Goal: Task Accomplishment & Management: Use online tool/utility

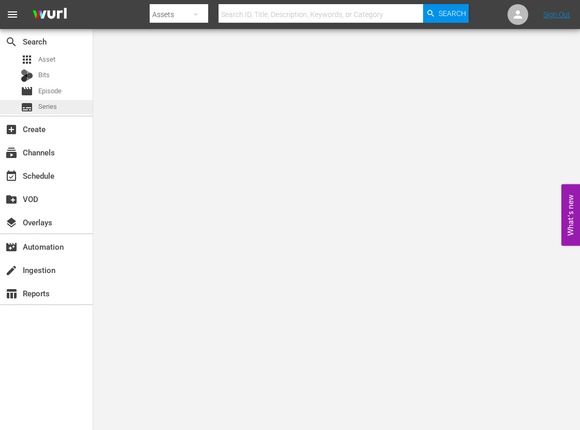
click at [50, 106] on span "Series" at bounding box center [47, 107] width 19 height 10
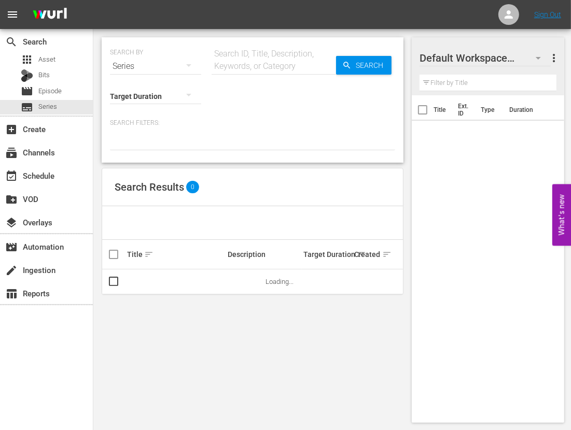
click at [277, 67] on input "text" at bounding box center [273, 66] width 124 height 25
paste input "Mountain Men"
click at [374, 65] on span "Search" at bounding box center [371, 65] width 40 height 19
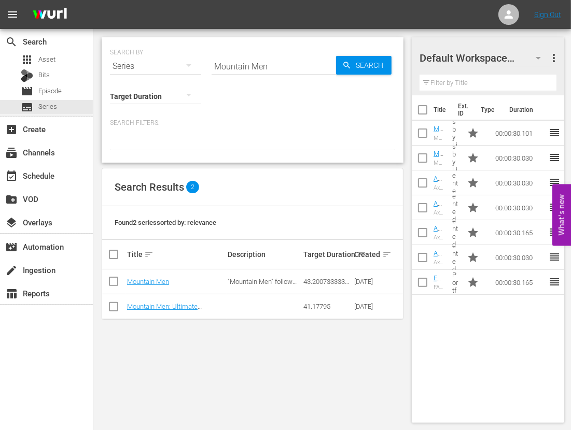
click at [24, 381] on div "search Search apps Asset Bits movie Episode subtitles Series add_box Create sub…" at bounding box center [46, 244] width 93 height 430
click at [256, 65] on input "Mountain Men" at bounding box center [273, 66] width 124 height 25
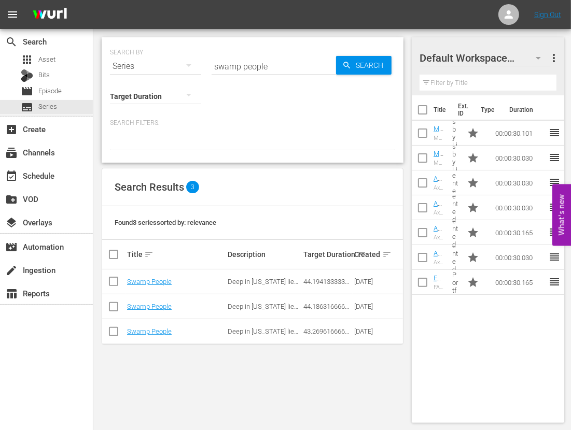
click at [31, 387] on div "search Search apps Asset Bits movie Episode subtitles Series add_box Create sub…" at bounding box center [46, 244] width 93 height 430
click at [267, 59] on input "swamp people" at bounding box center [273, 66] width 124 height 25
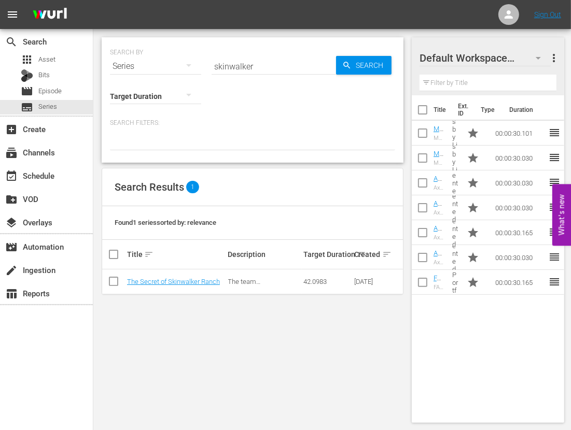
click at [29, 393] on div "search Search apps Asset Bits movie Episode subtitles Series add_box Create sub…" at bounding box center [46, 244] width 93 height 430
click at [59, 356] on div "search Search apps Asset Bits movie Episode subtitles Series add_box Create sub…" at bounding box center [46, 244] width 93 height 430
click at [243, 61] on input "skinwalker" at bounding box center [273, 66] width 124 height 25
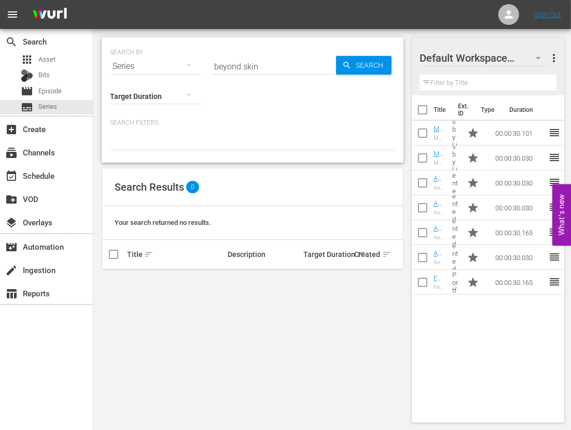
drag, startPoint x: 20, startPoint y: 377, endPoint x: 118, endPoint y: 244, distance: 165.8
click at [20, 377] on div "search Search apps Asset Bits movie Episode subtitles Series add_box Create sub…" at bounding box center [46, 244] width 93 height 430
click at [253, 53] on div "Search ID, Title, Description, Keywords, or Category" at bounding box center [273, 60] width 124 height 25
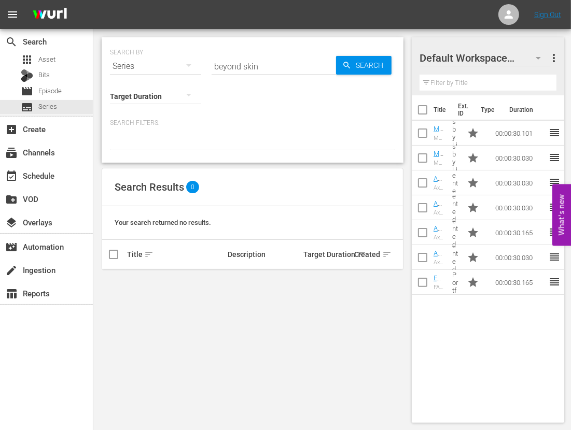
click at [256, 70] on input "beyond skin" at bounding box center [273, 66] width 124 height 25
type input "mobster"
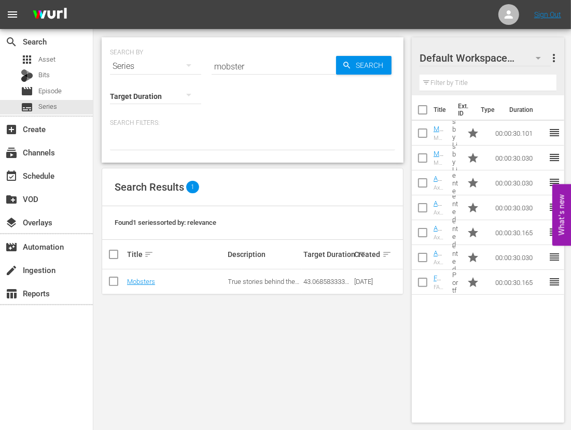
click at [46, 347] on div "search Search apps Asset Bits movie Episode subtitles Series add_box Create sub…" at bounding box center [46, 244] width 93 height 430
click at [149, 285] on link "Mobsters" at bounding box center [141, 282] width 28 height 8
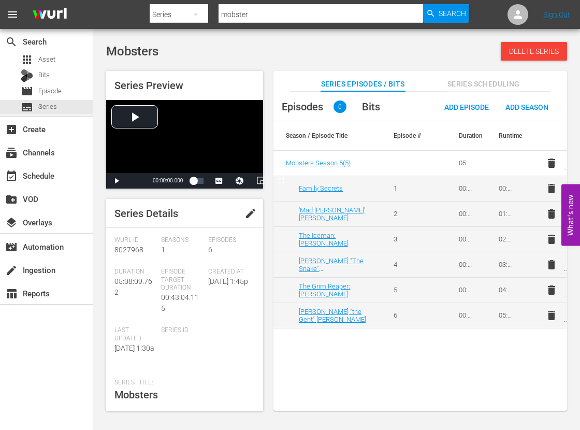
click at [31, 387] on div "search Search apps Asset Bits movie Episode subtitles Series add_box Create sub…" at bounding box center [46, 244] width 93 height 430
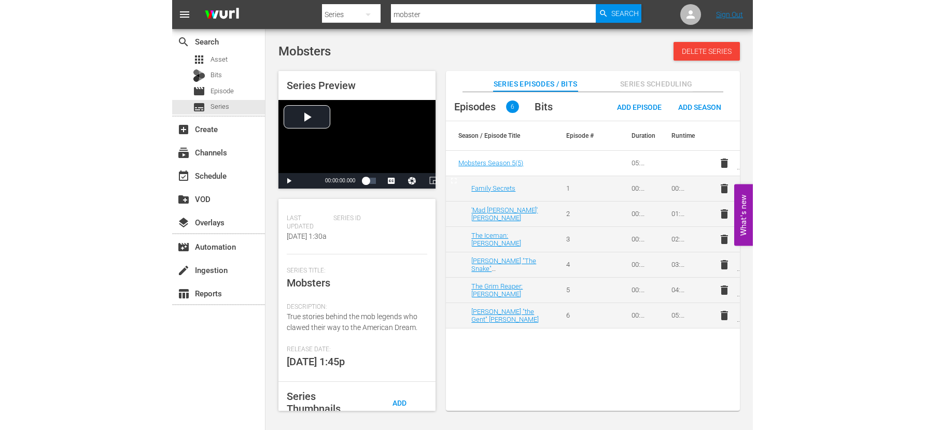
scroll to position [219, 0]
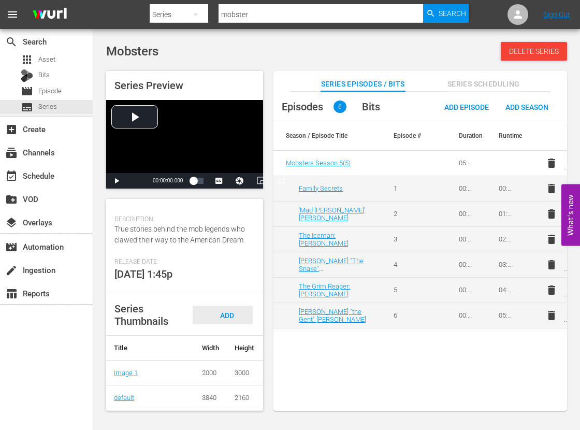
click at [236, 311] on div "Add Thumbnail" at bounding box center [223, 325] width 60 height 39
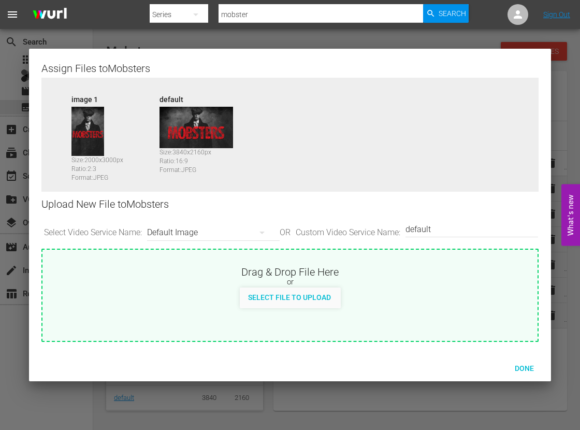
click at [48, 407] on div at bounding box center [290, 215] width 580 height 430
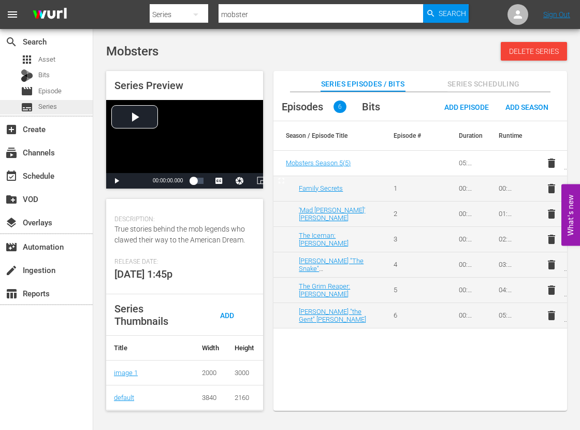
click at [60, 106] on div "subtitles Series" at bounding box center [46, 107] width 93 height 15
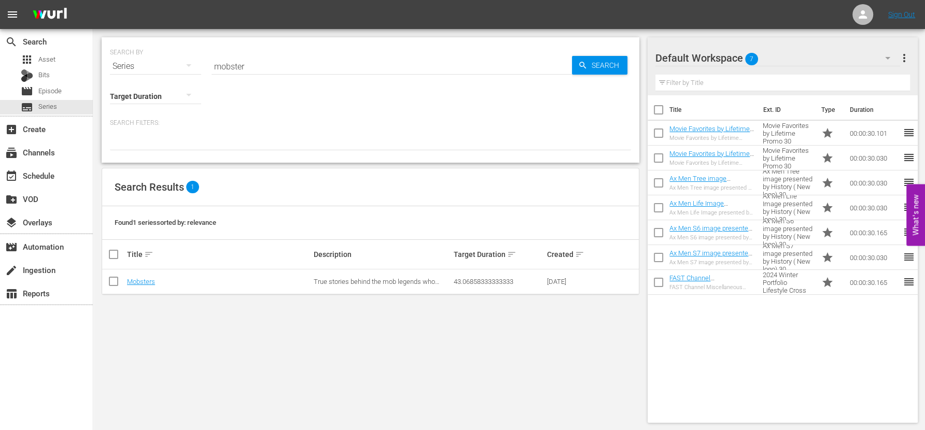
click at [285, 63] on input "mobster" at bounding box center [391, 66] width 360 height 25
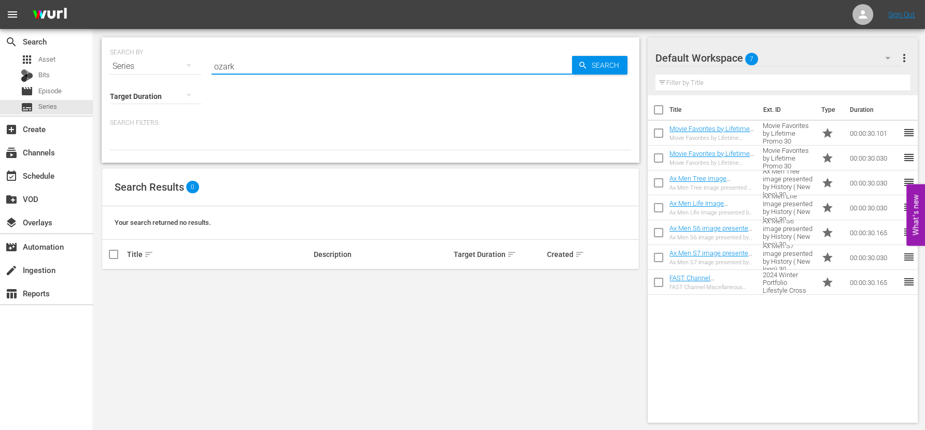
click at [297, 67] on input "ozark" at bounding box center [391, 66] width 360 height 25
click at [270, 68] on input "new orleans" at bounding box center [391, 66] width 360 height 25
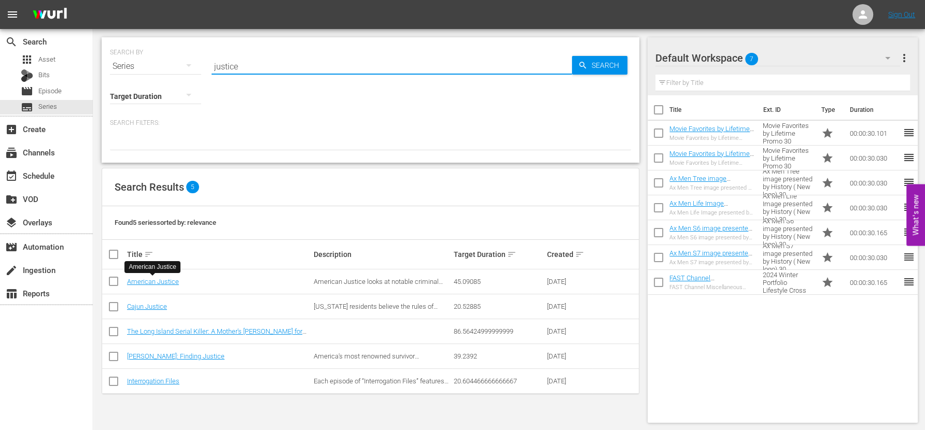
click at [305, 56] on input "justice" at bounding box center [391, 66] width 360 height 25
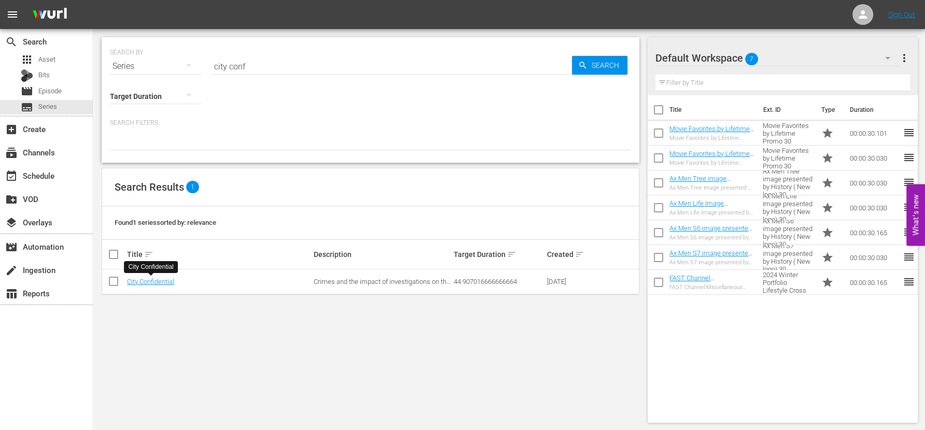
click at [265, 73] on input "city conf" at bounding box center [391, 66] width 360 height 25
click at [265, 73] on div "Search ID, Title, Description, Keywords, or Category city conf" at bounding box center [391, 66] width 360 height 25
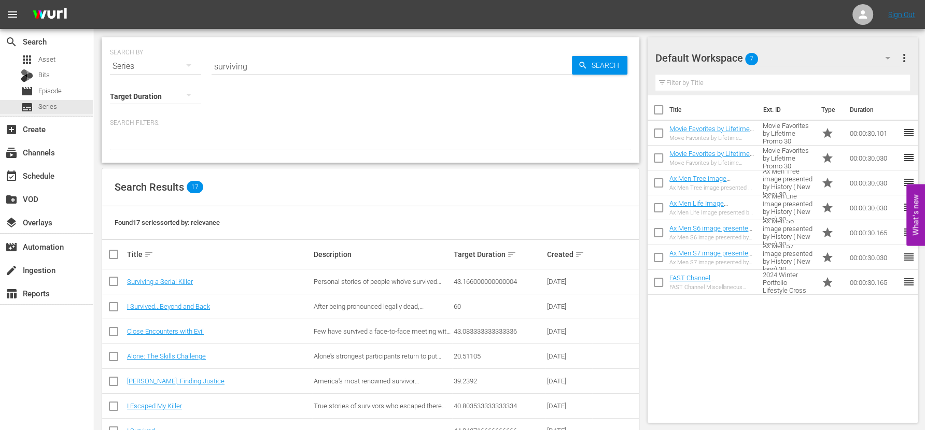
click at [292, 67] on input "surviving" at bounding box center [391, 66] width 360 height 25
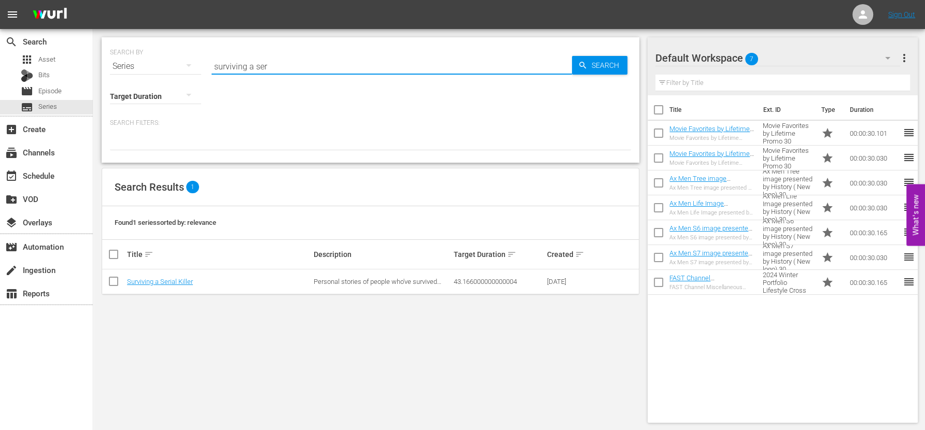
click at [280, 67] on input "surviving a ser" at bounding box center [391, 66] width 360 height 25
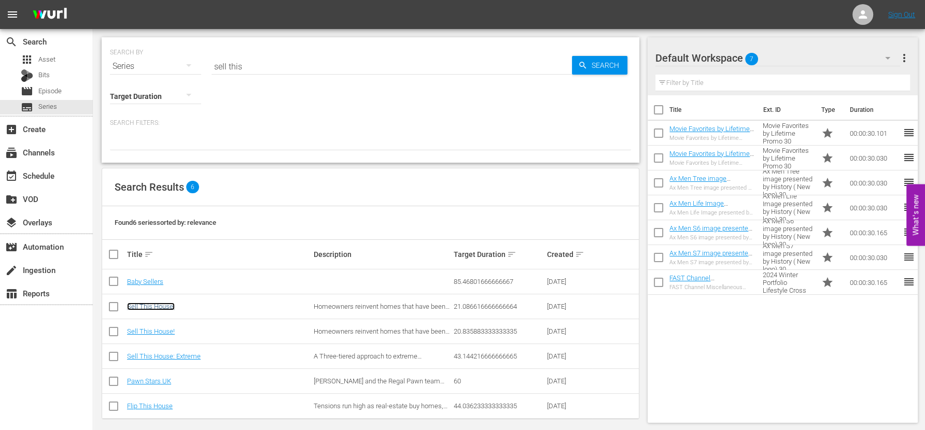
drag, startPoint x: 153, startPoint y: 301, endPoint x: 144, endPoint y: 306, distance: 10.0
click at [244, 63] on input "sell this" at bounding box center [391, 66] width 360 height 25
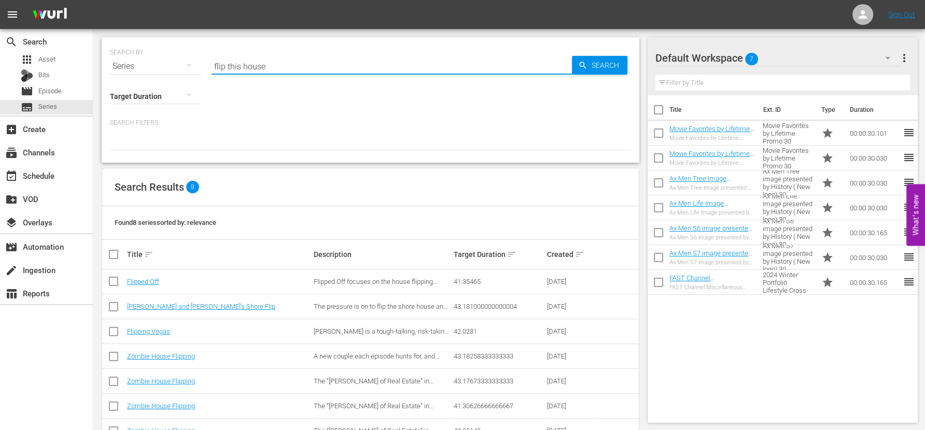
click at [260, 66] on input "flip this house" at bounding box center [391, 66] width 360 height 25
type input "forged in fire"
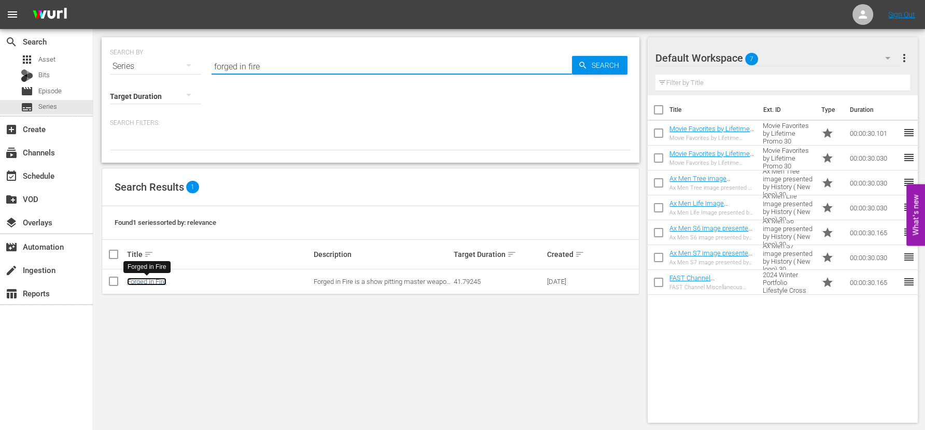
click at [143, 280] on link "Forged in Fire" at bounding box center [146, 282] width 39 height 8
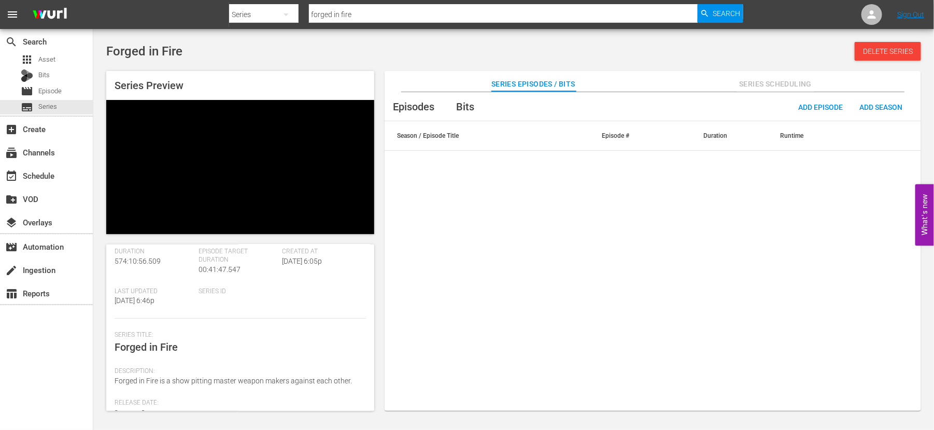
scroll to position [130, 0]
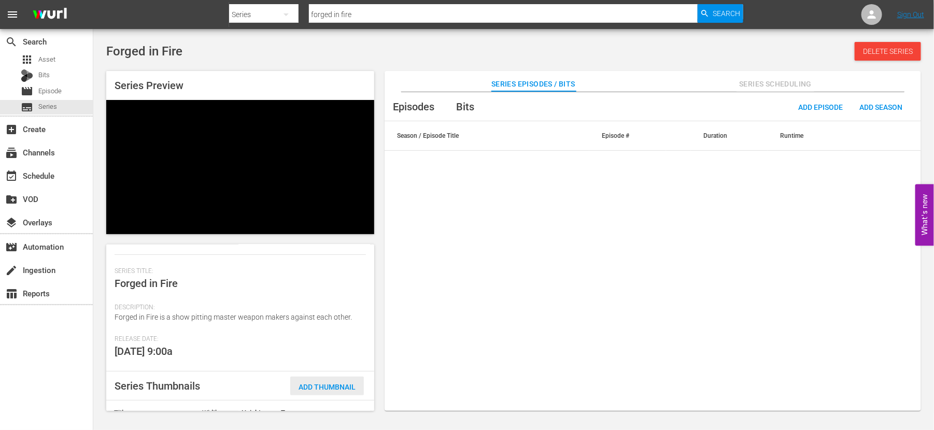
click at [324, 383] on span "Add Thumbnail" at bounding box center [327, 387] width 74 height 8
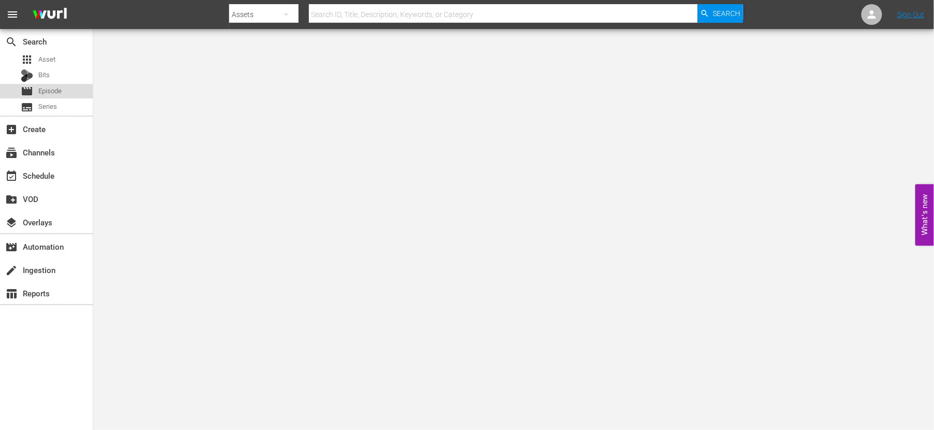
click at [57, 89] on span "Episode" at bounding box center [49, 91] width 23 height 10
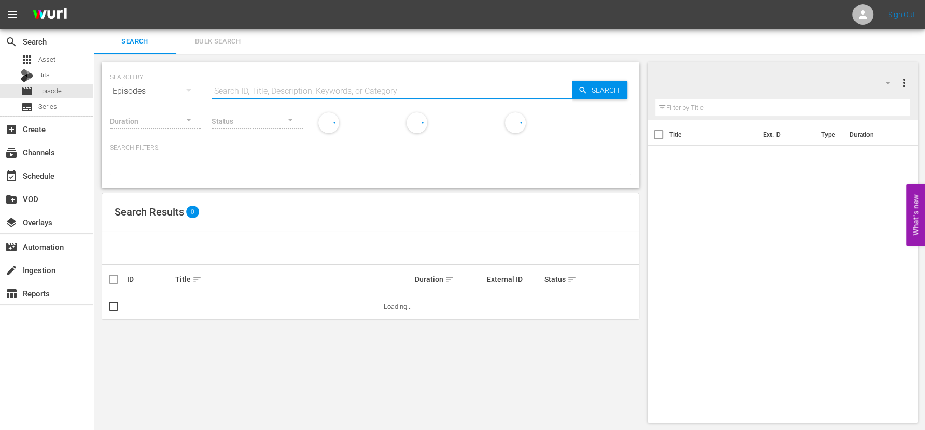
click at [331, 82] on input "text" at bounding box center [391, 91] width 360 height 25
type input "cocaine godmother"
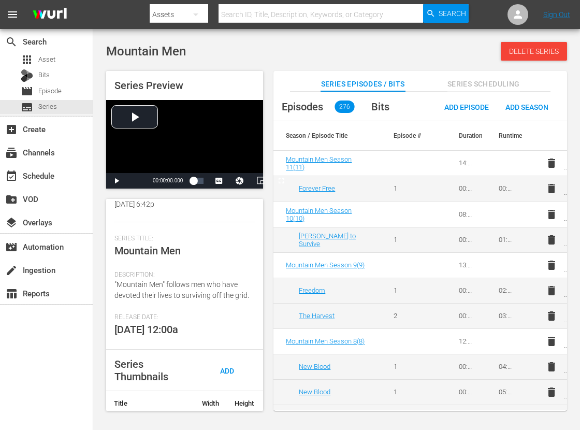
scroll to position [230, 0]
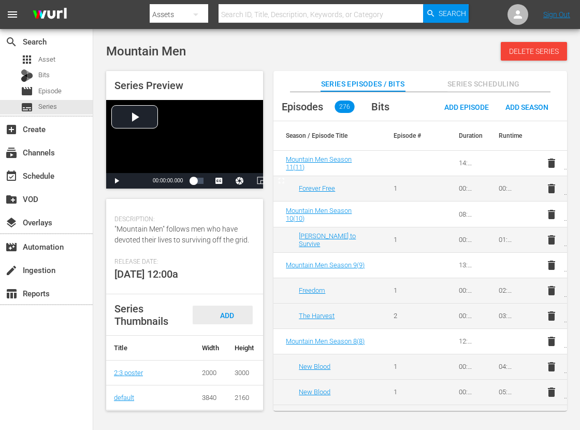
click at [230, 311] on span "Add Thumbnail" at bounding box center [223, 324] width 50 height 27
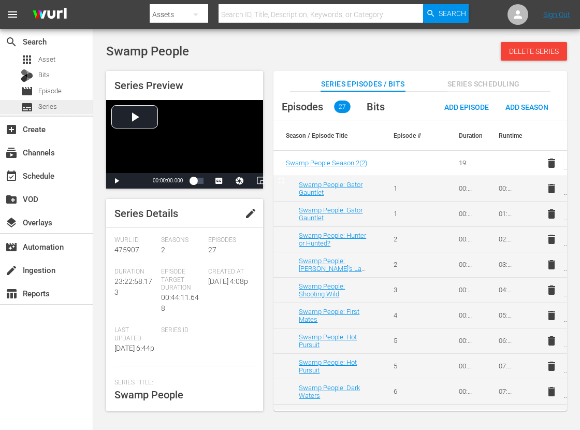
click at [42, 110] on span "Series" at bounding box center [47, 107] width 19 height 10
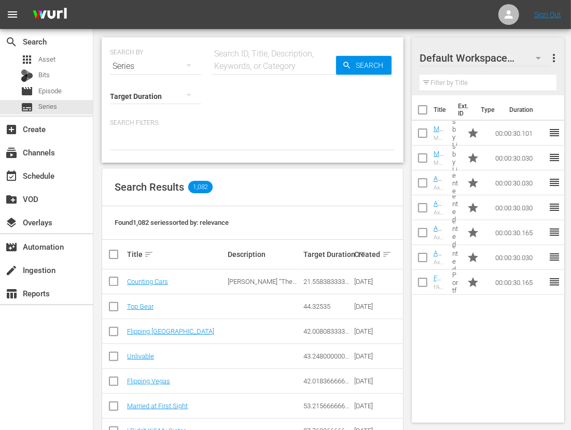
click at [54, 349] on div "search Search apps Asset Bits movie Episode subtitles Series add_box Create sub…" at bounding box center [46, 244] width 93 height 430
click at [246, 59] on input "text" at bounding box center [273, 66] width 124 height 25
type input "swamp"
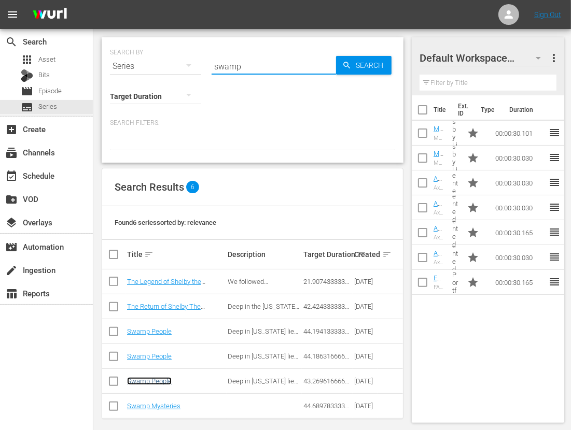
click at [151, 380] on link "Swamp People" at bounding box center [149, 381] width 45 height 8
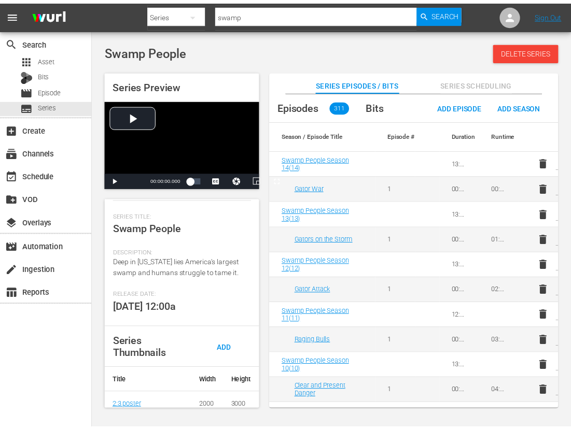
scroll to position [194, 0]
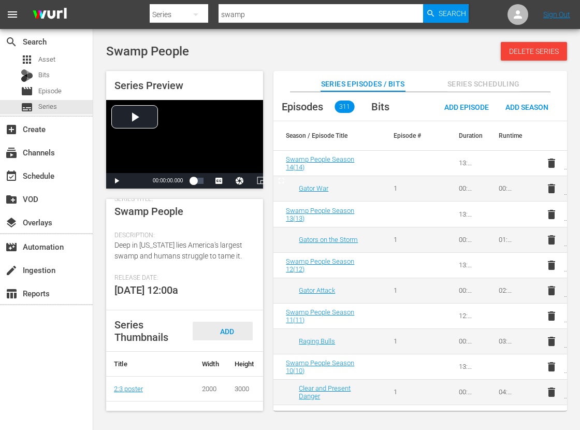
click at [236, 330] on div "Add Thumbnail" at bounding box center [223, 341] width 60 height 39
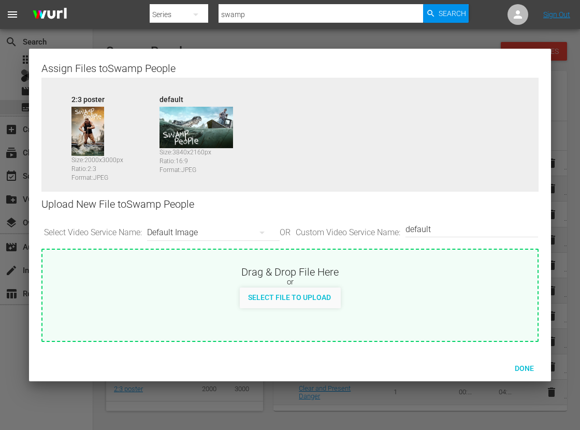
click at [472, 233] on input "default" at bounding box center [470, 229] width 128 height 25
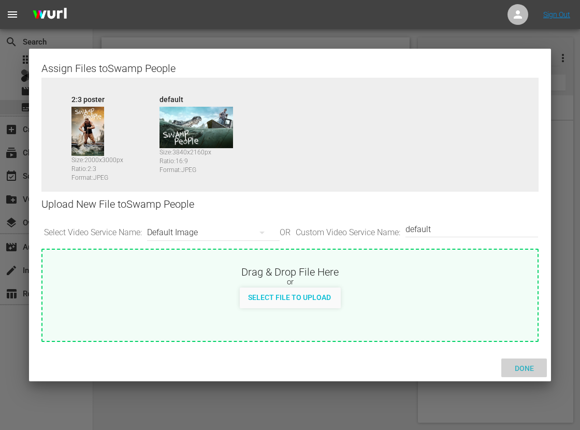
click at [523, 368] on span "Done" at bounding box center [525, 368] width 36 height 8
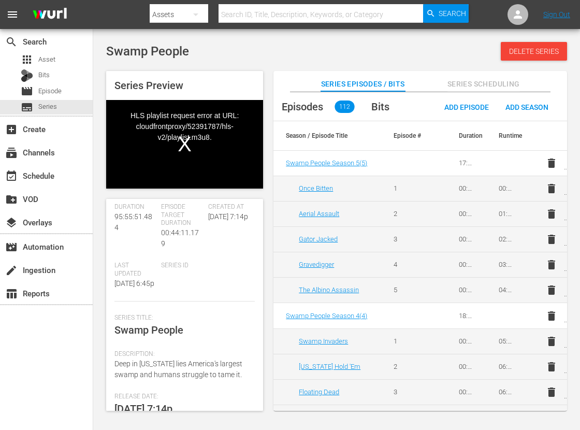
scroll to position [194, 0]
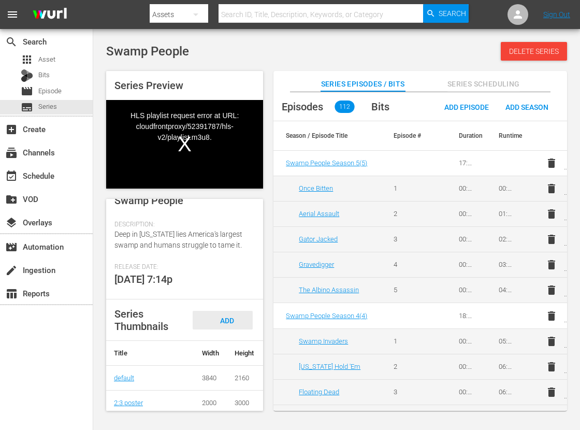
click at [223, 331] on span "Add Thumbnail" at bounding box center [223, 330] width 50 height 27
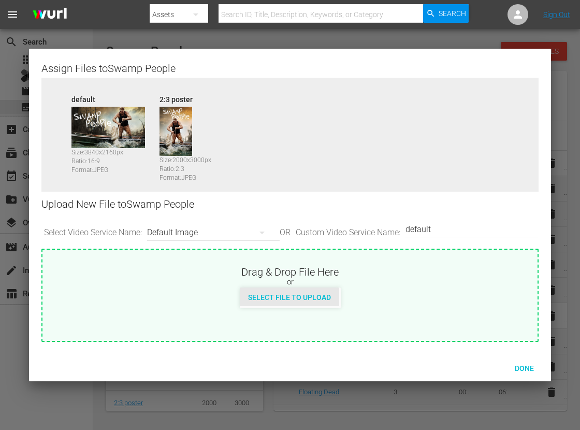
click at [303, 299] on span "Select File to Upload" at bounding box center [290, 297] width 100 height 8
type input "C:\fakepath\Swamp_People_3840x2160.jpg"
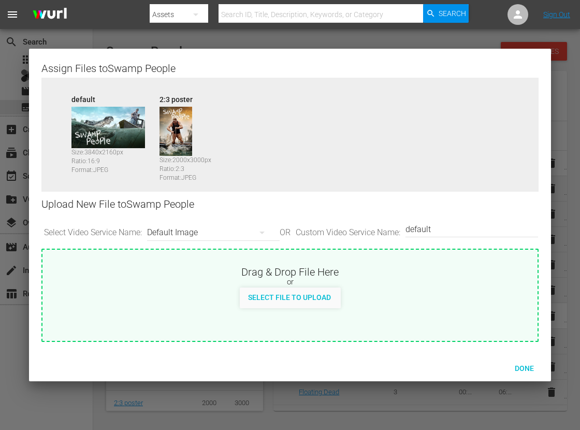
click at [440, 221] on input "default" at bounding box center [470, 229] width 128 height 25
click at [441, 221] on input "2:3 poster" at bounding box center [470, 229] width 128 height 25
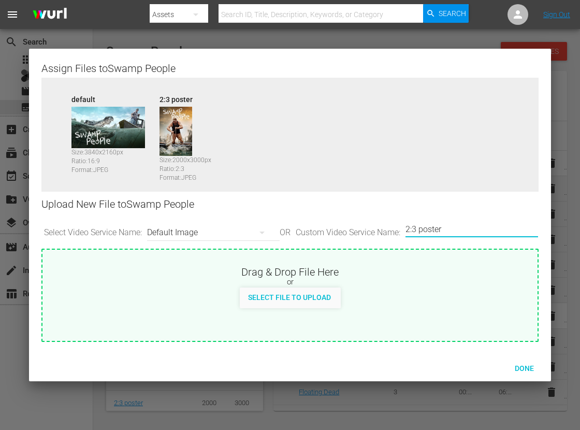
type input "2:3 poster"
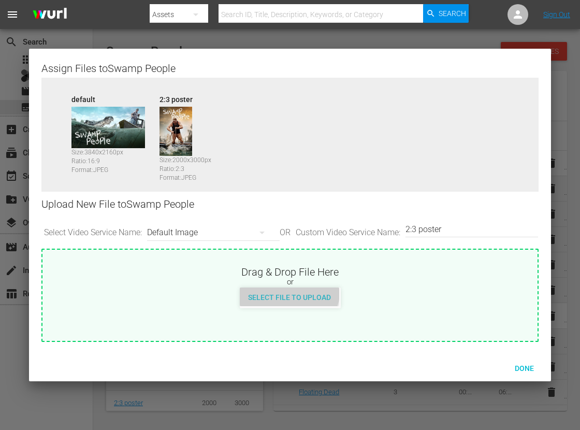
click at [284, 288] on div "Select File to Upload" at bounding box center [290, 297] width 100 height 19
type input "C:\fakepath\Swamp_People_2000x3000.jpg"
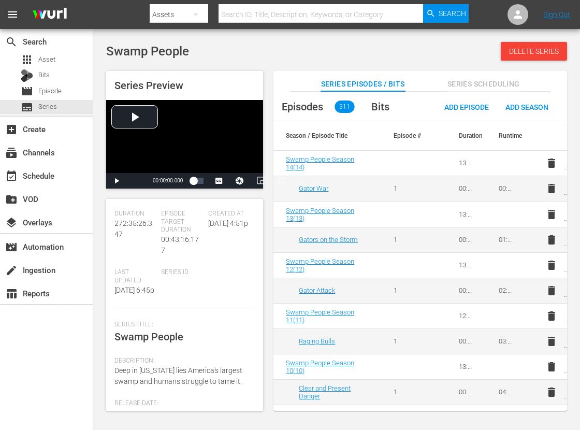
scroll to position [194, 0]
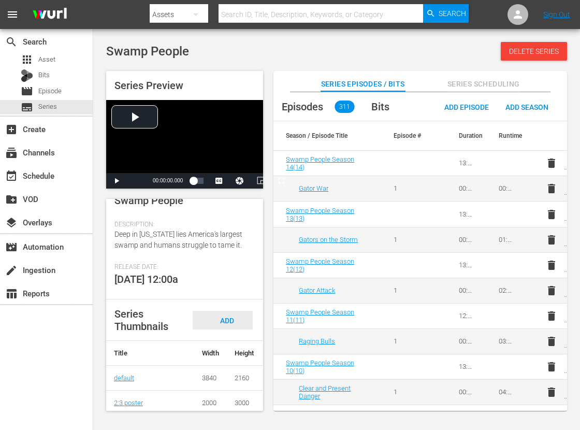
click at [228, 332] on span "Add Thumbnail" at bounding box center [223, 330] width 50 height 27
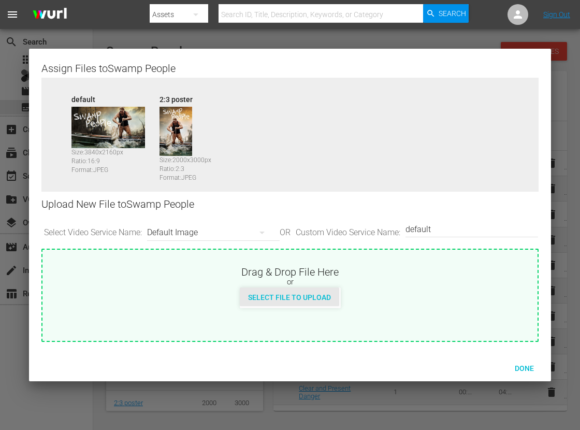
click at [308, 300] on span "Select File to Upload" at bounding box center [290, 297] width 100 height 8
type input "C:\fakepath\Swamp_People_3840x2160.jpg"
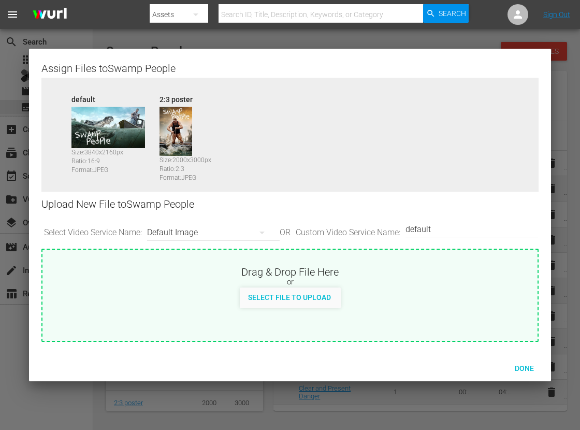
click at [464, 227] on input "default" at bounding box center [470, 229] width 128 height 25
paste input "2:3 poster"
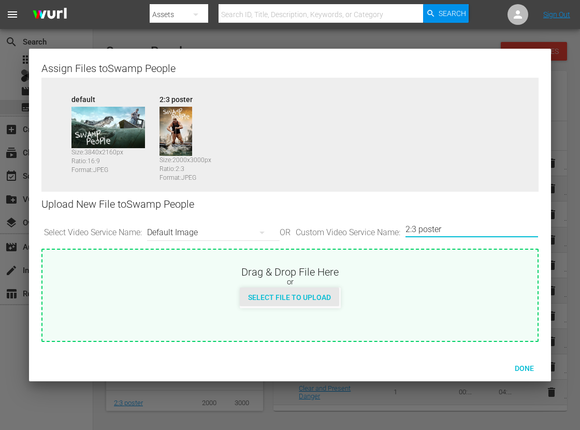
type input "2:3 poster"
click at [314, 292] on div "Select File to Upload" at bounding box center [290, 297] width 100 height 19
type input "C:\fakepath\Swamp_People_2000x3000.jpg"
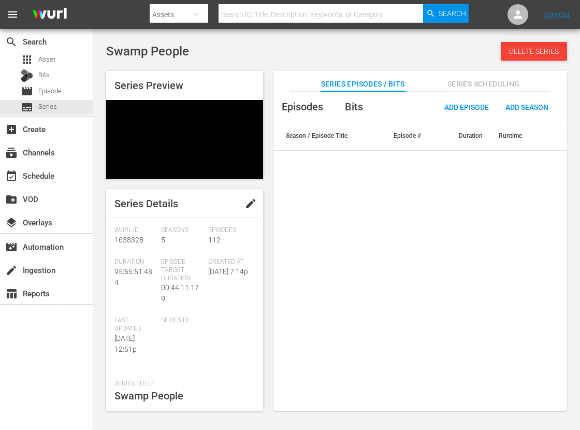
scroll to position [194, 0]
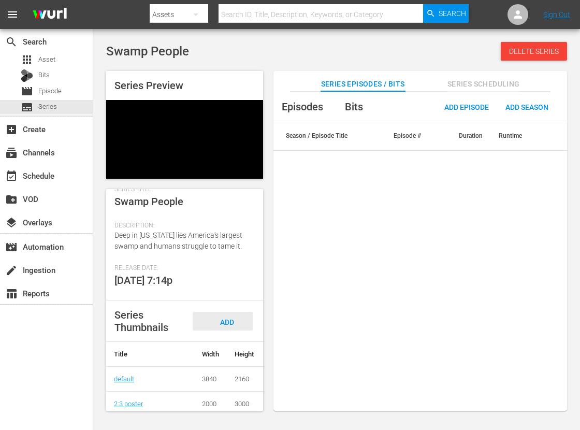
click at [223, 327] on div "Add Thumbnail" at bounding box center [223, 331] width 60 height 39
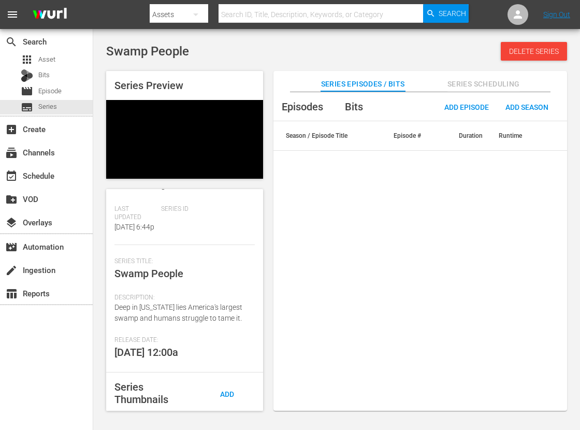
scroll to position [208, 0]
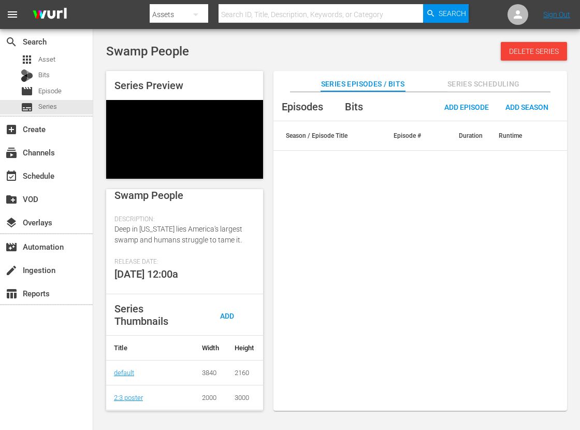
click at [231, 295] on div "Series Thumbnails Add Thumbnail" at bounding box center [184, 314] width 157 height 41
click at [231, 301] on div "Series Thumbnails Add Thumbnail" at bounding box center [184, 314] width 157 height 41
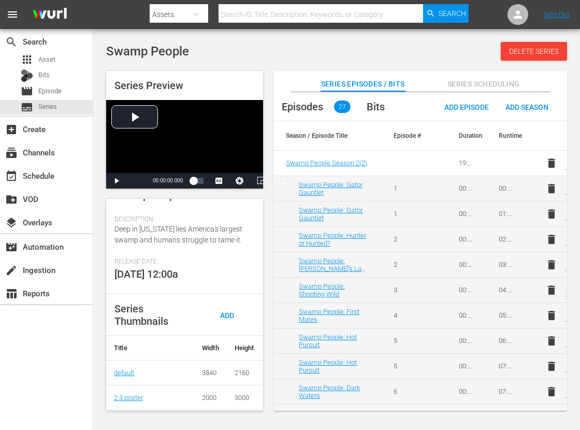
click at [226, 318] on span "Add Thumbnail" at bounding box center [223, 324] width 50 height 27
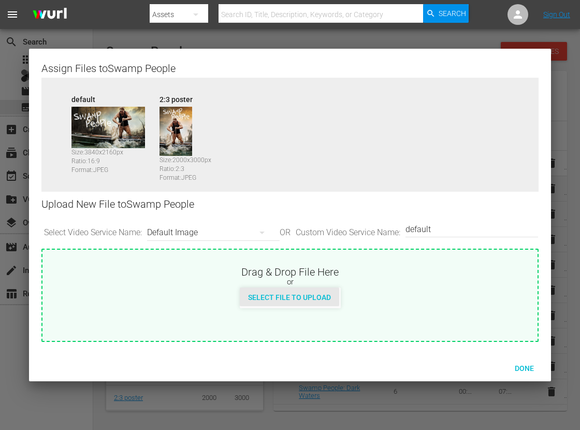
click at [267, 293] on span "Select File to Upload" at bounding box center [290, 297] width 100 height 8
type input "C:\fakepath\Swamp_People_3840x2160.jpg"
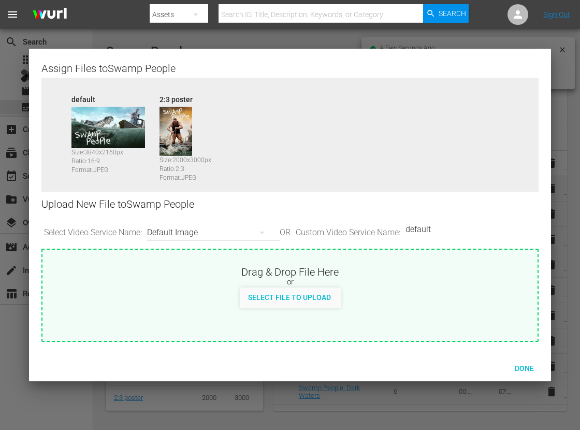
click at [464, 228] on input "default" at bounding box center [470, 229] width 128 height 25
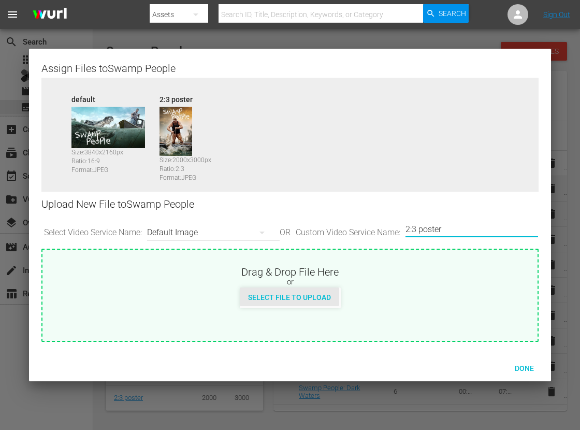
type input "2:3 poster"
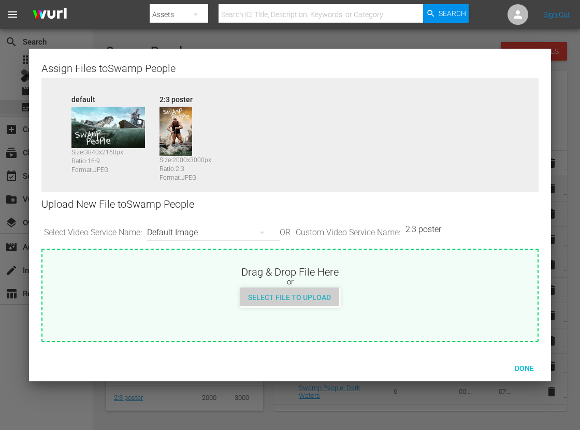
click at [311, 296] on span "Select File to Upload" at bounding box center [290, 297] width 100 height 8
type input "C:\fakepath\Swamp_People_2000x3000.jpg"
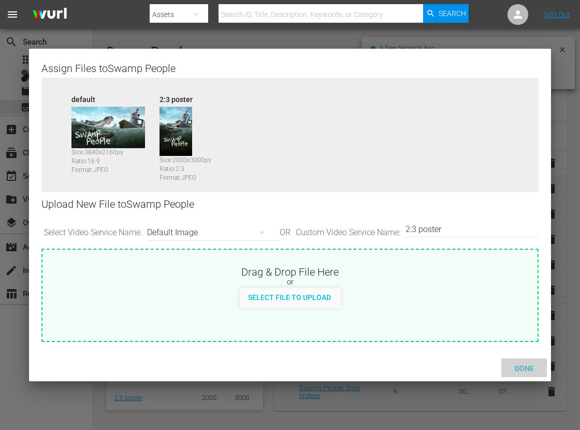
click at [527, 367] on span "Done" at bounding box center [525, 368] width 36 height 8
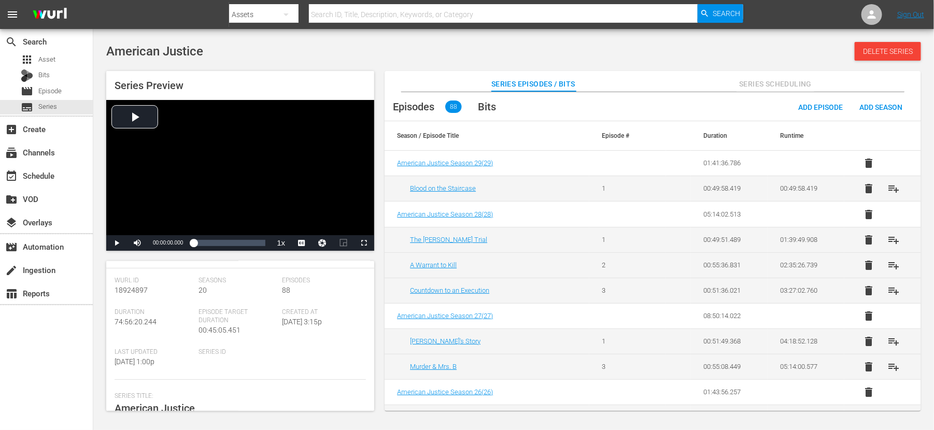
scroll to position [130, 0]
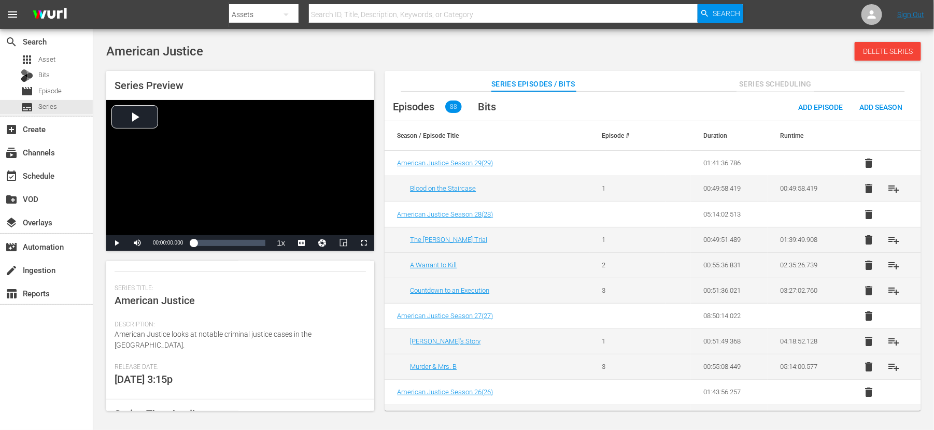
click at [334, 344] on div "Add Thumbnail" at bounding box center [327, 414] width 74 height 19
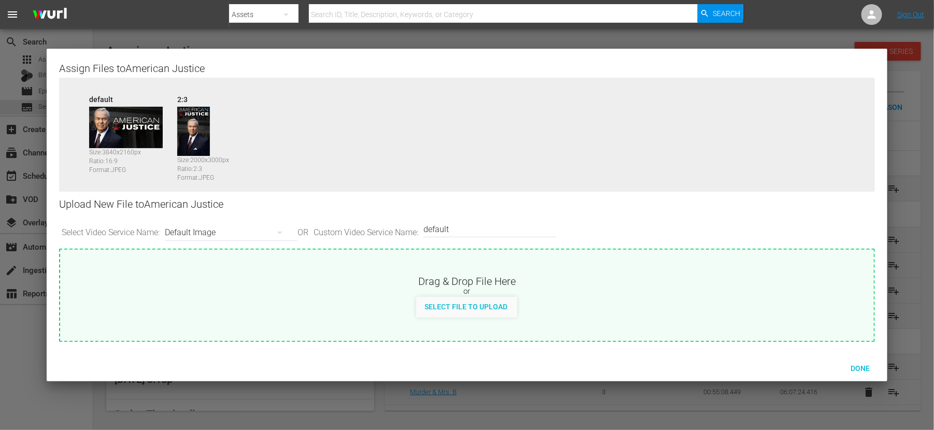
click at [220, 344] on div at bounding box center [467, 215] width 934 height 430
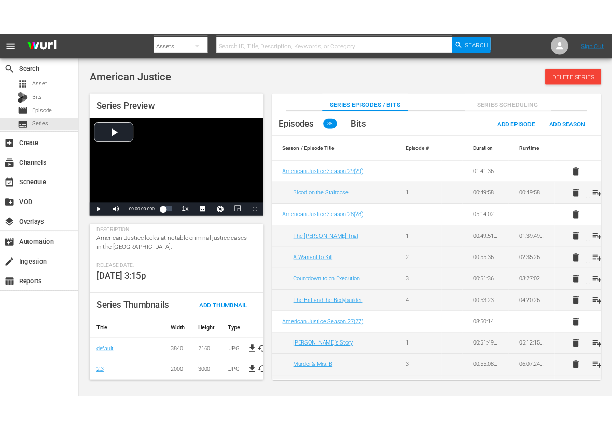
scroll to position [196, 0]
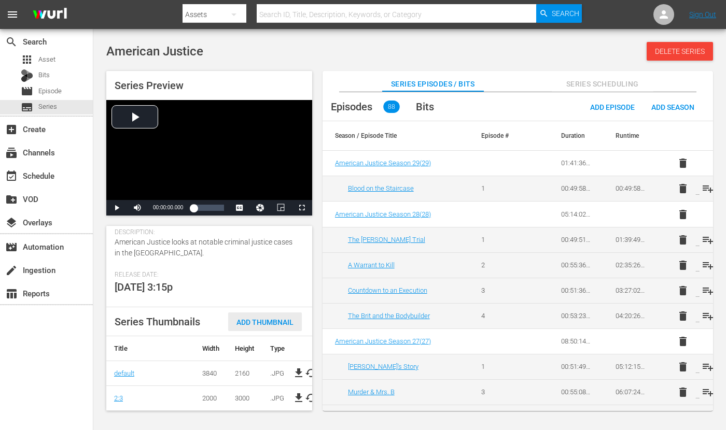
click at [276, 313] on div "Add Thumbnail" at bounding box center [265, 322] width 74 height 19
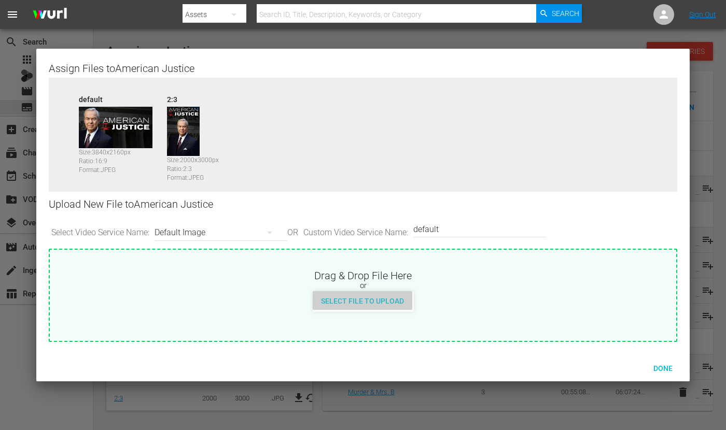
click at [383, 299] on span "Select File to Upload" at bounding box center [363, 301] width 100 height 8
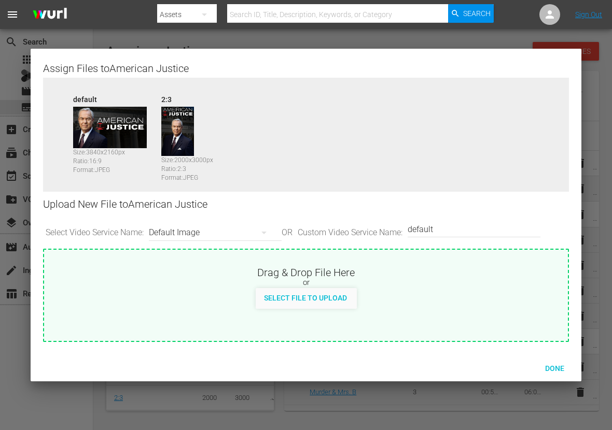
scroll to position [206, 0]
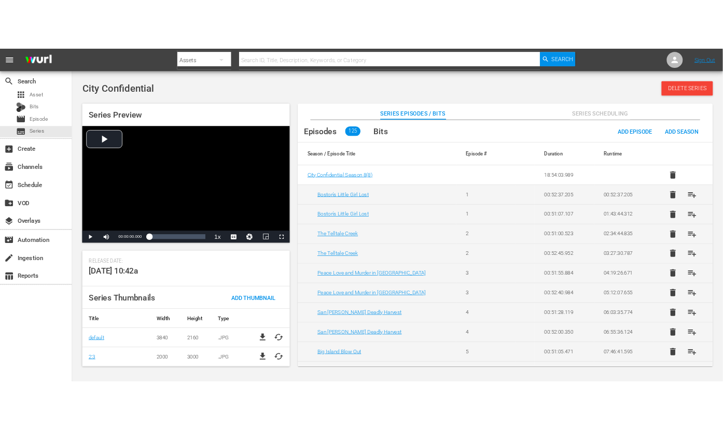
scroll to position [221, 0]
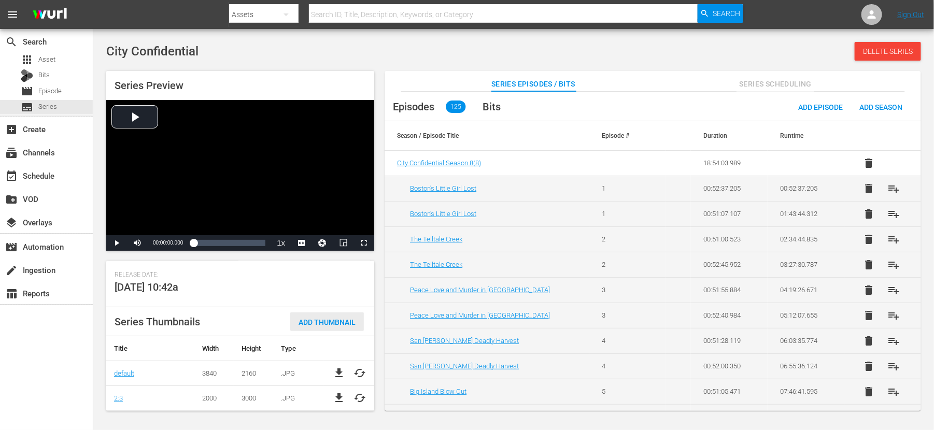
click at [317, 316] on div "Add Thumbnail" at bounding box center [327, 322] width 74 height 19
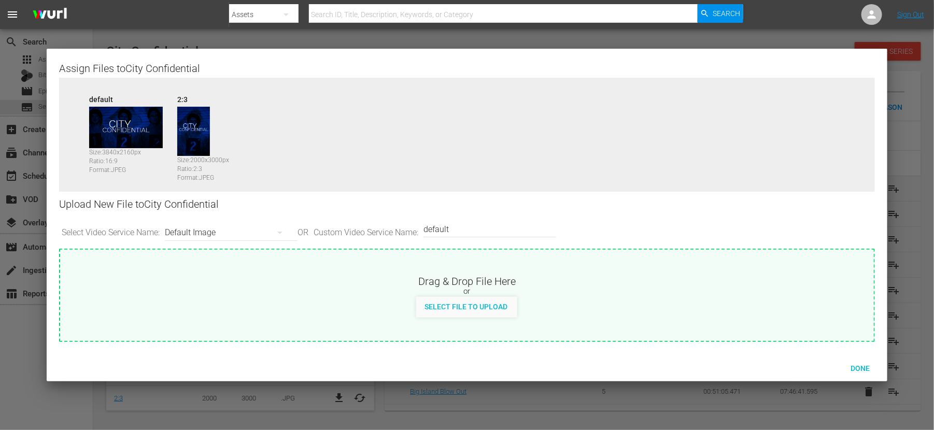
click at [26, 344] on div at bounding box center [467, 215] width 934 height 430
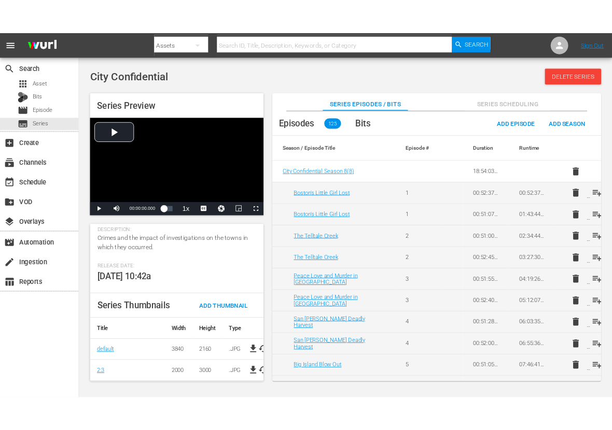
scroll to position [195, 0]
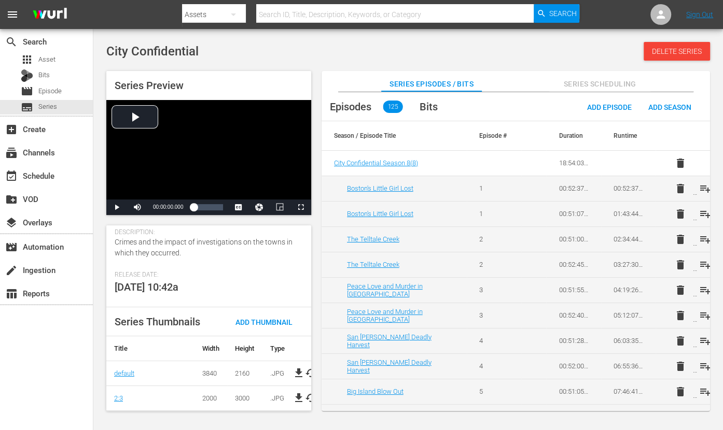
click at [535, 48] on div "City Confidential Delete Series" at bounding box center [407, 51] width 603 height 19
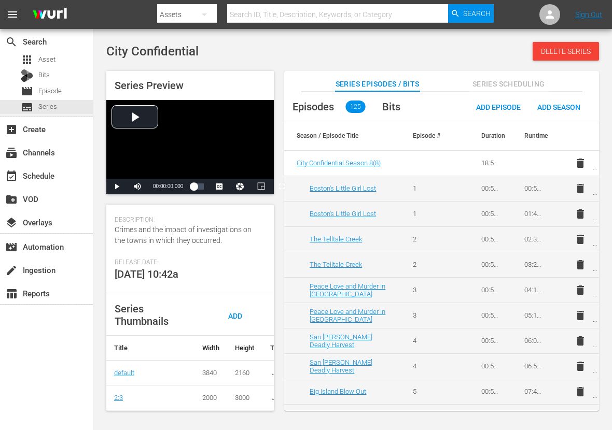
scroll to position [206, 0]
click at [240, 306] on div "Add Thumbnail" at bounding box center [231, 325] width 65 height 39
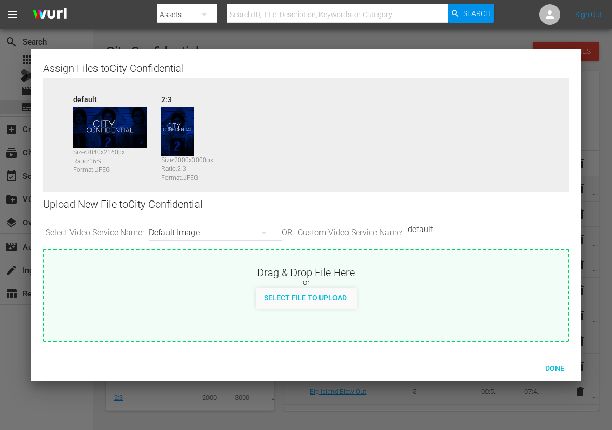
click at [181, 34] on div at bounding box center [306, 215] width 612 height 430
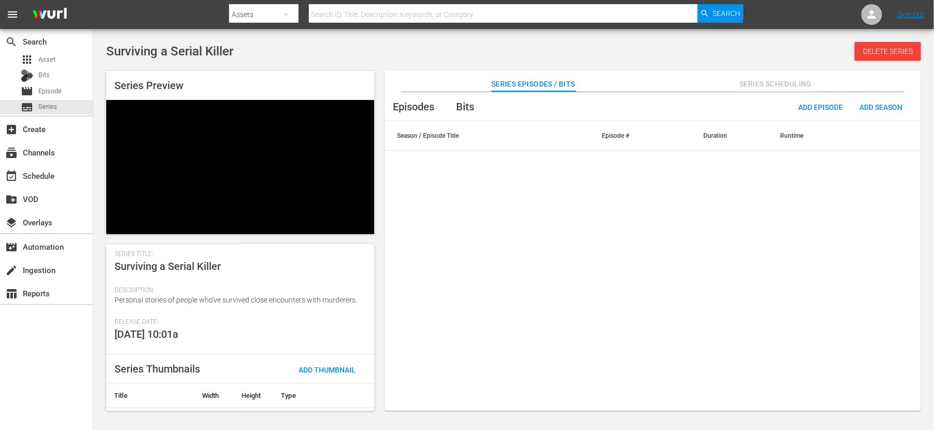
scroll to position [162, 0]
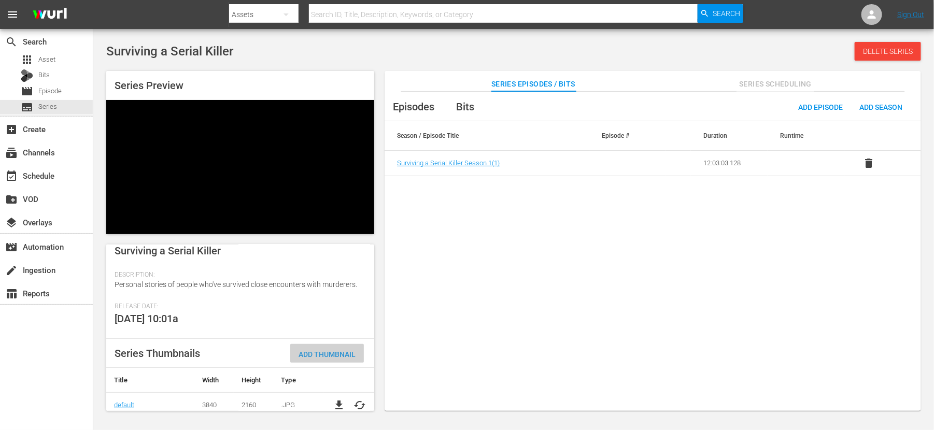
click at [328, 344] on span "Add Thumbnail" at bounding box center [327, 354] width 74 height 8
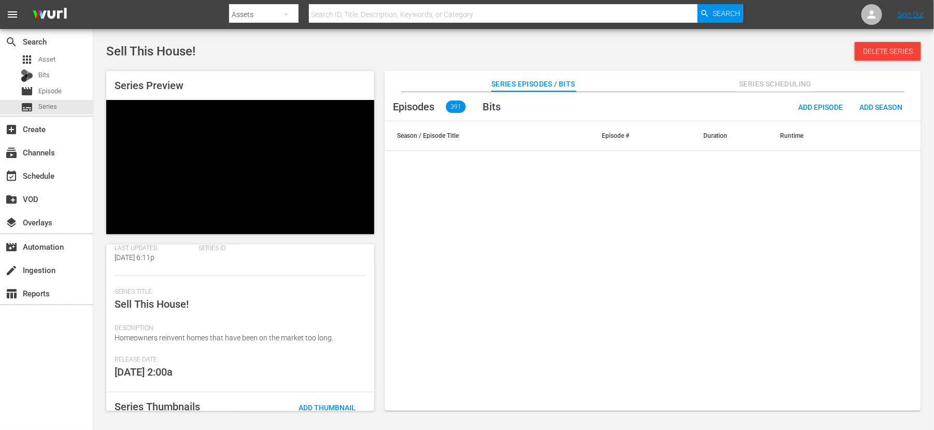
scroll to position [130, 0]
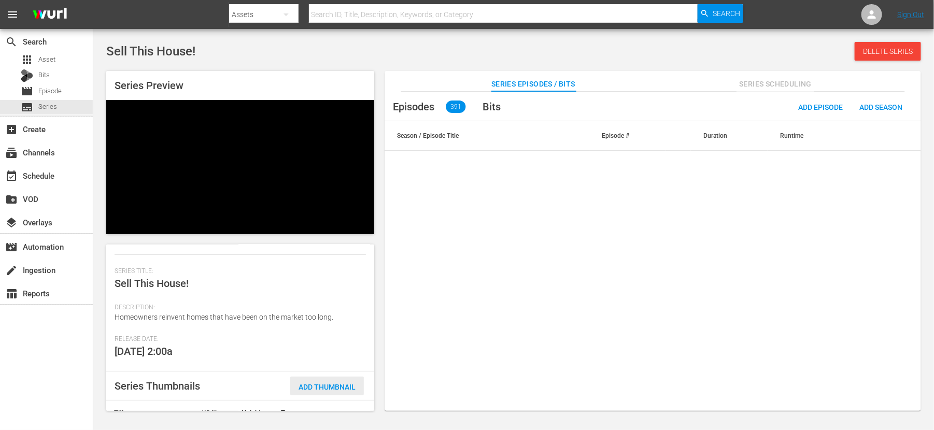
click at [299, 325] on div "Series Details edit [PERSON_NAME] Id 297440 Seasons 17 Episodes 391 Duration 17…" at bounding box center [240, 328] width 268 height 166
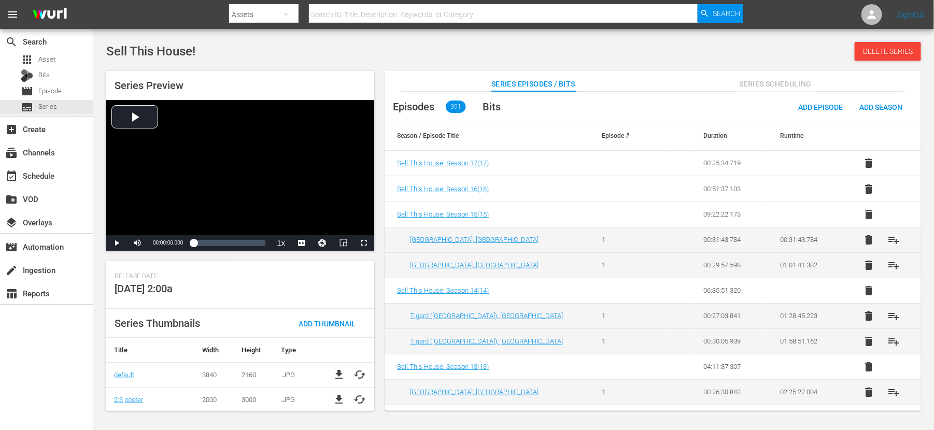
scroll to position [210, 0]
click at [323, 316] on div "Add Thumbnail" at bounding box center [327, 322] width 74 height 19
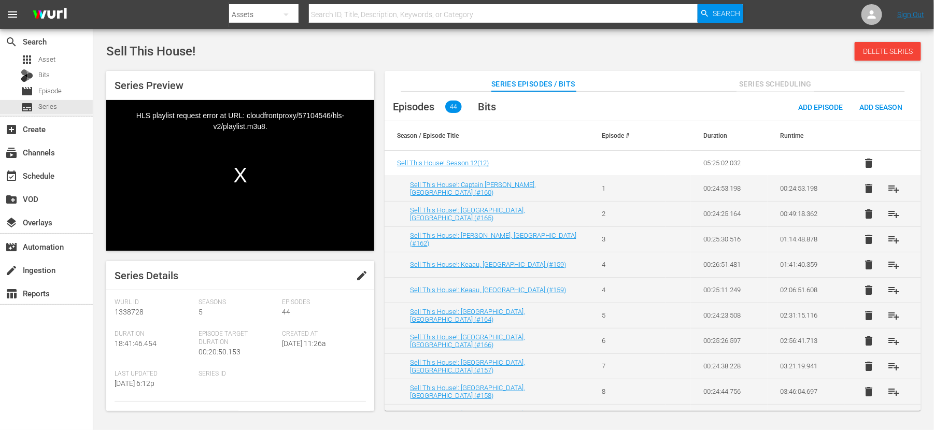
scroll to position [194, 0]
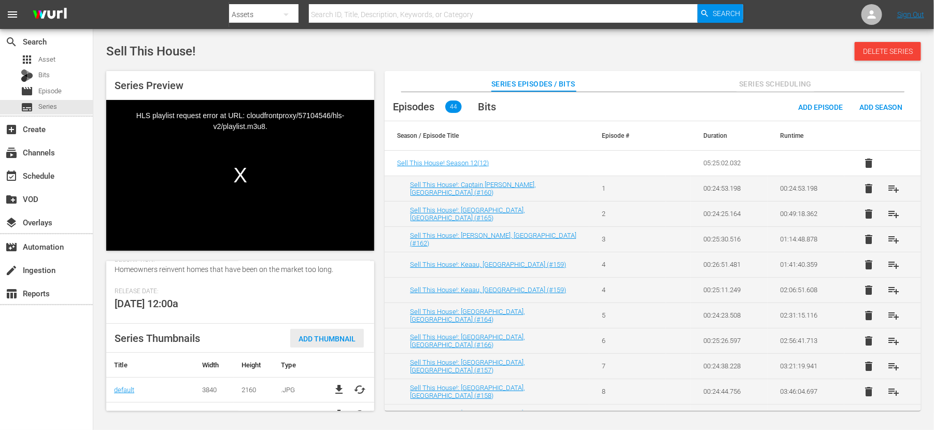
click at [330, 332] on div "Add Thumbnail" at bounding box center [327, 338] width 74 height 19
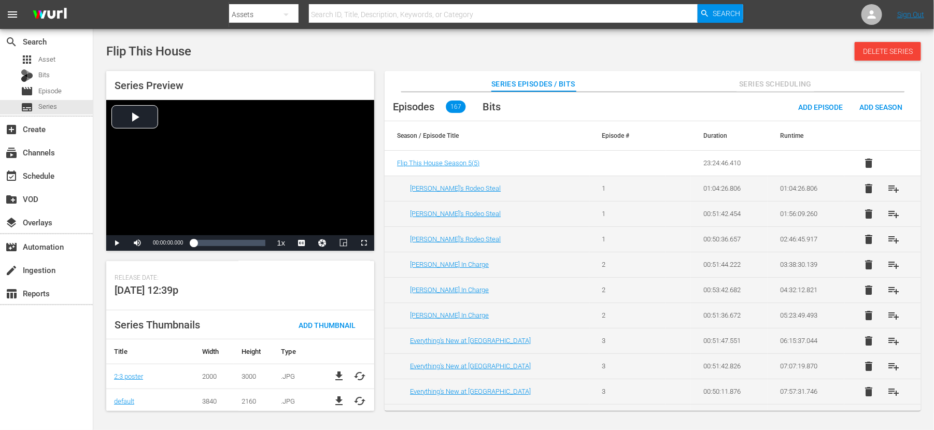
scroll to position [210, 0]
click at [321, 323] on span "Add Thumbnail" at bounding box center [327, 323] width 74 height 8
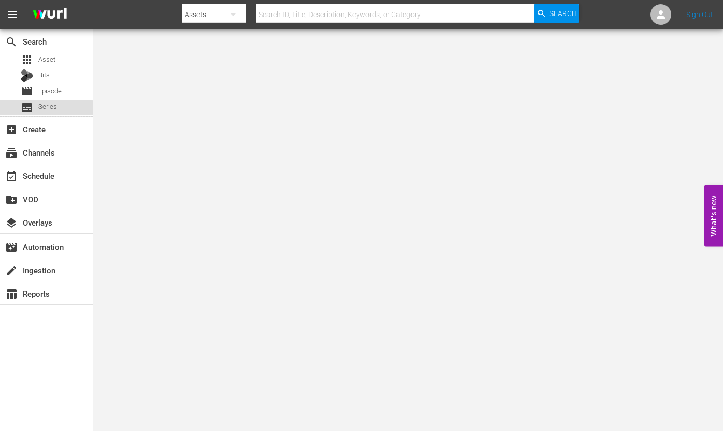
click at [39, 108] on span "Series" at bounding box center [47, 107] width 19 height 10
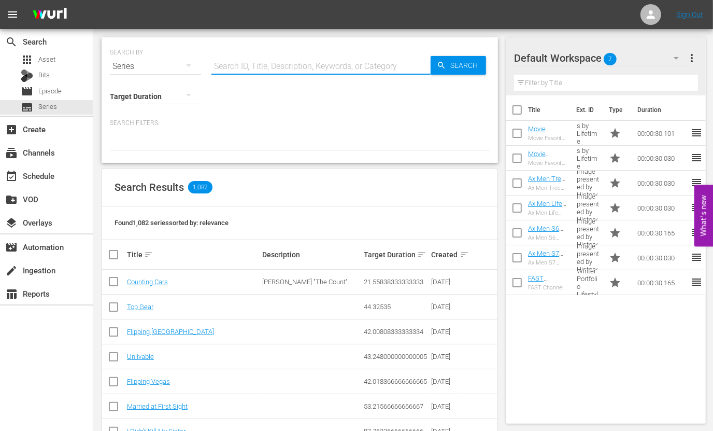
drag, startPoint x: 273, startPoint y: 63, endPoint x: 287, endPoint y: 63, distance: 14.0
click at [273, 63] on input "text" at bounding box center [320, 66] width 219 height 25
paste input "Storage Wars: Hollywood Hauls"
click at [468, 67] on span "Search" at bounding box center [466, 65] width 40 height 19
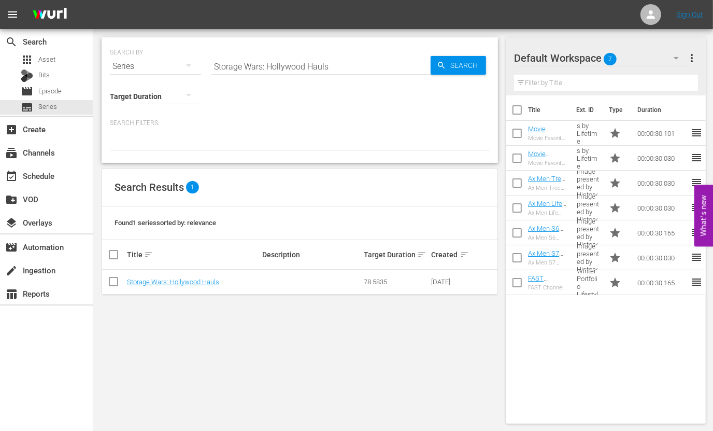
click at [253, 66] on input "Storage Wars: Hollywood Hauls" at bounding box center [320, 66] width 219 height 25
paste input "Interrogation Cam"
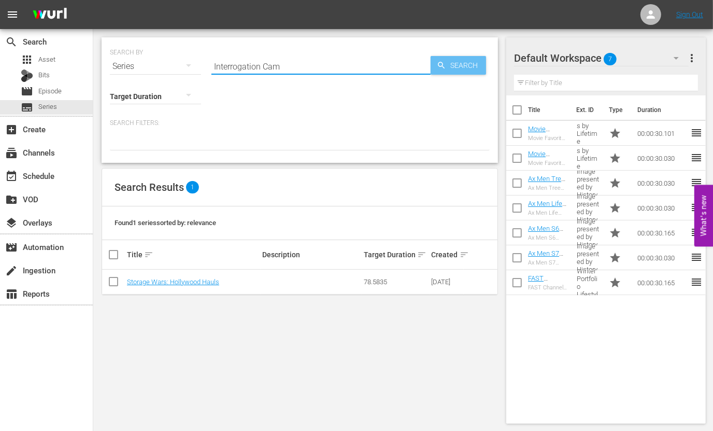
click at [470, 63] on span "Search" at bounding box center [466, 65] width 40 height 19
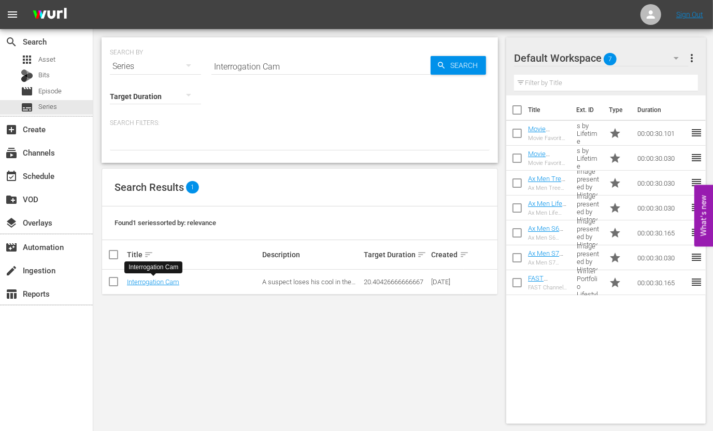
click at [270, 62] on input "Interrogation Cam" at bounding box center [320, 66] width 219 height 25
click at [243, 62] on input "Interrogation files" at bounding box center [320, 66] width 219 height 25
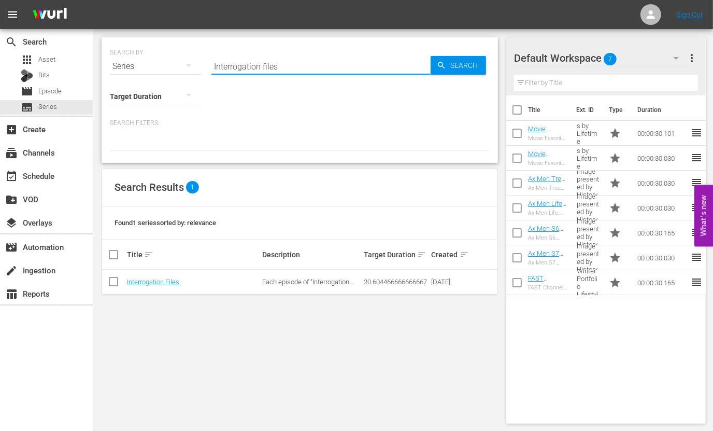
click at [243, 62] on input "Interrogation files" at bounding box center [320, 66] width 219 height 25
paste input "[PERSON_NAME] & [PERSON_NAME]'s Shore Flip"
drag, startPoint x: 477, startPoint y: 62, endPoint x: 361, endPoint y: 4, distance: 129.8
click at [475, 62] on span "Search" at bounding box center [466, 65] width 40 height 19
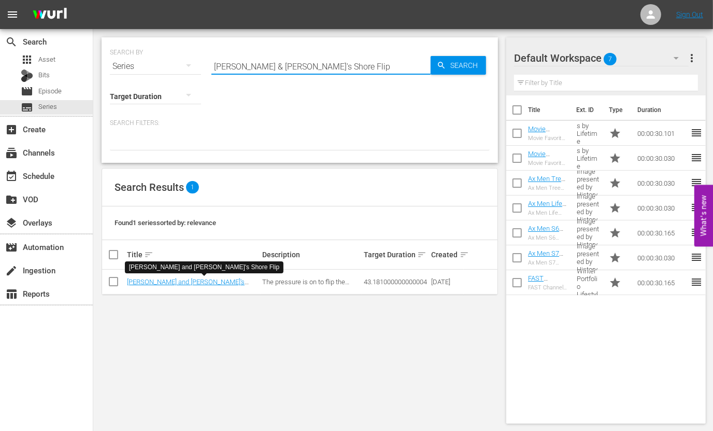
click at [297, 62] on input "[PERSON_NAME] & [PERSON_NAME]'s Shore Flip" at bounding box center [320, 66] width 219 height 25
paste input "The Rap Game"
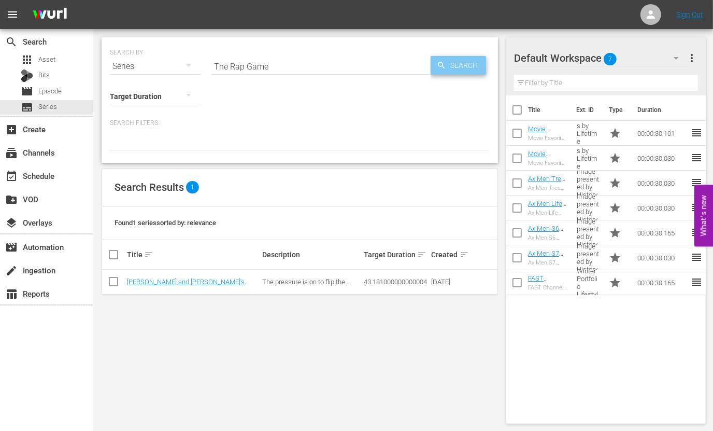
click at [477, 61] on span "Search" at bounding box center [466, 65] width 40 height 19
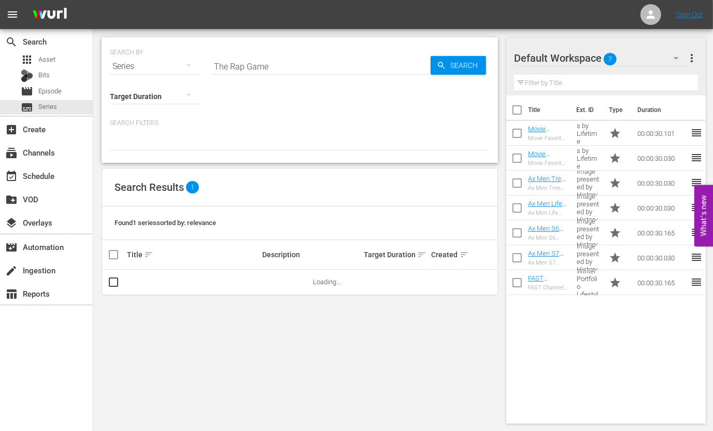
click at [251, 186] on div "Search Results 1" at bounding box center [299, 187] width 395 height 38
click at [260, 69] on input "The Rap Game" at bounding box center [320, 66] width 219 height 25
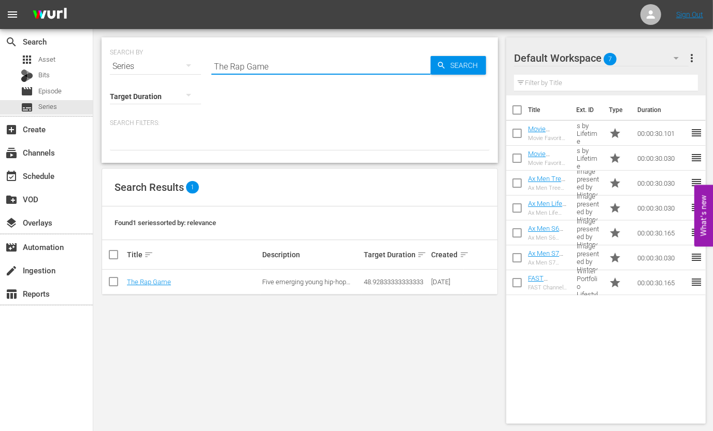
click at [260, 69] on input "The Rap Game" at bounding box center [320, 66] width 219 height 25
paste input "Living Smaller"
click at [469, 65] on span "Search" at bounding box center [466, 65] width 40 height 19
click at [176, 334] on div "SEARCH BY Search By Series Search ID, Title, Description, Keywords, or Category…" at bounding box center [299, 230] width 413 height 403
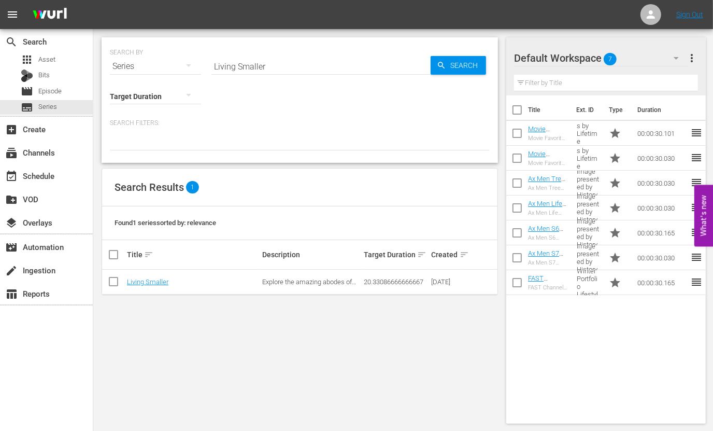
click at [252, 64] on input "Living Smaller" at bounding box center [320, 66] width 219 height 25
paste input "Accused: Guilty or Innocent?"
click at [295, 67] on input "Accused: Guilty or Innocent?" at bounding box center [320, 66] width 219 height 25
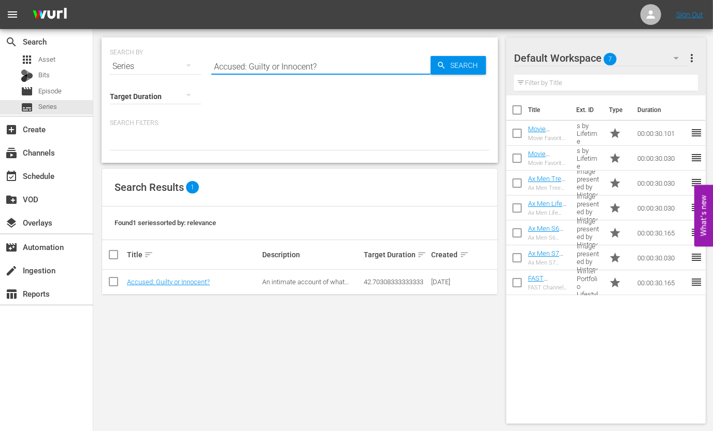
click at [295, 67] on input "Accused: Guilty or Innocent?" at bounding box center [320, 66] width 219 height 25
paste input "The First 48: The Detective Speaks"
click at [473, 62] on span "Search" at bounding box center [466, 65] width 40 height 19
click at [282, 70] on input "The First 48: The Detective Speaks" at bounding box center [320, 66] width 219 height 25
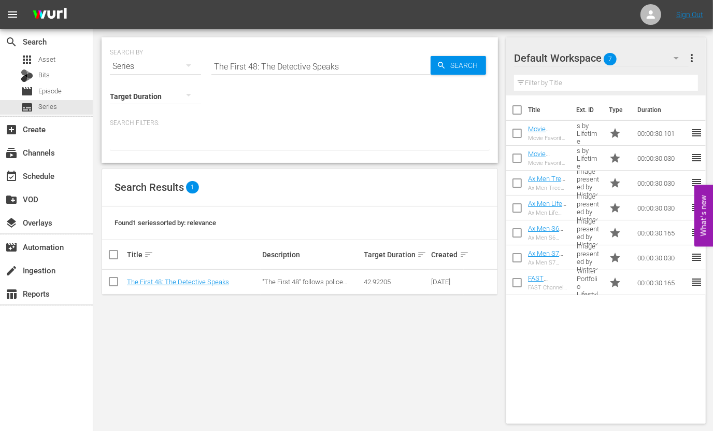
click at [282, 70] on input "The First 48: The Detective Speaks" at bounding box center [320, 66] width 219 height 25
click at [319, 61] on input "ancient aliens" at bounding box center [320, 66] width 219 height 25
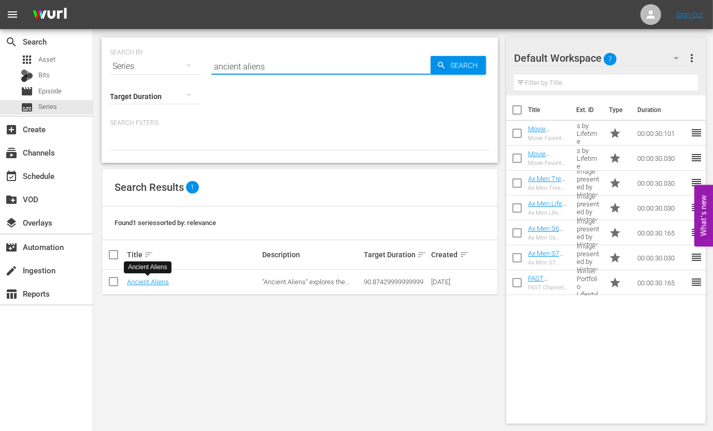
click at [319, 61] on input "ancient aliens" at bounding box center [320, 66] width 219 height 25
paste input "24 Hour Flip"
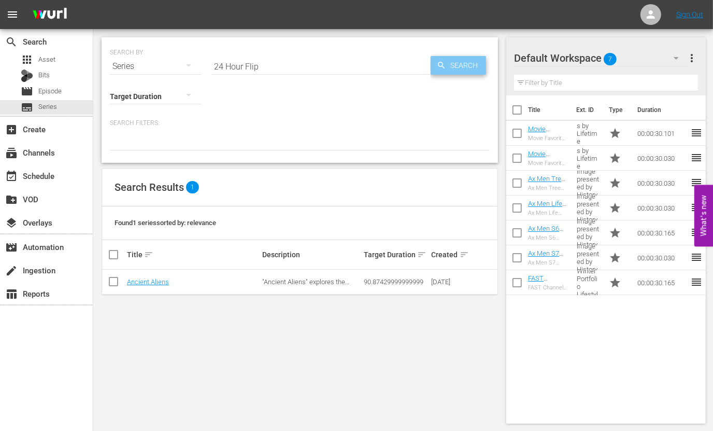
click at [450, 63] on span "Search" at bounding box center [466, 65] width 40 height 19
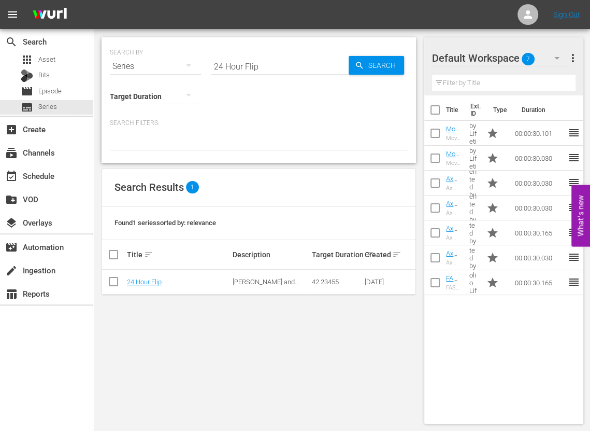
click at [250, 64] on input "24 Hour Flip" at bounding box center [279, 66] width 137 height 25
paste input "American Pickers"
click at [373, 60] on span "Search" at bounding box center [384, 65] width 40 height 19
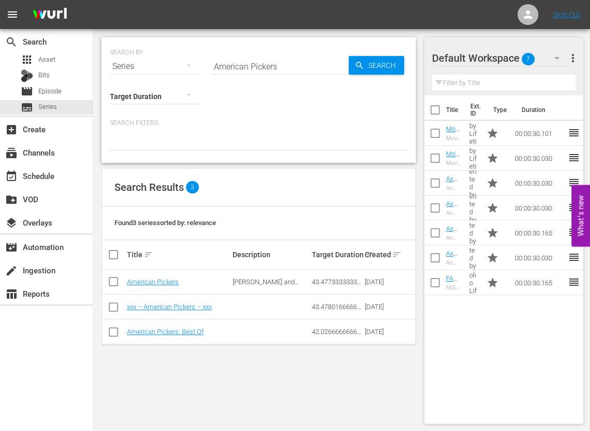
click at [262, 67] on input "American Pickers" at bounding box center [279, 66] width 137 height 25
paste input "Restoration"
click at [381, 64] on span "Search" at bounding box center [384, 65] width 40 height 19
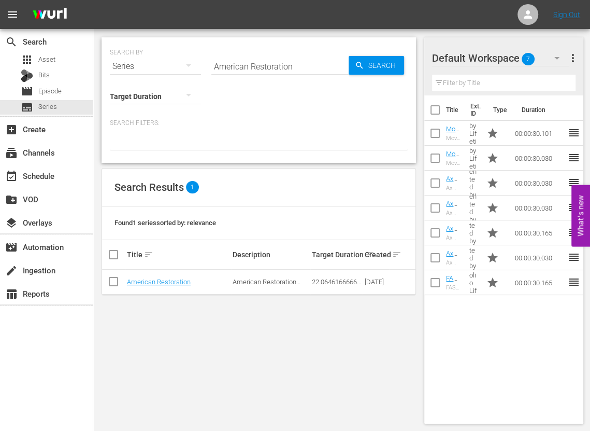
click at [269, 70] on input "American Restoration" at bounding box center [279, 66] width 137 height 25
paste input "x Me"
click at [388, 70] on span "Search" at bounding box center [384, 65] width 40 height 19
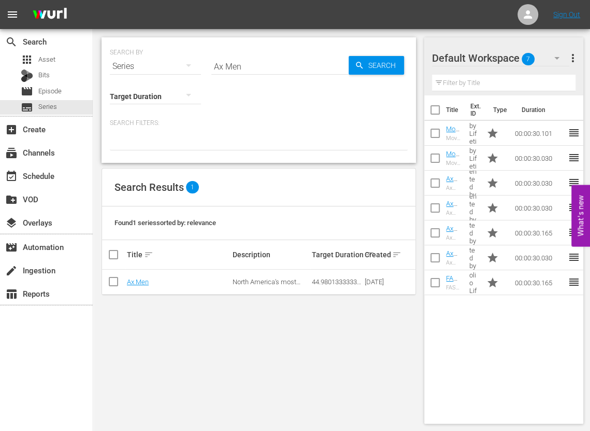
click at [258, 55] on input "Ax Men" at bounding box center [279, 66] width 137 height 25
paste input "Barrett-Jackson: REVVED UP"
click at [371, 62] on span "Search" at bounding box center [384, 65] width 40 height 19
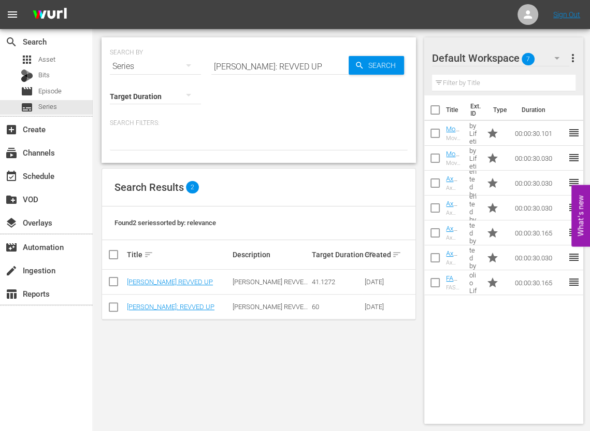
click at [277, 67] on input "Barrett-Jackson: REVVED UP" at bounding box center [279, 66] width 137 height 25
paste input "Wahlburgers"
click at [376, 64] on span "Search" at bounding box center [384, 65] width 40 height 19
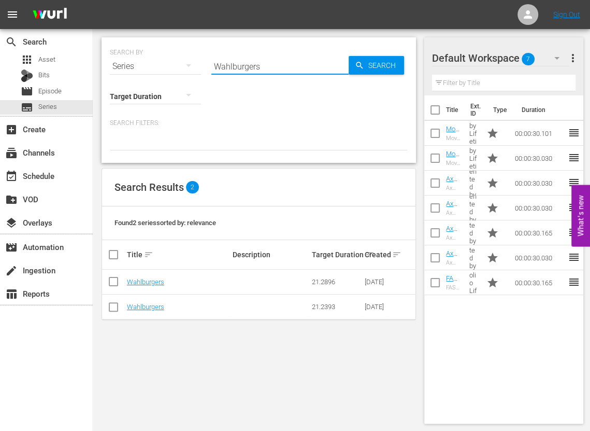
click at [252, 63] on input "Wahlburgers" at bounding box center [279, 66] width 137 height 25
paste input "co: Madman or Messiah"
click at [388, 63] on span "Search" at bounding box center [384, 65] width 40 height 19
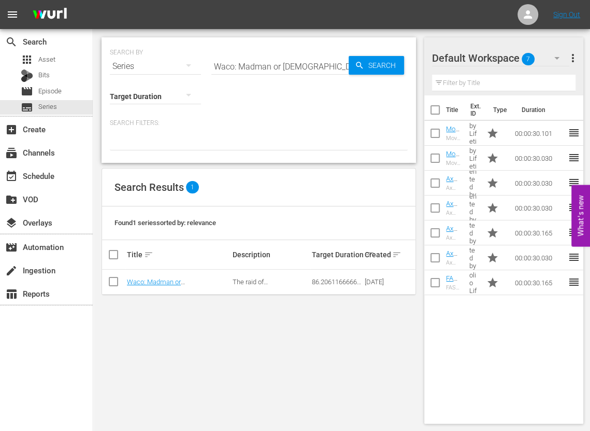
click at [277, 69] on input "Waco: Madman or Messiah" at bounding box center [279, 66] width 137 height 25
paste input "Triple Digit Flip"
click at [390, 64] on span "Search" at bounding box center [384, 65] width 40 height 19
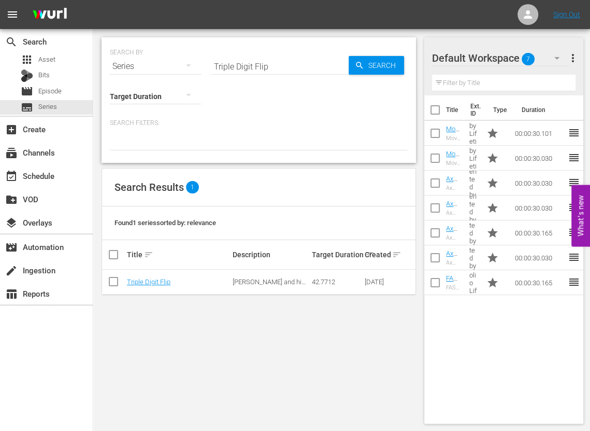
click at [273, 68] on input "Triple Digit Flip" at bounding box center [279, 66] width 137 height 25
drag, startPoint x: 273, startPoint y: 68, endPoint x: 296, endPoint y: 67, distance: 23.8
click at [275, 67] on input "Triple Digit Flip" at bounding box center [279, 66] width 137 height 25
paste input "easure Chasers"
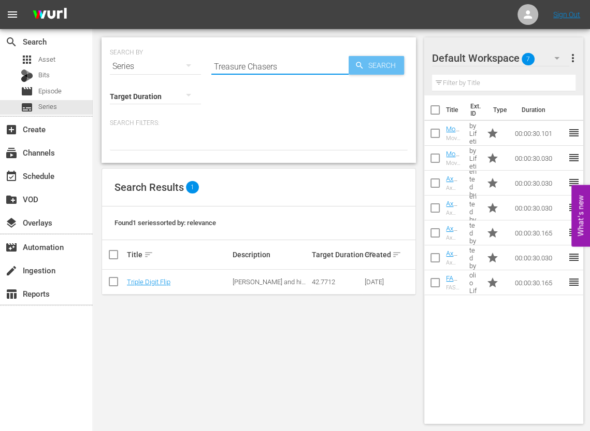
click at [376, 66] on span "Search" at bounding box center [384, 65] width 40 height 19
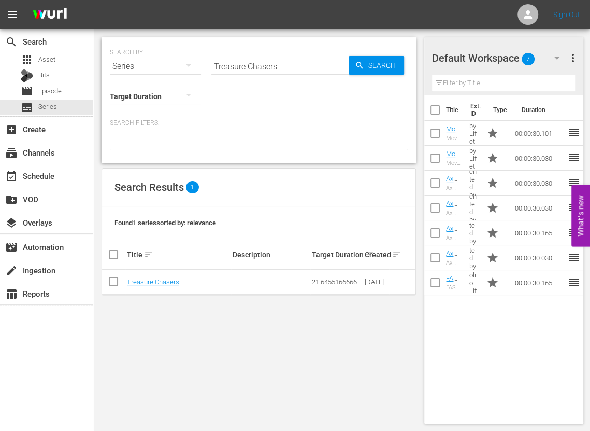
click at [254, 65] on input "Treasure Chasers" at bounding box center [279, 66] width 137 height 25
paste input "iny House Nation"
click at [405, 64] on div "SEARCH BY Search By Series Search ID, Title, Description, Keywords, or Category…" at bounding box center [259, 59] width 298 height 37
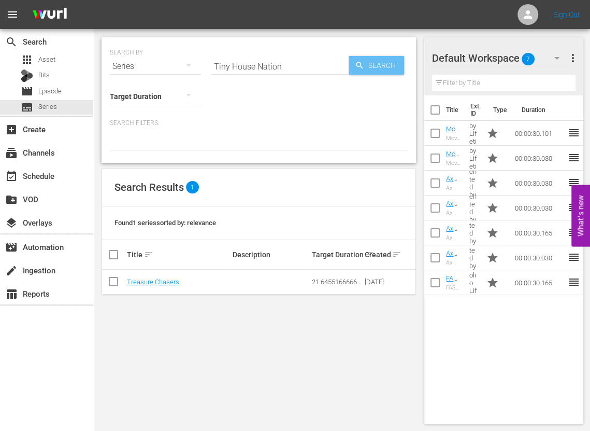
click at [390, 64] on span "Search" at bounding box center [384, 65] width 40 height 19
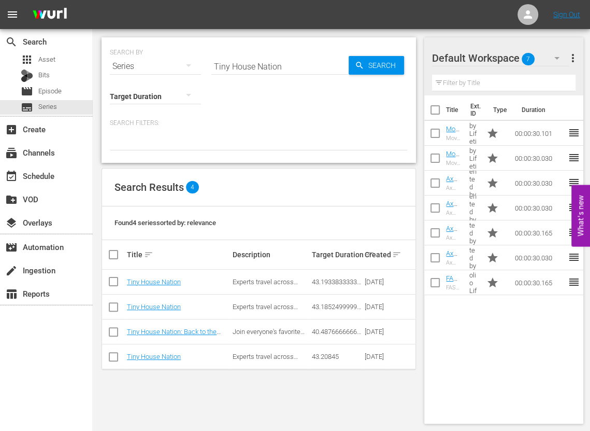
click at [278, 69] on input "Tiny House Nation" at bounding box center [279, 66] width 137 height 25
paste input "Beyond Oak Island"
click at [398, 69] on span "Search" at bounding box center [384, 65] width 40 height 19
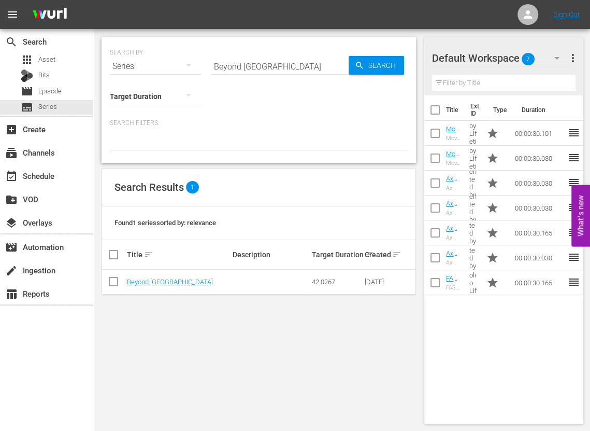
click at [250, 62] on input "Beyond Oak Island" at bounding box center [279, 66] width 137 height 25
paste input "ig Rig Bounty Hunters"
click at [381, 70] on span "Search" at bounding box center [384, 65] width 40 height 19
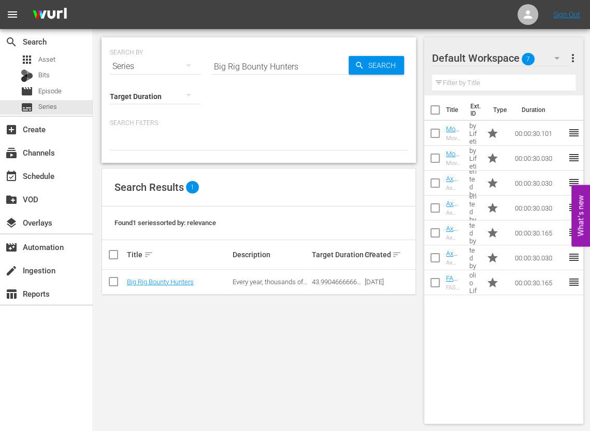
click at [262, 69] on input "Big Rig Bounty Hunters" at bounding box center [279, 66] width 137 height 25
paste input "Celebrity Ghost Stories (Classics)"
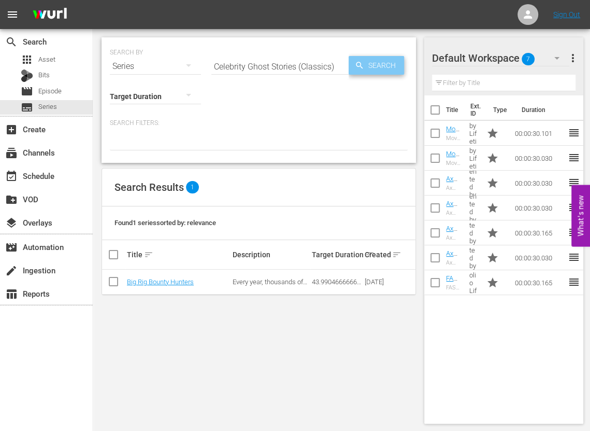
click at [373, 69] on span "Search" at bounding box center [384, 65] width 40 height 19
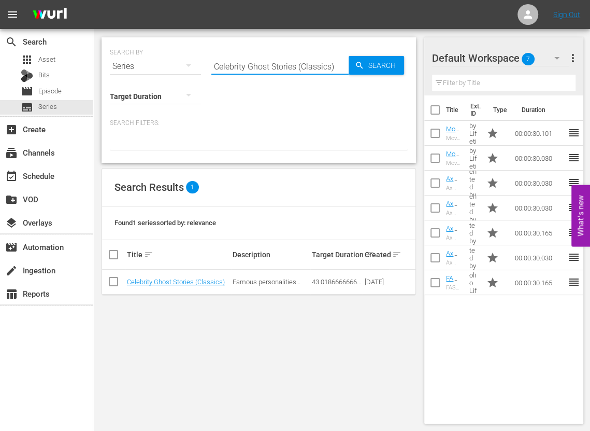
click at [276, 72] on input "Celebrity Ghost Stories (Classics)" at bounding box center [279, 66] width 137 height 25
paste input "old Case Files"
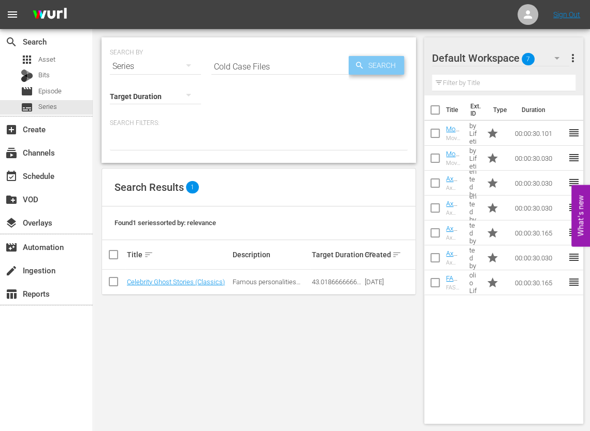
click at [389, 69] on span "Search" at bounding box center [384, 65] width 40 height 19
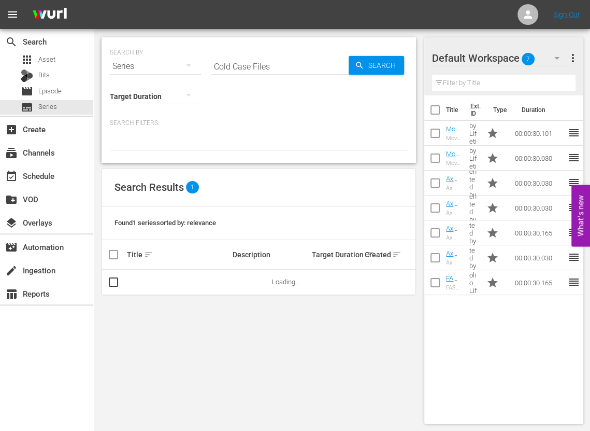
click at [190, 333] on div "SEARCH BY Search By Series Search ID, Title, Description, Keywords, or Category…" at bounding box center [258, 230] width 331 height 403
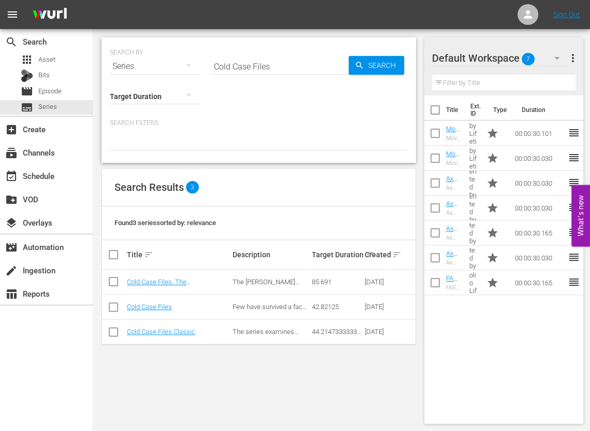
click at [288, 75] on input "Cold Case Files" at bounding box center [279, 66] width 137 height 25
paste input "unting Car"
click at [372, 65] on span "Search" at bounding box center [384, 65] width 40 height 19
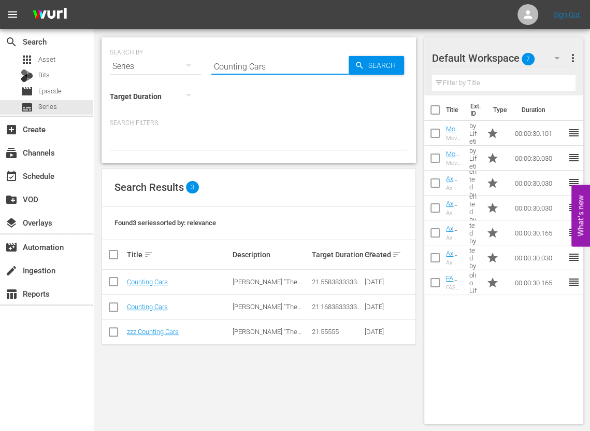
click at [293, 62] on input "Counting Cars" at bounding box center [279, 66] width 137 height 25
click at [260, 66] on input "Counting Cars" at bounding box center [279, 66] width 137 height 25
paste input ": Best Of"
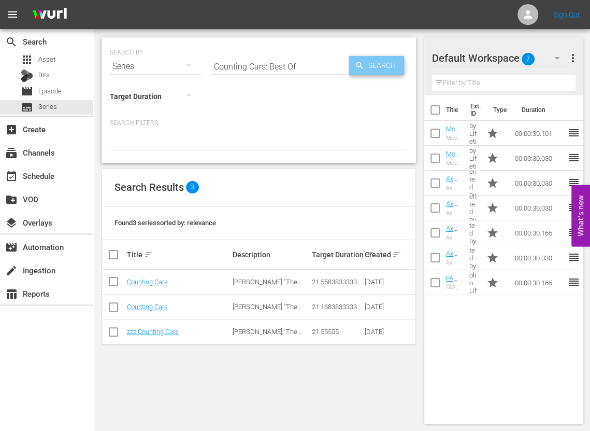
click at [366, 62] on span "Search" at bounding box center [384, 65] width 40 height 19
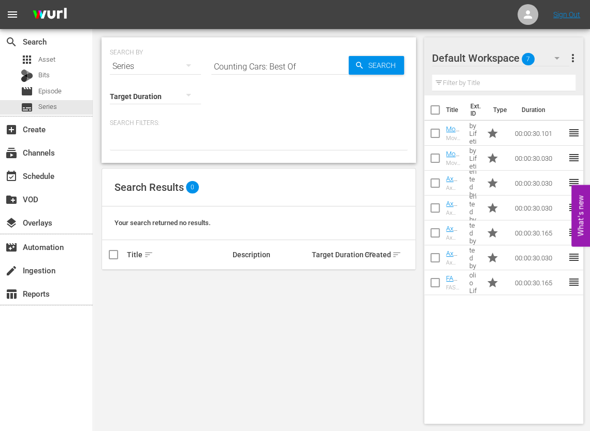
click at [262, 58] on input "Counting Cars: Best Of" at bounding box center [279, 66] width 137 height 25
paste input "Decoding the Past"
click at [373, 63] on span "Search" at bounding box center [384, 65] width 40 height 19
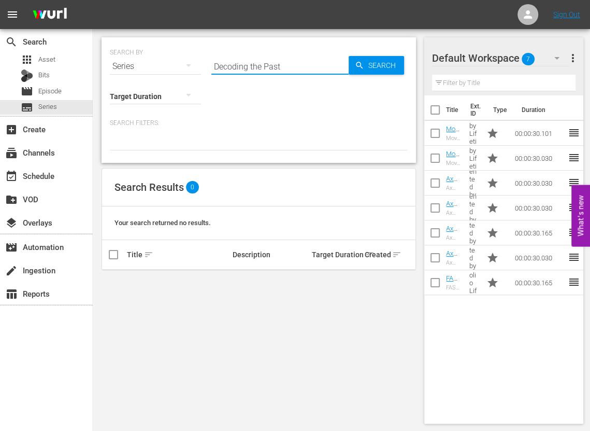
click at [251, 71] on input "Decoding the Past" at bounding box center [279, 66] width 137 height 25
click at [282, 70] on input "Decoding The Past" at bounding box center [279, 66] width 137 height 25
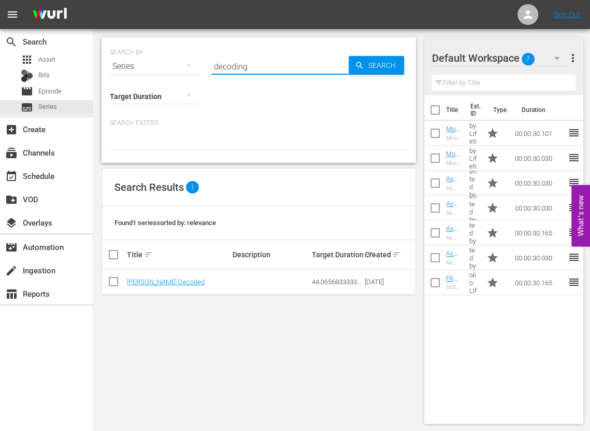
click at [274, 73] on input "decoding" at bounding box center [279, 66] width 137 height 25
paste input "Flip This House"
click at [353, 63] on div "Search" at bounding box center [376, 65] width 55 height 19
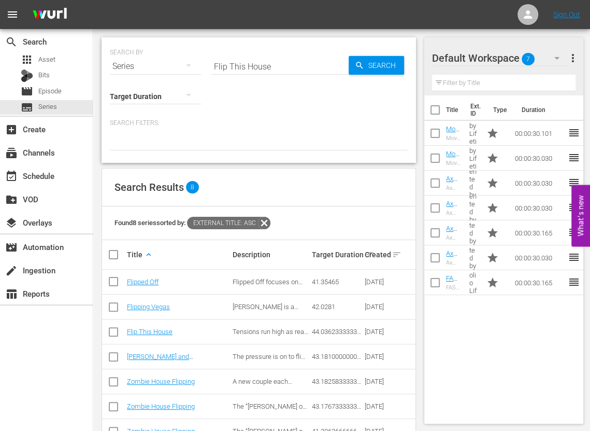
click at [235, 65] on input "Flip This House" at bounding box center [279, 66] width 137 height 25
paste input "ping Boston"
click at [367, 62] on span "Search" at bounding box center [384, 65] width 40 height 19
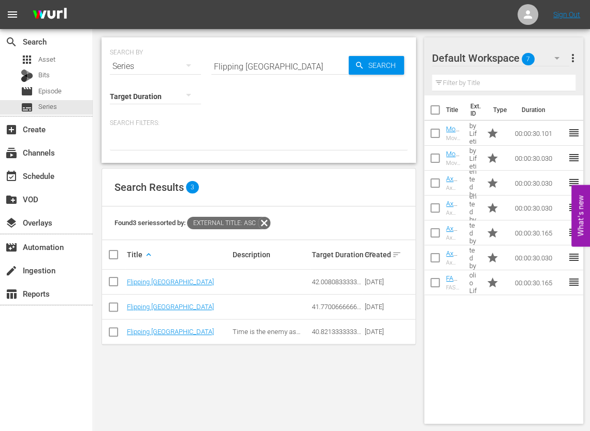
click at [264, 62] on input "Flipping Boston" at bounding box center [279, 66] width 137 height 25
click at [380, 64] on span "Search" at bounding box center [384, 65] width 40 height 19
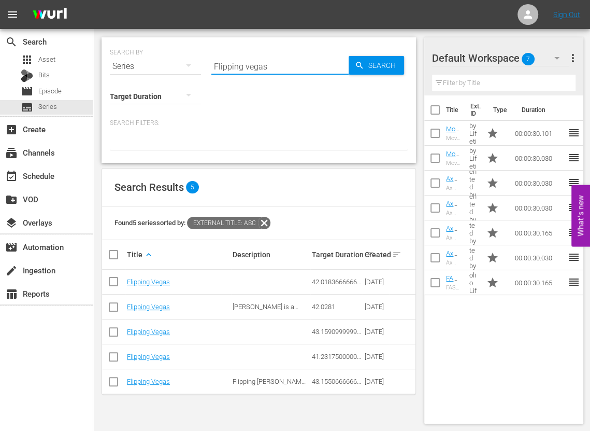
click at [265, 60] on input "Flipping vegas" at bounding box center [279, 66] width 137 height 25
paste input "Gene Simmons Family Jewel"
click at [368, 66] on span "Search" at bounding box center [384, 65] width 40 height 19
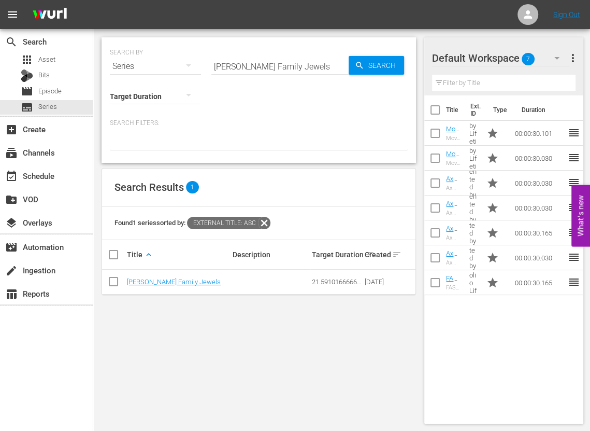
click at [304, 58] on input "Gene Simmons Family Jewels" at bounding box center [279, 66] width 137 height 25
paste input "Hoarder"
click at [389, 60] on span "Search" at bounding box center [384, 65] width 40 height 19
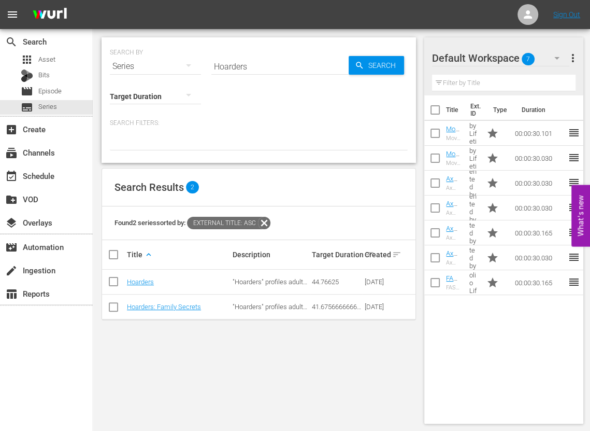
click at [240, 64] on input "Hoarders" at bounding box center [279, 66] width 137 height 25
drag, startPoint x: 240, startPoint y: 64, endPoint x: 310, endPoint y: 67, distance: 69.5
click at [247, 65] on input "Hoarders" at bounding box center [279, 66] width 137 height 25
paste input "Ice Road Truck"
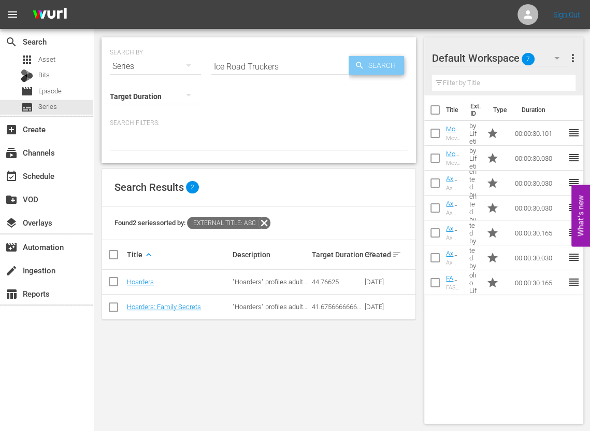
click at [369, 67] on span "Search" at bounding box center [384, 65] width 40 height 19
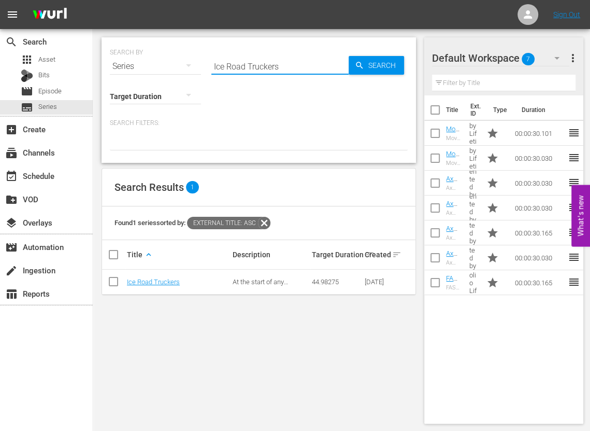
click at [264, 65] on input "Ice Road Truckers" at bounding box center [279, 66] width 137 height 25
drag, startPoint x: 264, startPoint y: 65, endPoint x: 355, endPoint y: 67, distance: 90.7
click at [274, 65] on input "Ice Road Truckers" at bounding box center [279, 66] width 137 height 25
paste input "My Ghost Story"
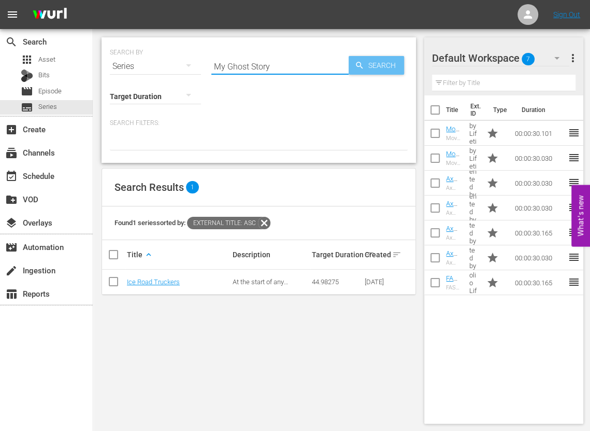
click at [370, 67] on span "Search" at bounding box center [384, 65] width 40 height 19
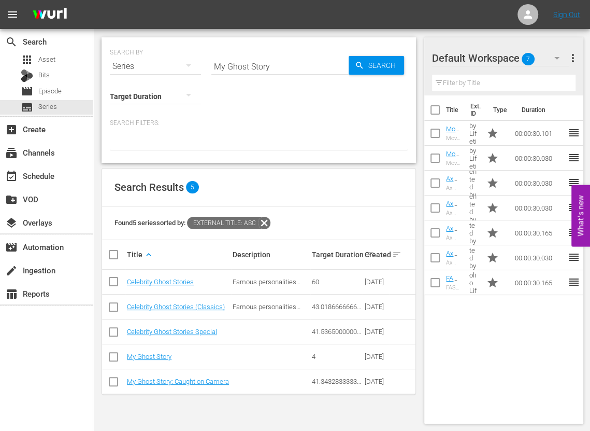
drag, startPoint x: 175, startPoint y: 34, endPoint x: 182, endPoint y: 34, distance: 7.3
click at [176, 34] on div "SEARCH BY Search By Series Search ID, Title, Description, Keywords, or Category…" at bounding box center [258, 230] width 331 height 403
click at [279, 67] on input "My Ghost Story" at bounding box center [279, 66] width 137 height 25
drag, startPoint x: 279, startPoint y: 67, endPoint x: 349, endPoint y: 70, distance: 70.0
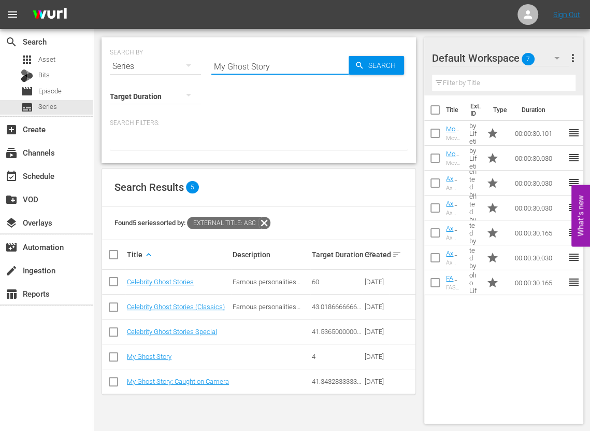
click at [281, 67] on input "My Ghost Story" at bounding box center [279, 66] width 137 height 25
paste input "Ozzy and Jack's World Detour"
click at [364, 72] on div "Search" at bounding box center [376, 65] width 55 height 19
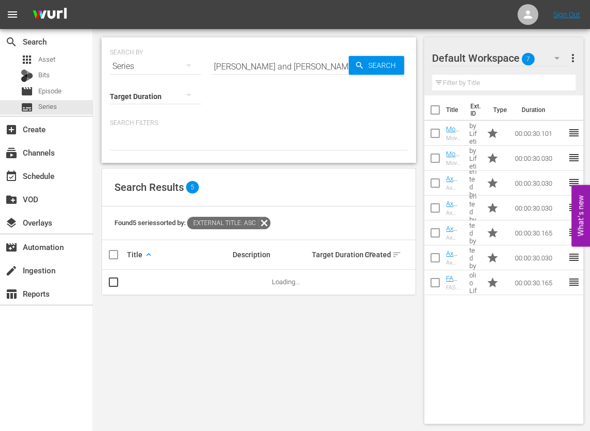
click at [151, 369] on div "SEARCH BY Search By Series Search ID, Title, Description, Keywords, or Category…" at bounding box center [258, 230] width 331 height 403
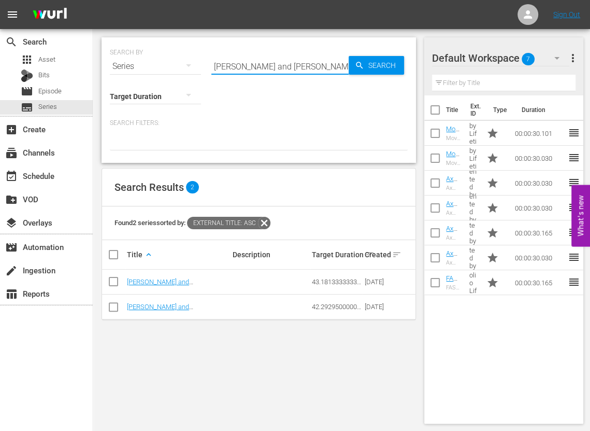
click at [280, 69] on input "Ozzy and Jack's World Detour" at bounding box center [279, 66] width 137 height 25
paste input "Parking Wars"
click at [379, 62] on span "Search" at bounding box center [384, 65] width 40 height 19
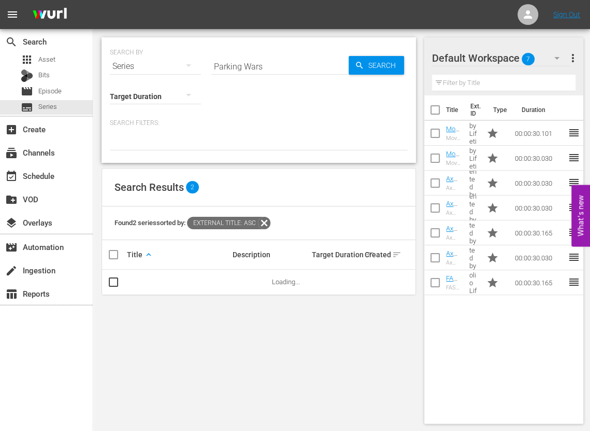
click at [153, 335] on div "SEARCH BY Search By Series Search ID, Title, Description, Keywords, or Category…" at bounding box center [258, 230] width 331 height 403
click at [278, 52] on div "Search ID, Title, Description, Keywords, or Category" at bounding box center [279, 60] width 137 height 25
click at [268, 62] on input "Parking Wars" at bounding box center [279, 66] width 137 height 25
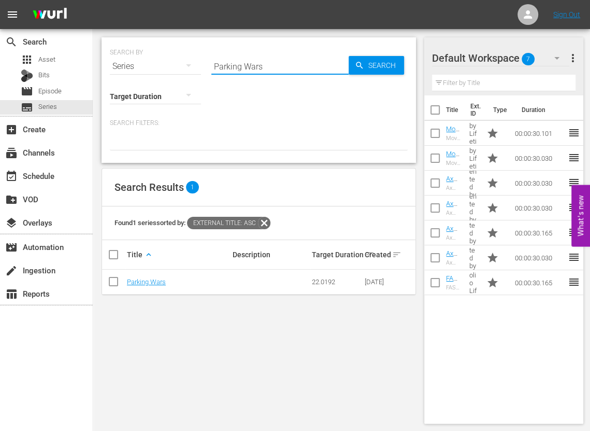
click at [268, 62] on input "Parking Wars" at bounding box center [279, 66] width 137 height 25
paste input "wn St"
click at [359, 69] on icon "button" at bounding box center [359, 65] width 9 height 9
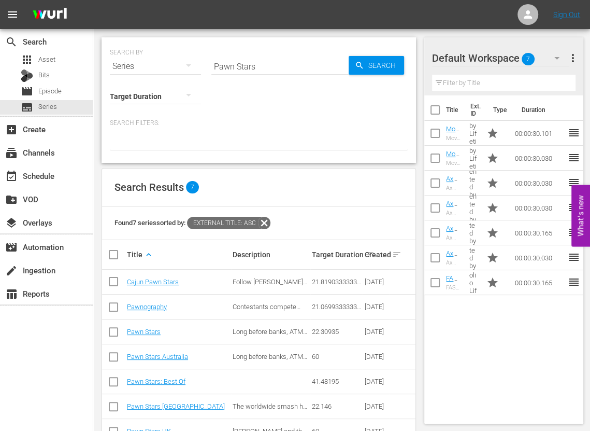
click at [161, 37] on div "SEARCH BY Search By Series Search ID, Title, Description, Keywords, or Category…" at bounding box center [258, 246] width 331 height 434
click at [281, 57] on input "Pawn Stars" at bounding box center [279, 66] width 137 height 25
drag, startPoint x: 281, startPoint y: 57, endPoint x: 373, endPoint y: 62, distance: 91.9
click at [284, 58] on input "Pawn Stars" at bounding box center [279, 66] width 137 height 25
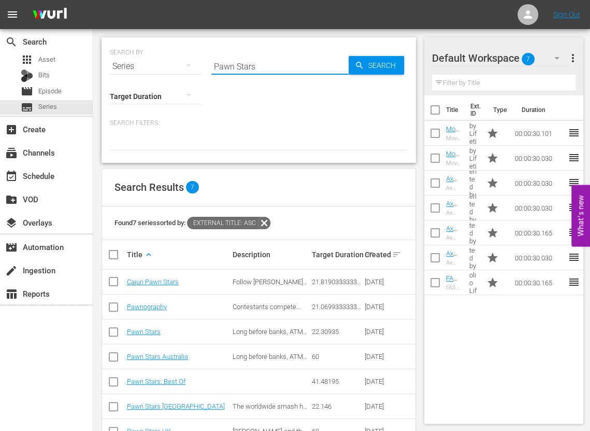
paste input "irate Treasure of the Knights Templar"
click at [376, 62] on span "Search" at bounding box center [384, 65] width 40 height 19
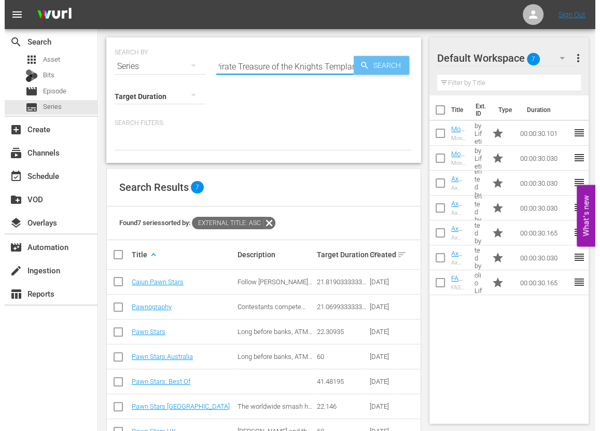
scroll to position [0, 0]
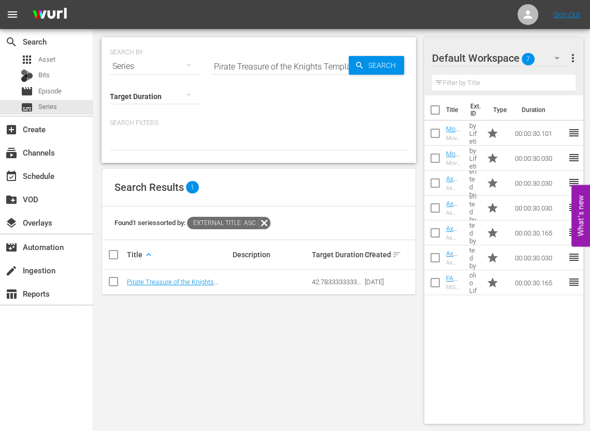
click at [297, 66] on input "Pirate Treasure of the Knights Templar" at bounding box center [279, 66] width 137 height 25
paste input "roperty Virgins"
click at [373, 57] on span "Search" at bounding box center [384, 65] width 40 height 19
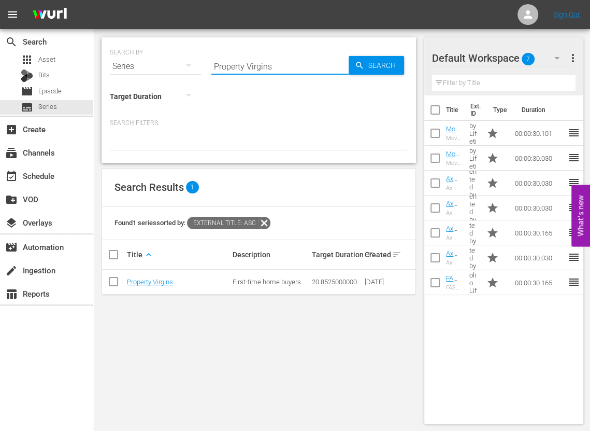
click at [288, 65] on input "Property Virgins" at bounding box center [279, 66] width 137 height 25
drag, startPoint x: 288, startPoint y: 65, endPoint x: 374, endPoint y: 65, distance: 85.5
click at [289, 65] on input "Property Virgins" at bounding box center [279, 66] width 137 height 25
paste input "Road War"
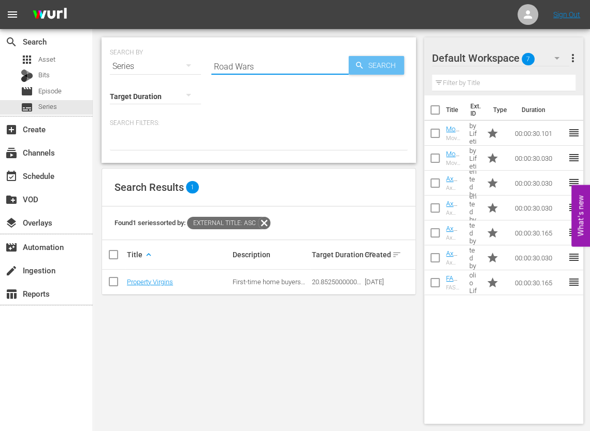
click at [374, 65] on span "Search" at bounding box center [384, 65] width 40 height 19
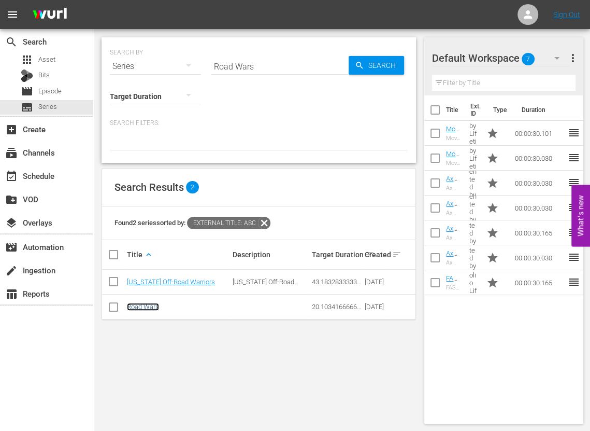
drag, startPoint x: 143, startPoint y: 310, endPoint x: 135, endPoint y: 305, distance: 9.3
drag, startPoint x: 182, startPoint y: 33, endPoint x: 209, endPoint y: 37, distance: 27.9
click at [182, 33] on div "SEARCH BY Search By Series Search ID, Title, Description, Keywords, or Category…" at bounding box center [258, 230] width 331 height 403
click at [264, 63] on input "Road Wars" at bounding box center [279, 66] width 137 height 25
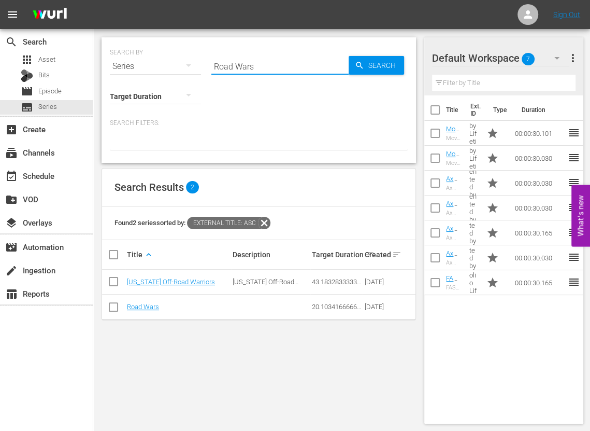
drag, startPoint x: 264, startPoint y: 63, endPoint x: 353, endPoint y: 66, distance: 88.7
click at [264, 63] on input "Road Wars" at bounding box center [279, 66] width 137 height 25
paste input "Sell This House!"
click at [364, 66] on span "Search" at bounding box center [384, 65] width 40 height 19
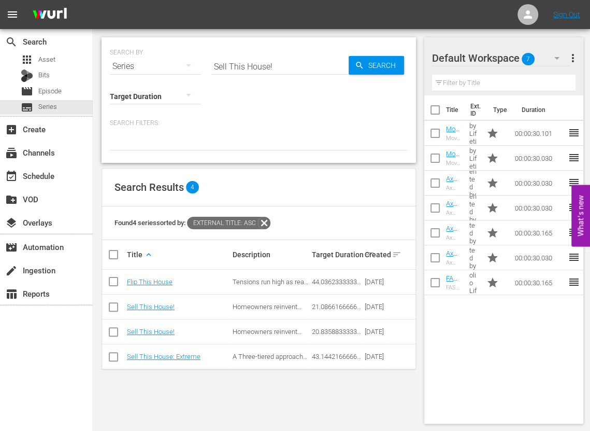
drag, startPoint x: 174, startPoint y: 44, endPoint x: 180, endPoint y: 44, distance: 5.7
click at [174, 44] on div "SEARCH BY Search By Series" at bounding box center [155, 59] width 91 height 37
click at [266, 54] on input "Sell This House!" at bounding box center [279, 66] width 137 height 25
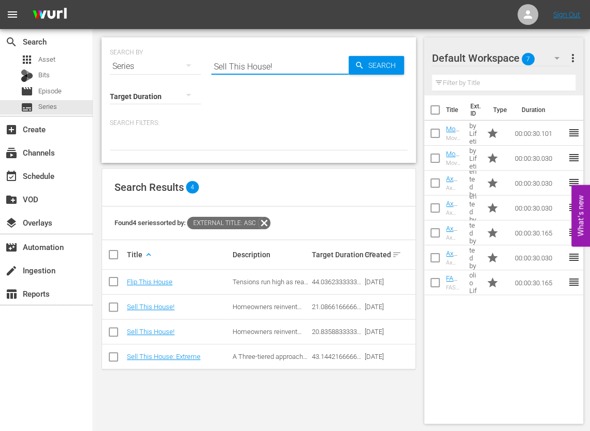
paste input "torage Wars: Best Bidding Wars"
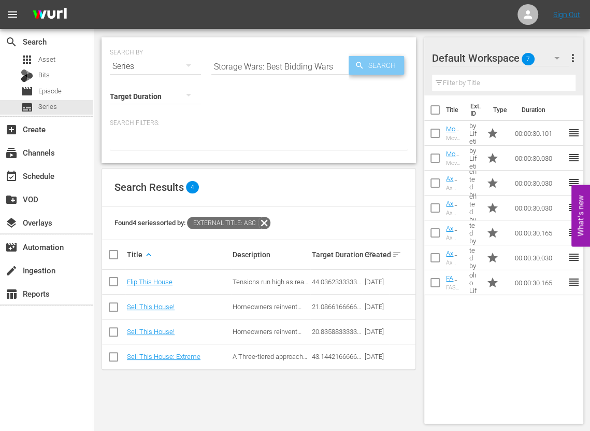
click at [380, 65] on span "Search" at bounding box center [384, 65] width 40 height 19
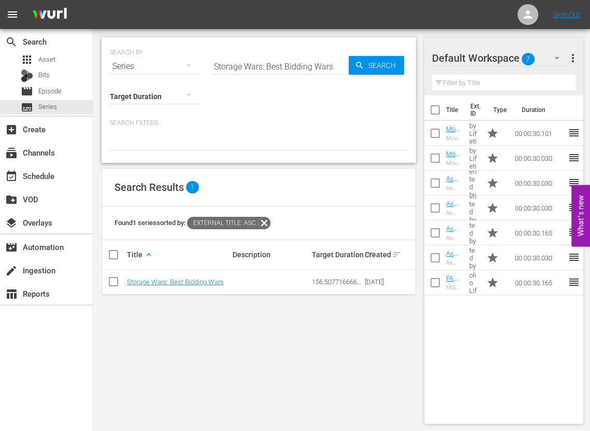
drag, startPoint x: 140, startPoint y: 350, endPoint x: 160, endPoint y: 323, distance: 33.8
click at [140, 350] on div "SEARCH BY Search By Series Search ID, Title, Description, Keywords, or Category…" at bounding box center [258, 230] width 331 height 403
click at [267, 66] on input "Storage Wars: Best Bidding Wars" at bounding box center [279, 66] width 137 height 25
click at [270, 66] on input "Storage Wars: Best Bidding Wars" at bounding box center [279, 66] width 137 height 25
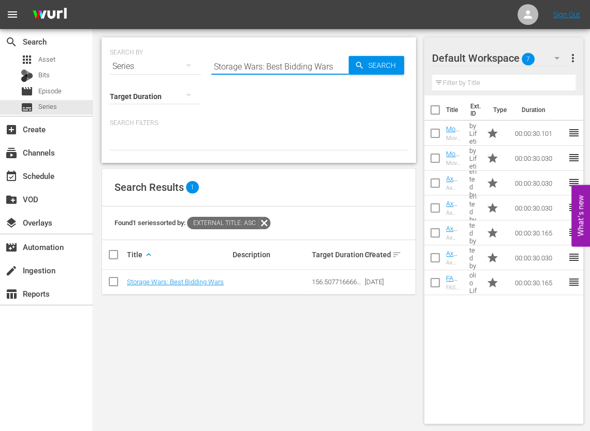
paste input "urviving a Serial Killer"
click at [359, 58] on div "Search" at bounding box center [376, 65] width 55 height 19
drag, startPoint x: 181, startPoint y: 332, endPoint x: 182, endPoint y: 162, distance: 170.0
click at [180, 332] on div "SEARCH BY Search By Series Search ID, Title, Description, Keywords, or Category…" at bounding box center [258, 230] width 331 height 403
drag, startPoint x: 130, startPoint y: 325, endPoint x: 267, endPoint y: 114, distance: 252.4
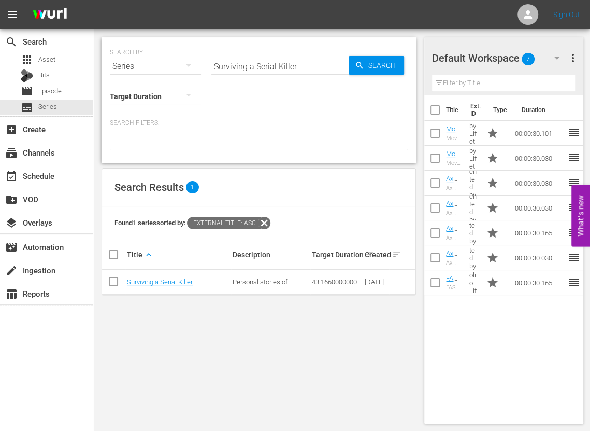
click at [135, 317] on div "SEARCH BY Search By Series Search ID, Title, Description, Keywords, or Category…" at bounding box center [258, 230] width 331 height 403
click at [305, 56] on input "Surviving a Serial Killer" at bounding box center [279, 66] width 137 height 25
paste input "The Haunting Of..."
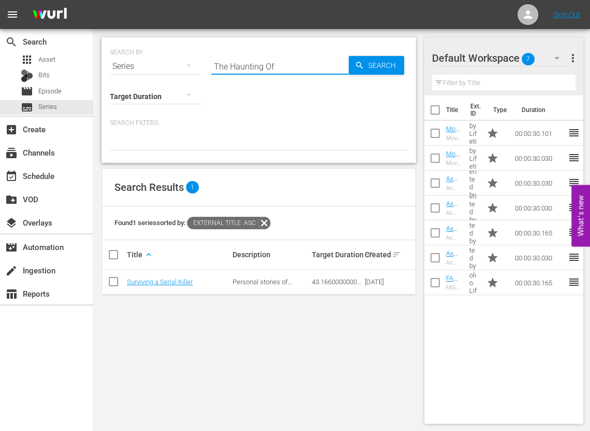
type input "The Haunting Of"
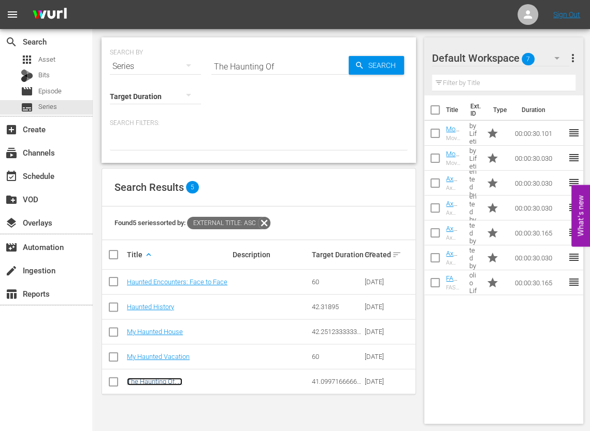
click at [160, 381] on link "The Haunting Of. . ." at bounding box center [154, 381] width 55 height 8
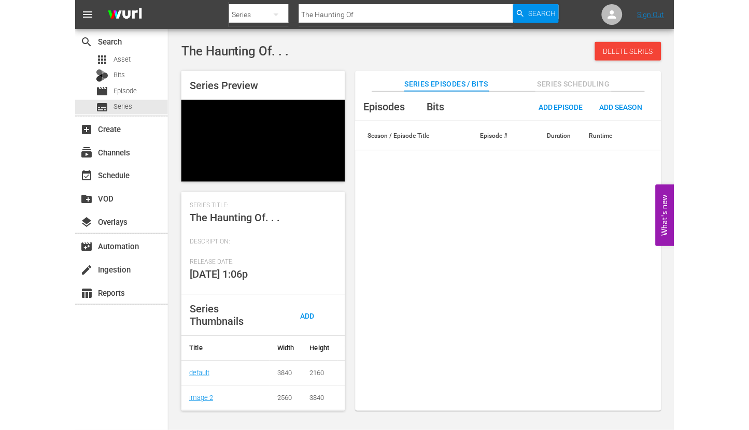
scroll to position [156, 0]
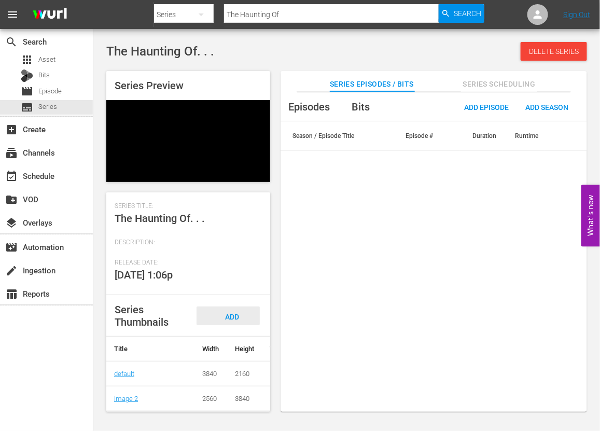
click at [222, 306] on div "Series Thumbnails Add Thumbnail" at bounding box center [188, 315] width 164 height 41
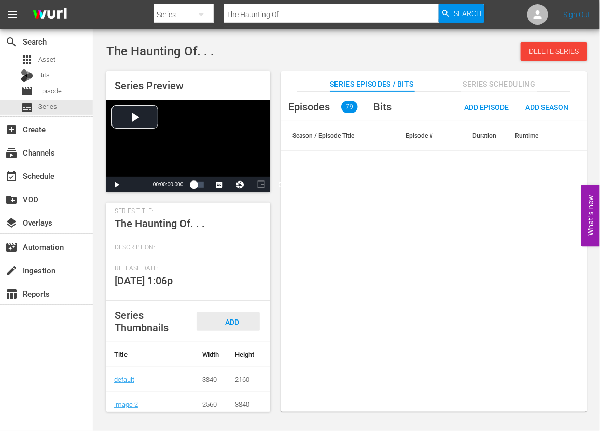
click at [230, 318] on span "Add Thumbnail" at bounding box center [228, 331] width 50 height 27
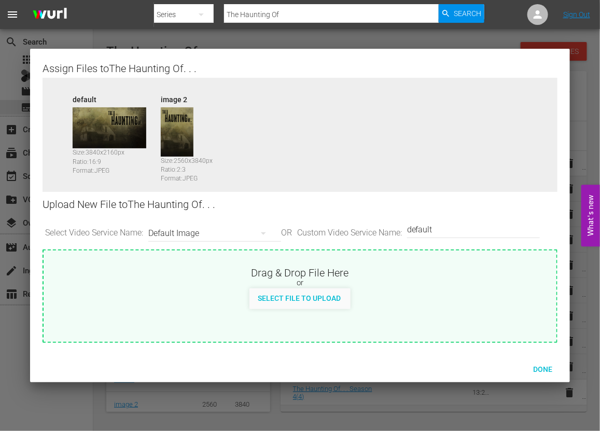
click at [113, 34] on div at bounding box center [300, 215] width 600 height 431
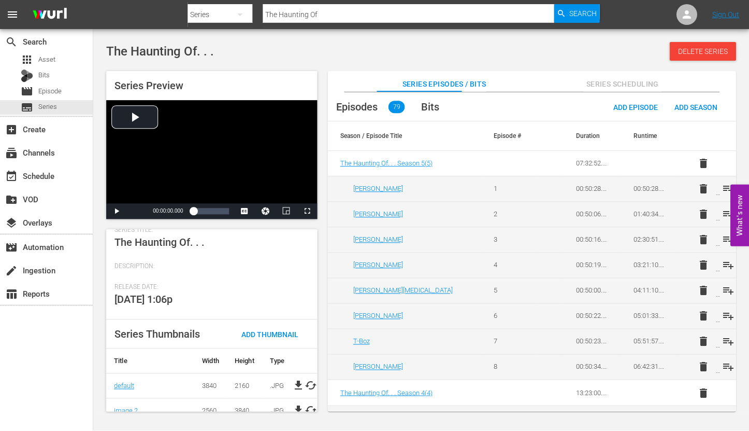
scroll to position [148, 0]
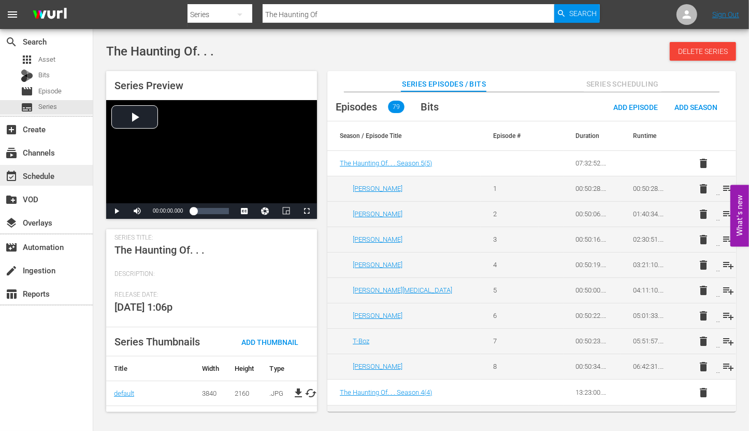
click at [30, 169] on div "event_available Schedule" at bounding box center [29, 173] width 58 height 9
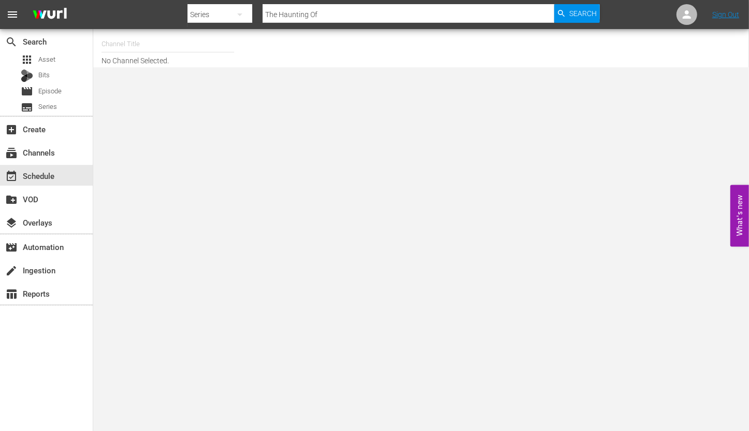
click at [132, 36] on input "text" at bounding box center [168, 44] width 133 height 25
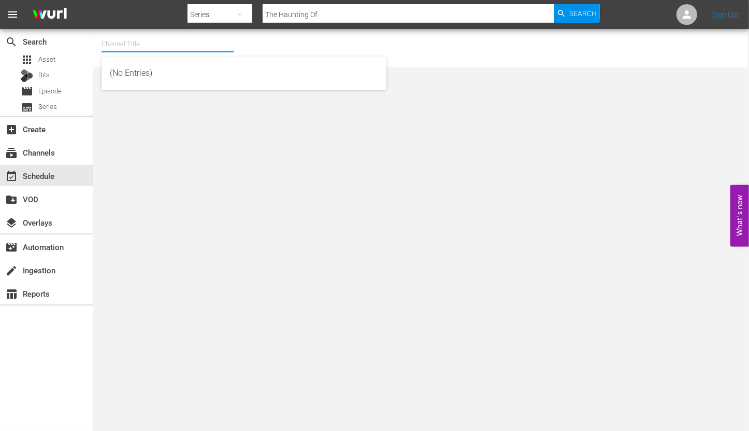
click at [135, 39] on input "text" at bounding box center [168, 44] width 133 height 25
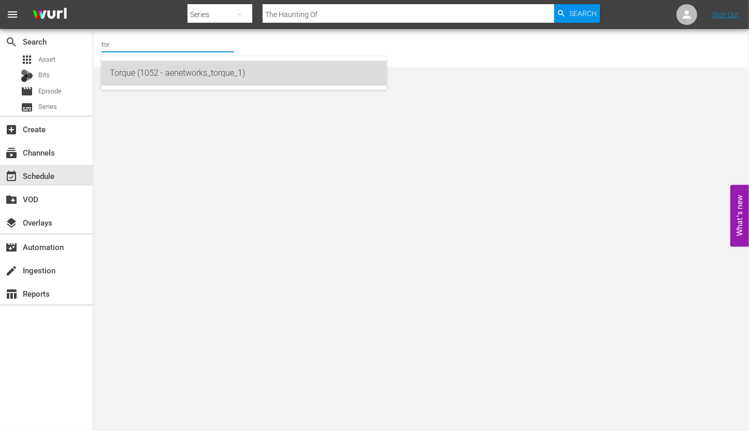
click at [151, 75] on div "Torque (1052 - aenetworks_torque_1)" at bounding box center [244, 73] width 268 height 25
type input "Torque (1052 - aenetworks_torque_1)"
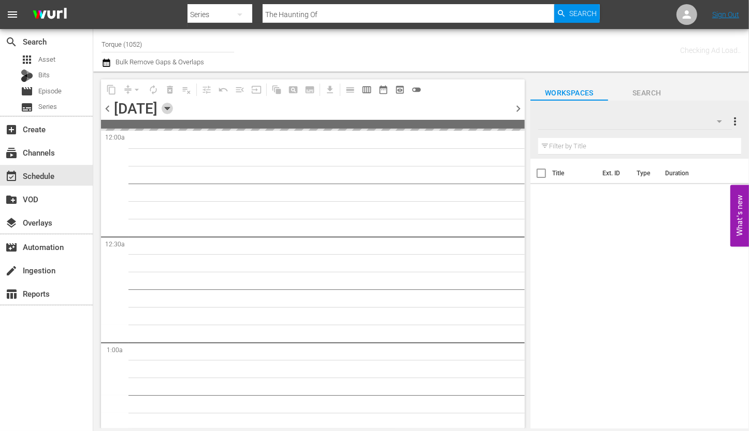
click at [173, 106] on icon "button" at bounding box center [167, 108] width 11 height 11
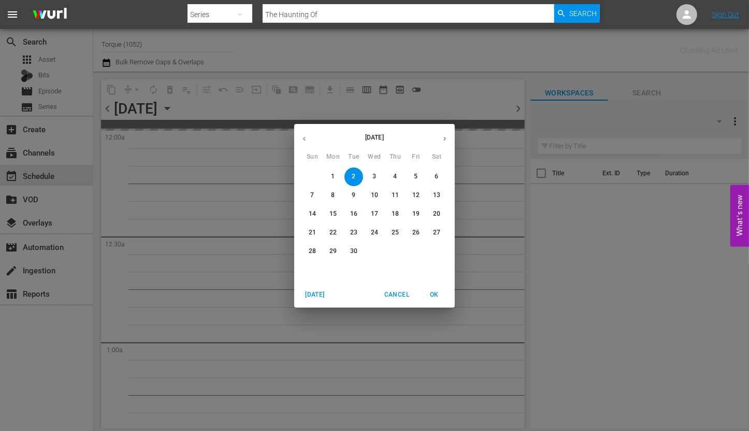
click at [316, 208] on button "14" at bounding box center [312, 214] width 19 height 19
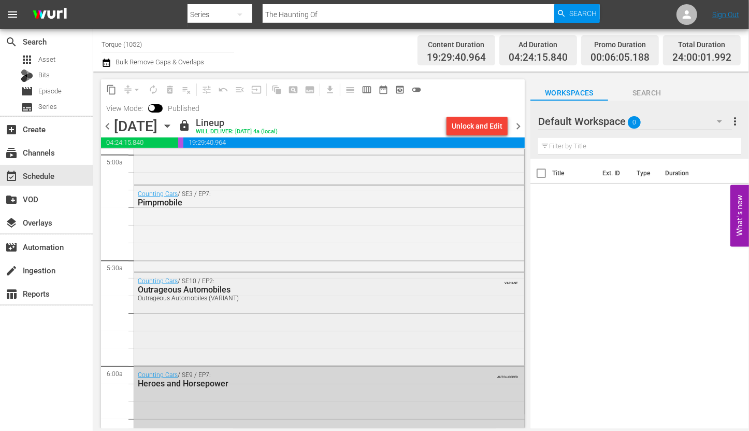
scroll to position [1037, 0]
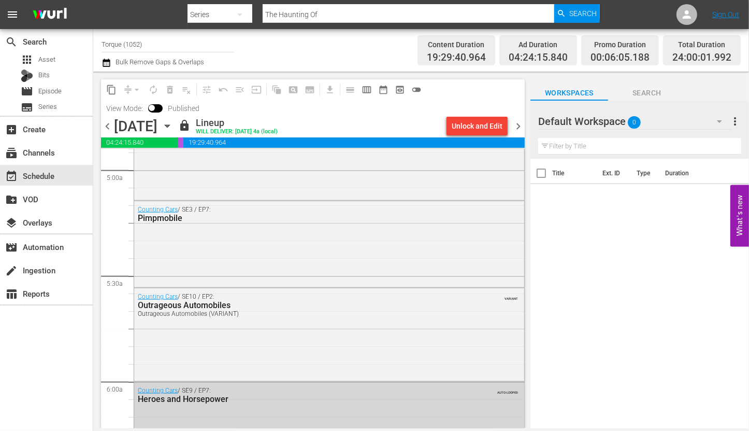
click at [158, 131] on div "Sunday, September 14th" at bounding box center [136, 126] width 44 height 17
click at [173, 130] on icon "button" at bounding box center [167, 125] width 11 height 11
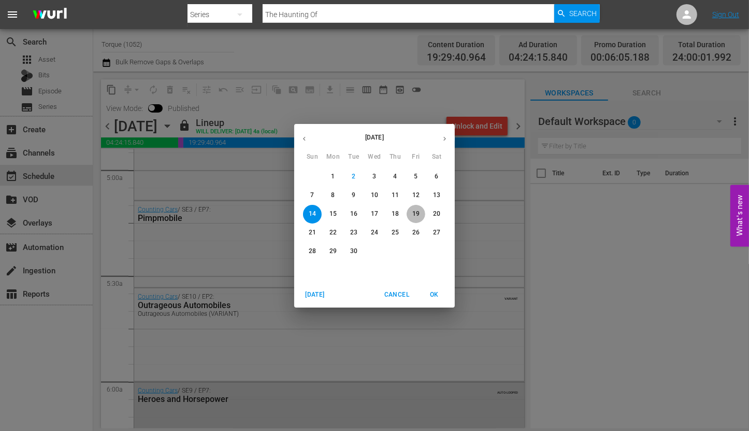
click at [418, 211] on p "19" at bounding box center [416, 213] width 7 height 9
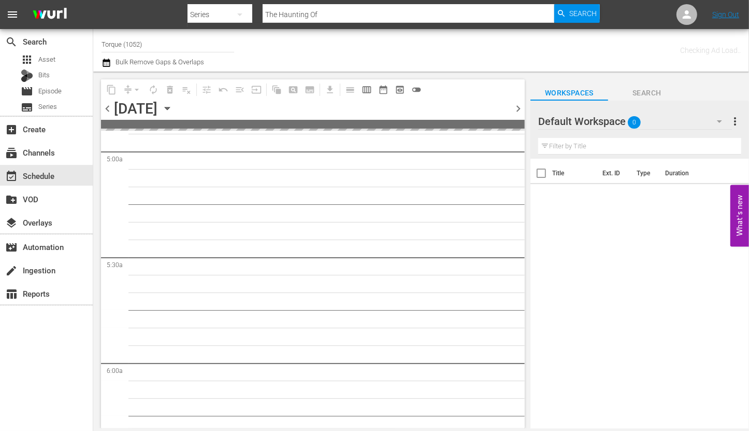
scroll to position [1177, 0]
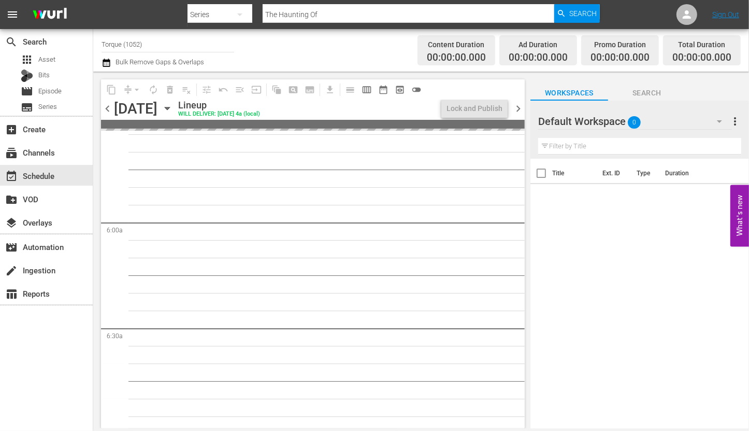
click at [70, 384] on div "search Search apps Asset Bits movie Episode subtitles Series add_box Create sub…" at bounding box center [46, 244] width 93 height 431
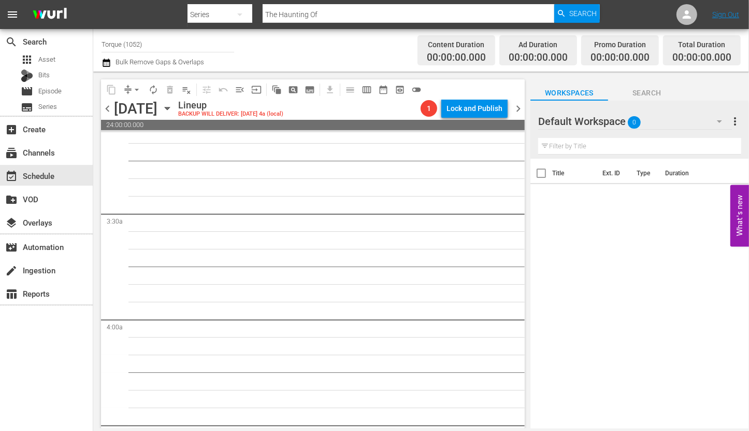
scroll to position [335, 0]
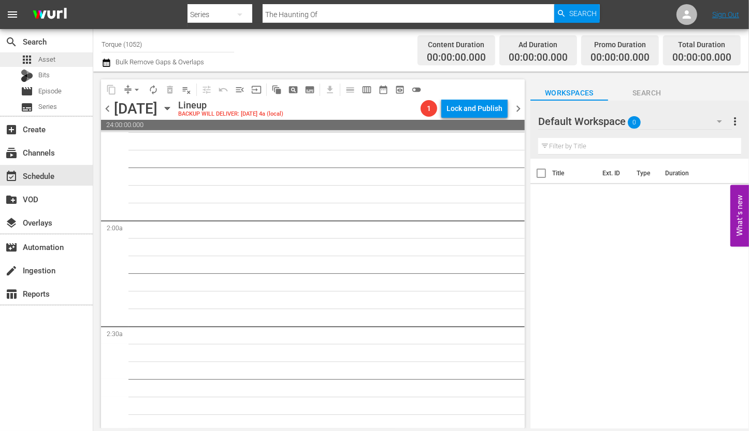
click at [53, 63] on span "Asset" at bounding box center [46, 59] width 17 height 10
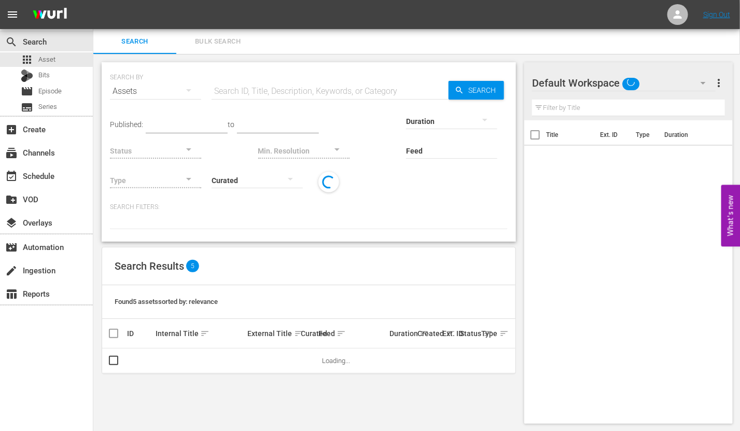
click at [315, 93] on input "text" at bounding box center [329, 91] width 237 height 25
paste input "181733"
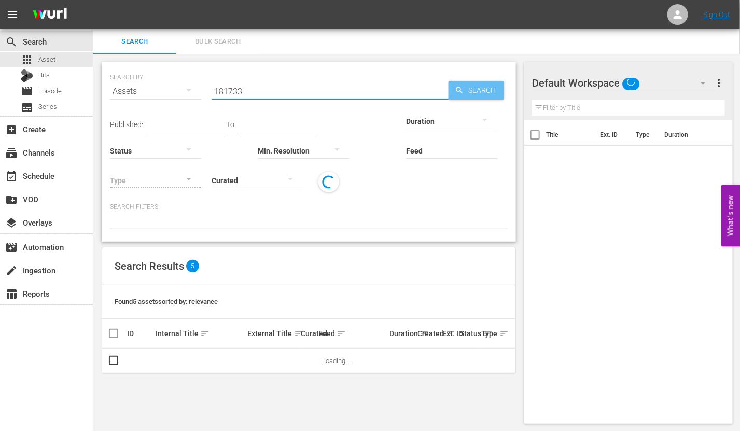
type input "181733"
click at [461, 88] on icon "button" at bounding box center [459, 90] width 9 height 9
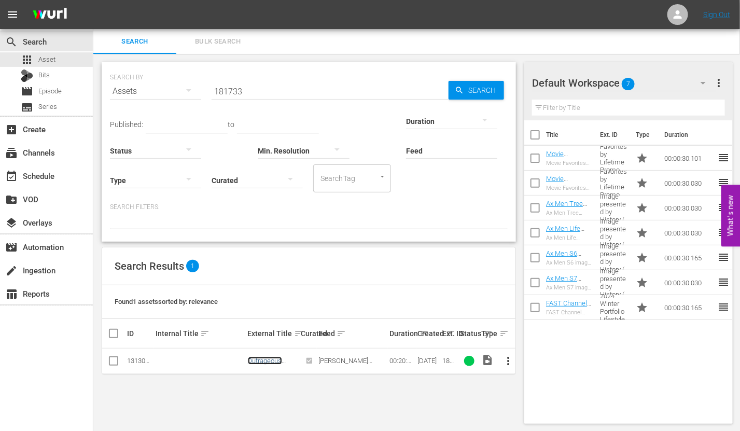
click at [265, 357] on link "Outrageous Automobiles" at bounding box center [266, 365] width 37 height 16
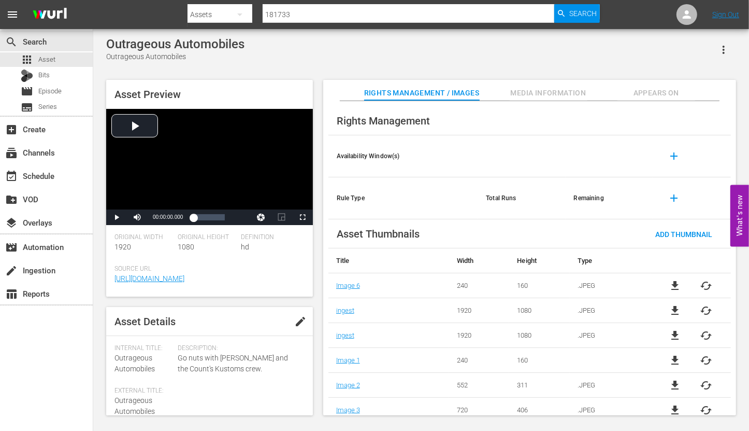
click at [570, 94] on span "Media Information" at bounding box center [549, 93] width 78 height 13
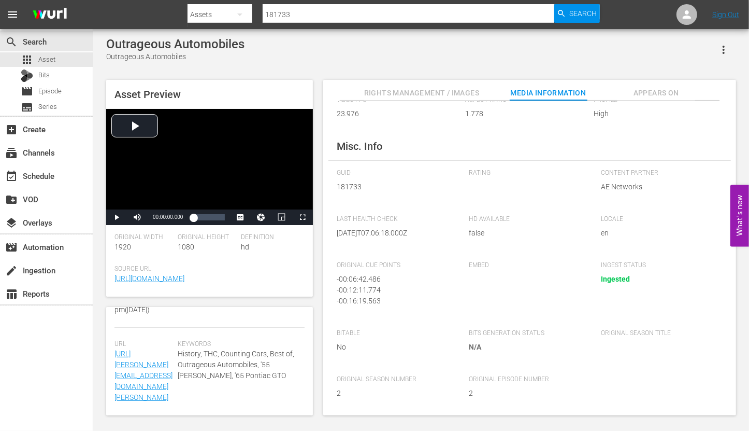
scroll to position [316, 0]
click at [630, 88] on span "Appears On" at bounding box center [657, 93] width 78 height 13
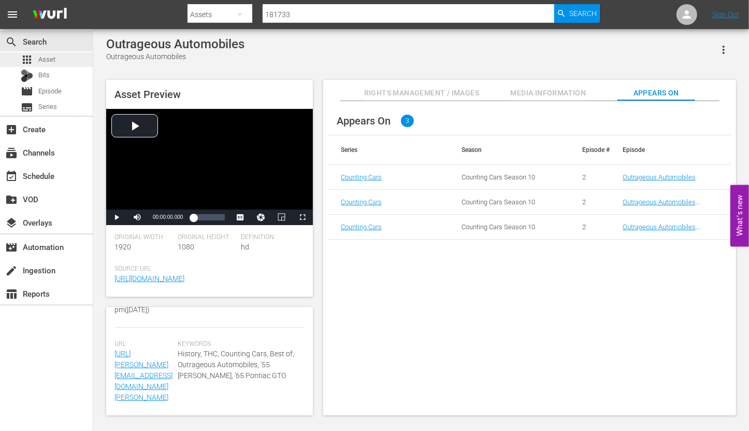
click at [66, 62] on div "apps Asset" at bounding box center [46, 59] width 93 height 15
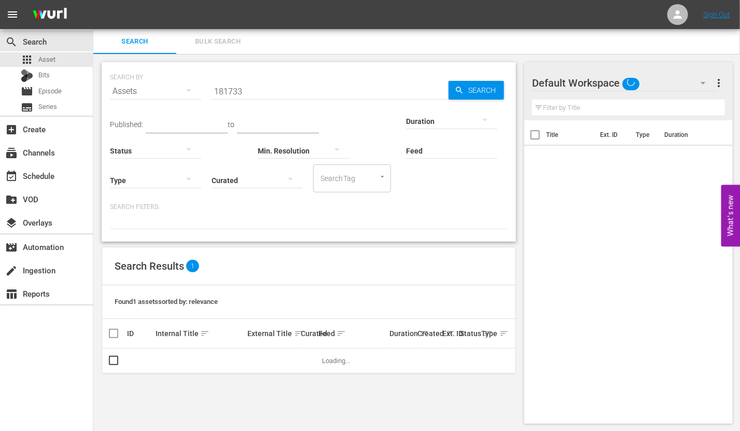
click at [365, 91] on input "181733" at bounding box center [329, 91] width 237 height 25
paste input "26595"
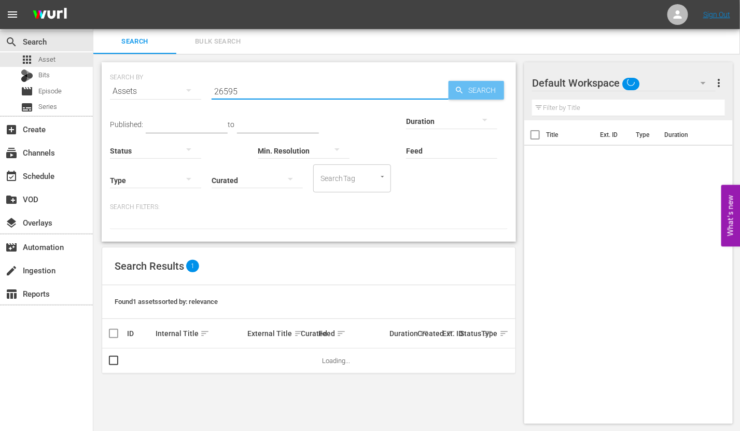
type input "26595"
click at [465, 87] on span "Search" at bounding box center [484, 90] width 40 height 19
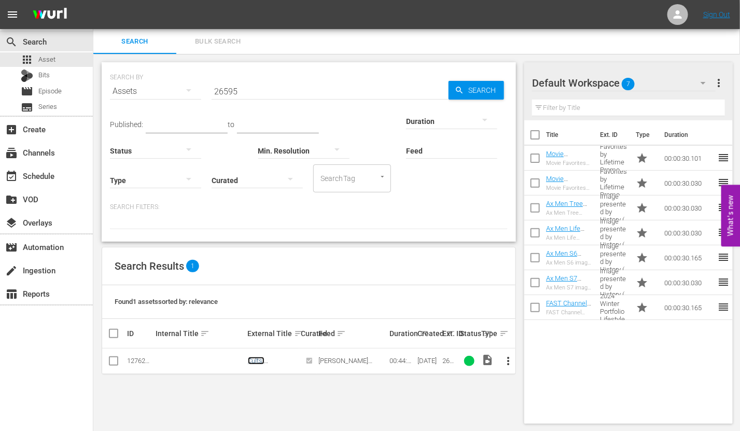
click at [254, 361] on link "Cults: Dangerous Devotion" at bounding box center [264, 368] width 32 height 23
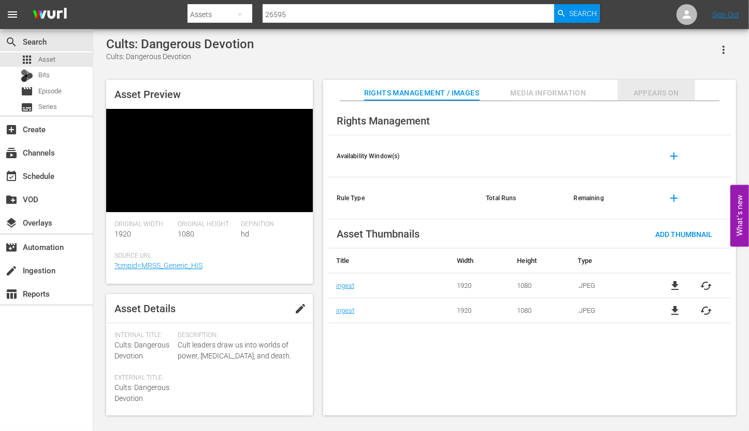
click at [646, 93] on span "Appears On" at bounding box center [657, 93] width 78 height 13
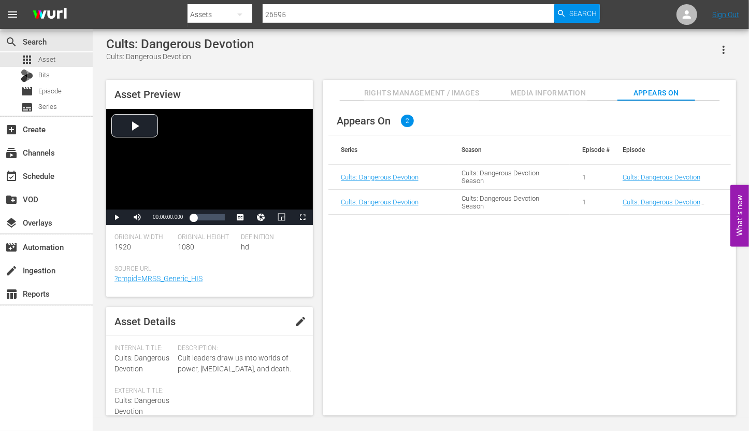
click at [99, 306] on div "Cults: Dangerous Devotion Cults: Dangerous Devotion Asset Preview Video Player …" at bounding box center [421, 223] width 656 height 389
click at [399, 182] on td "Cults: Dangerous Devotion" at bounding box center [389, 177] width 121 height 25
click at [398, 178] on link "Cults: Dangerous Devotion" at bounding box center [380, 177] width 78 height 8
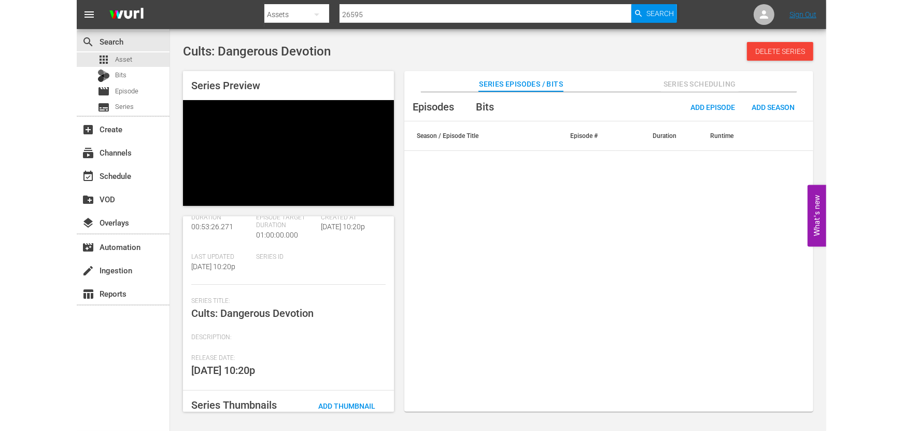
scroll to position [110, 0]
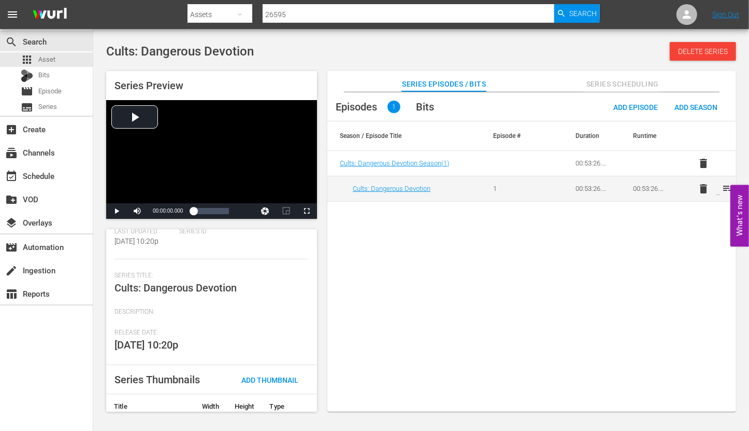
click at [280, 332] on div "Series Details edit Wurl Id 56730414 Seasons 1 Episodes 1 Duration 00:53:26.271…" at bounding box center [211, 320] width 211 height 182
click at [259, 383] on span "Add Thumbnail" at bounding box center [270, 380] width 74 height 8
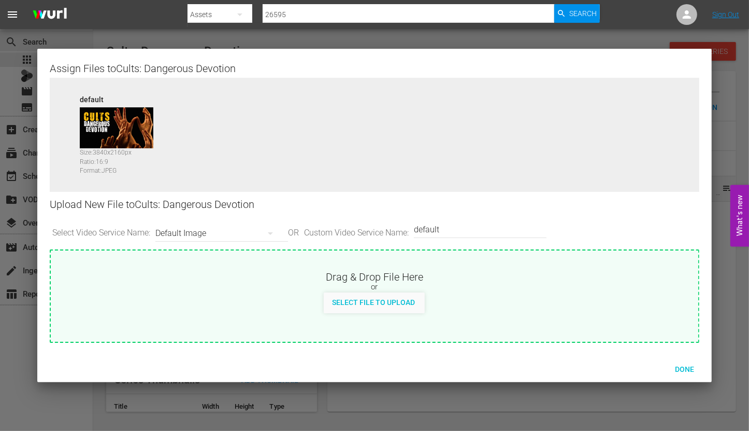
click at [58, 232] on span "Select Video Service Name:" at bounding box center [101, 233] width 103 height 12
click at [481, 204] on div "default Size: 3840 x 2160 px Ratio: 16:9 Format: JPEG" at bounding box center [374, 143] width 649 height 130
click at [453, 224] on input "default" at bounding box center [478, 229] width 128 height 25
type input "2:3 poster"
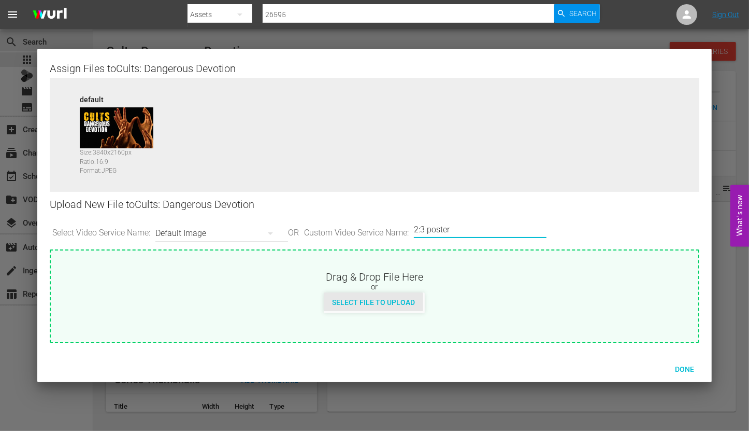
click at [378, 303] on span "Select File to Upload" at bounding box center [374, 302] width 100 height 8
type input "C:\fakepath\Cults_Dangerous_Devotion_2000x3000.jpg"
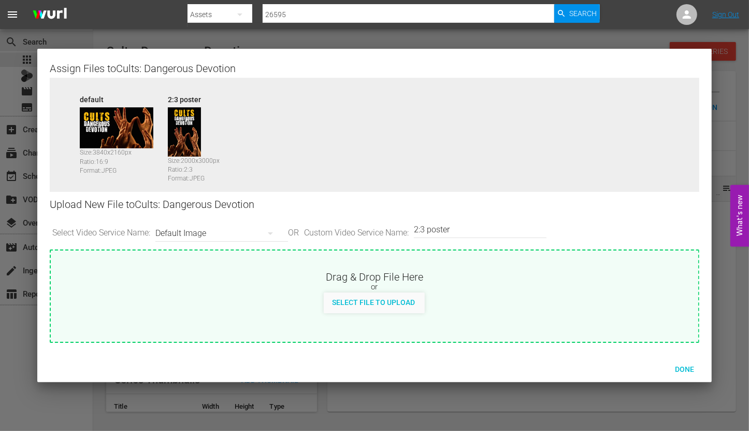
click at [158, 28] on nav "menu Search By Assets Search ID, Title, Description, Keywords, or Category 2659…" at bounding box center [374, 14] width 749 height 29
click at [679, 375] on div "Done" at bounding box center [685, 368] width 46 height 19
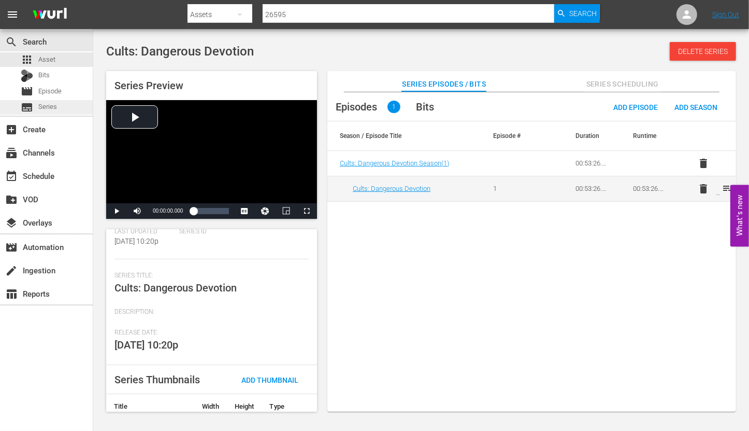
click at [56, 103] on span "Series" at bounding box center [47, 107] width 19 height 10
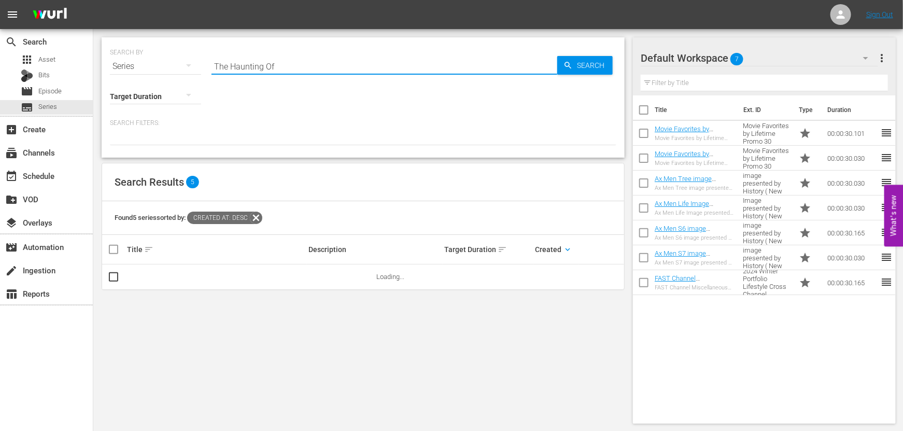
click at [417, 73] on input "The Haunting Of" at bounding box center [384, 66] width 346 height 25
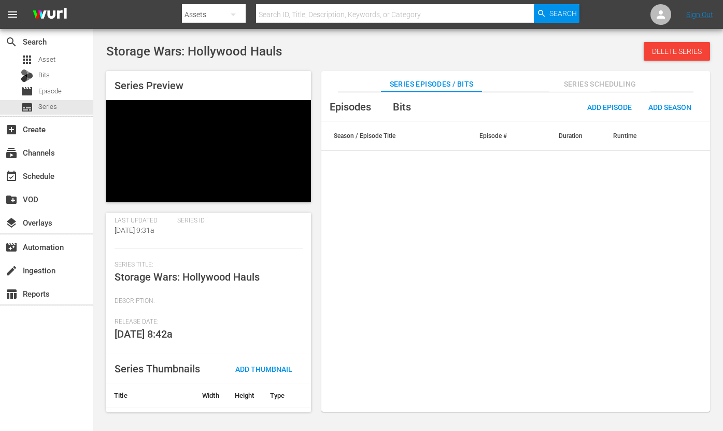
scroll to position [135, 0]
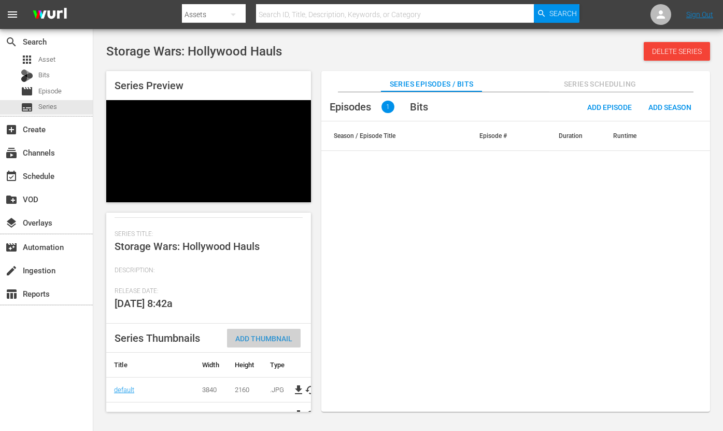
click at [285, 334] on span "Add Thumbnail" at bounding box center [264, 338] width 74 height 8
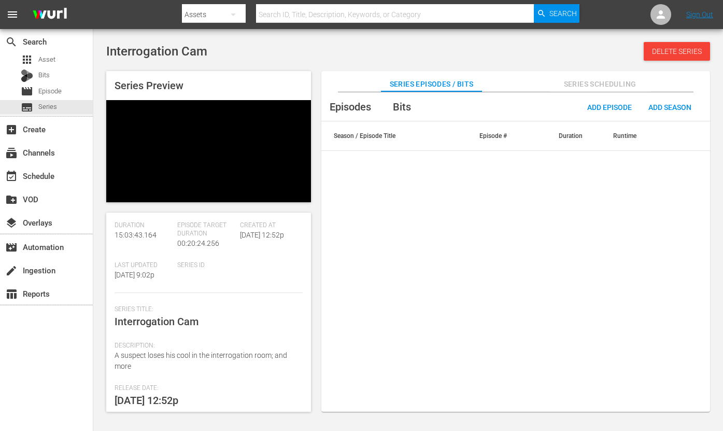
scroll to position [130, 0]
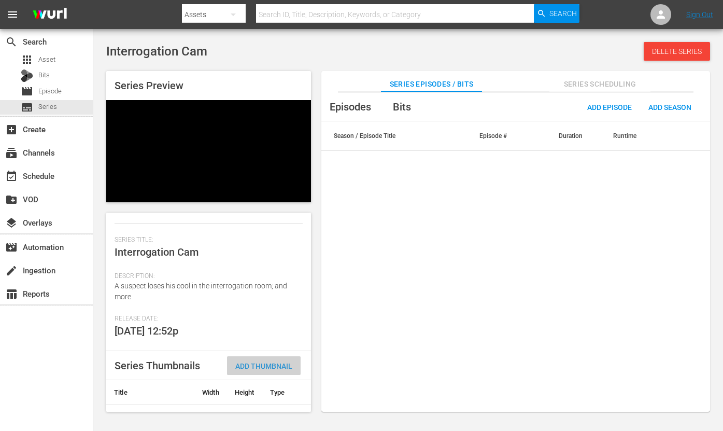
click at [275, 344] on span "Add Thumbnail" at bounding box center [264, 366] width 74 height 8
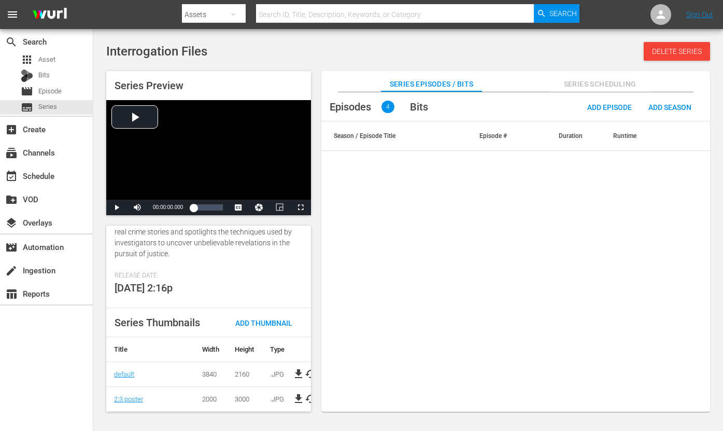
scroll to position [216, 0]
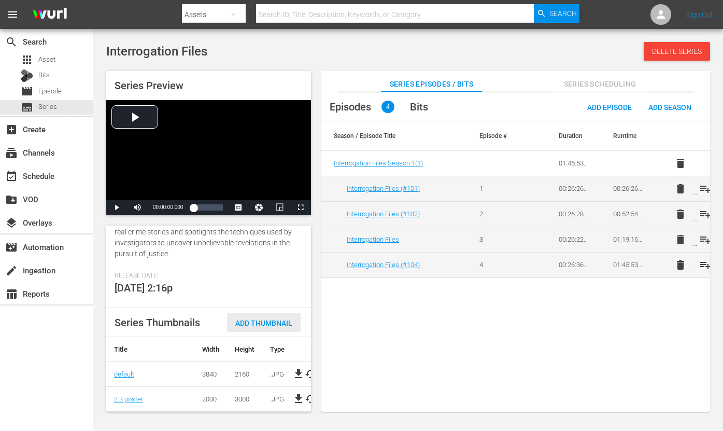
click at [270, 319] on span "Add Thumbnail" at bounding box center [264, 323] width 74 height 8
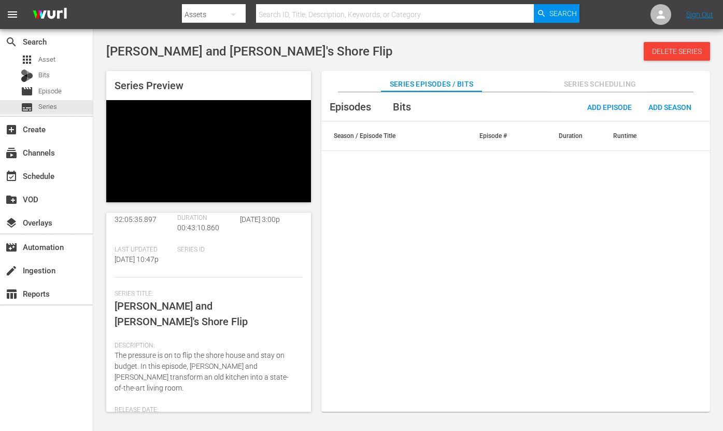
scroll to position [130, 0]
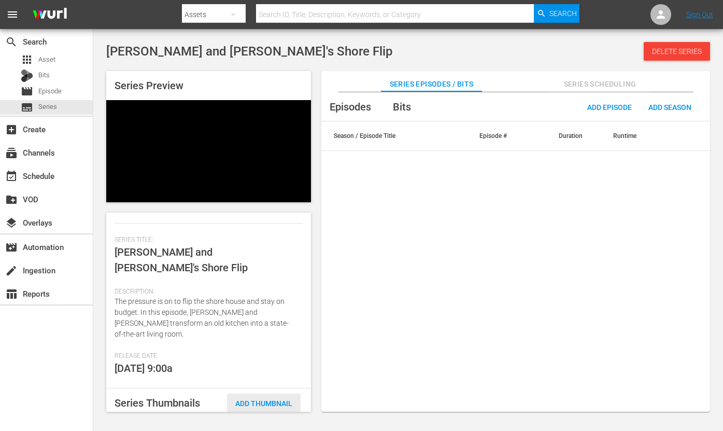
click at [274, 344] on span "Add Thumbnail" at bounding box center [264, 403] width 74 height 8
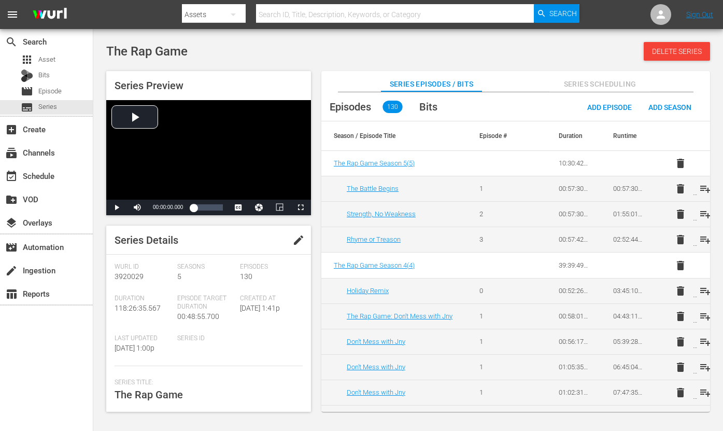
scroll to position [194, 0]
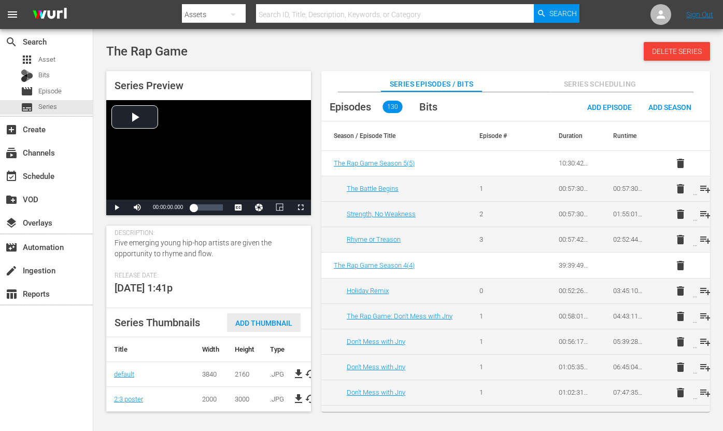
click at [272, 313] on div "Add Thumbnail" at bounding box center [264, 322] width 74 height 19
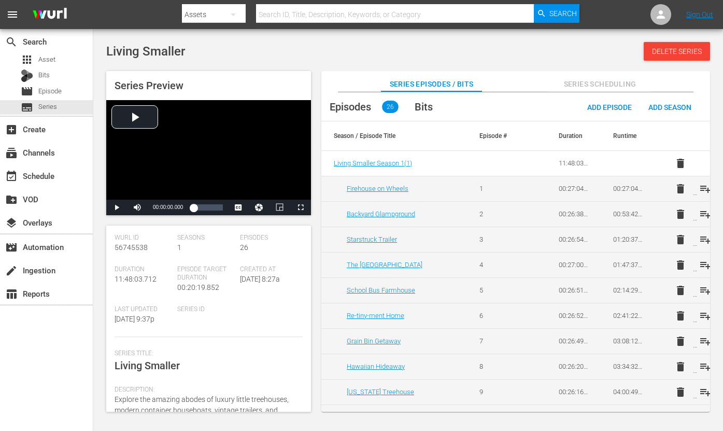
scroll to position [130, 0]
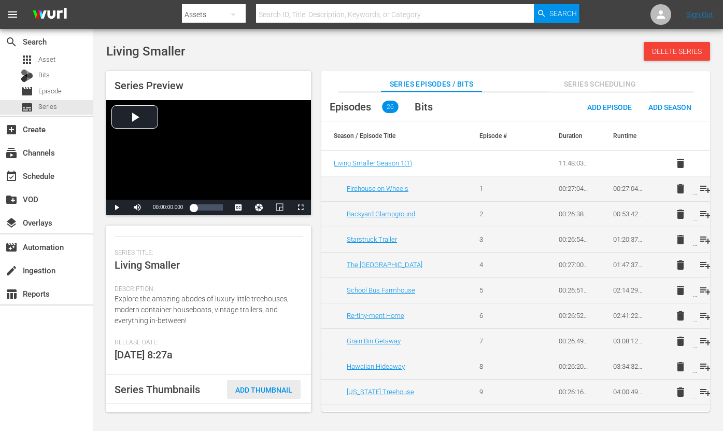
click at [270, 344] on span "Add Thumbnail" at bounding box center [264, 390] width 74 height 8
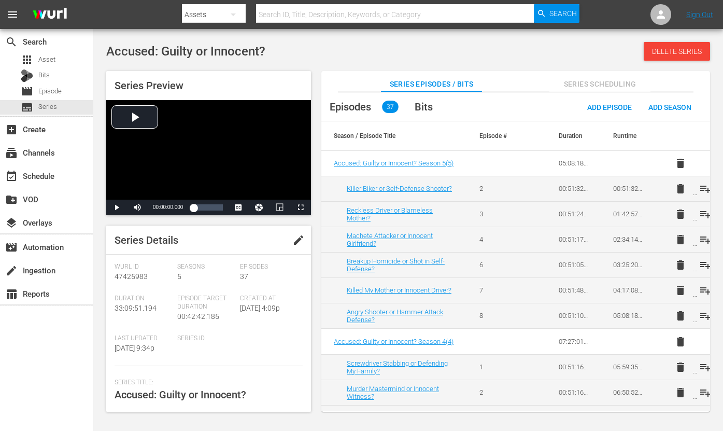
scroll to position [130, 0]
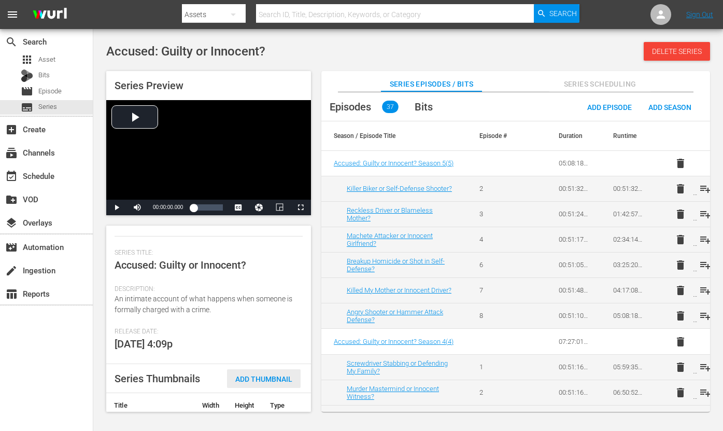
click at [263, 344] on span "Add Thumbnail" at bounding box center [264, 379] width 74 height 8
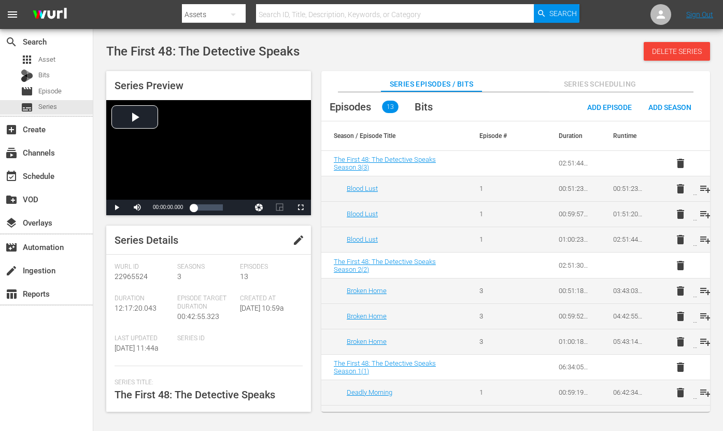
scroll to position [194, 0]
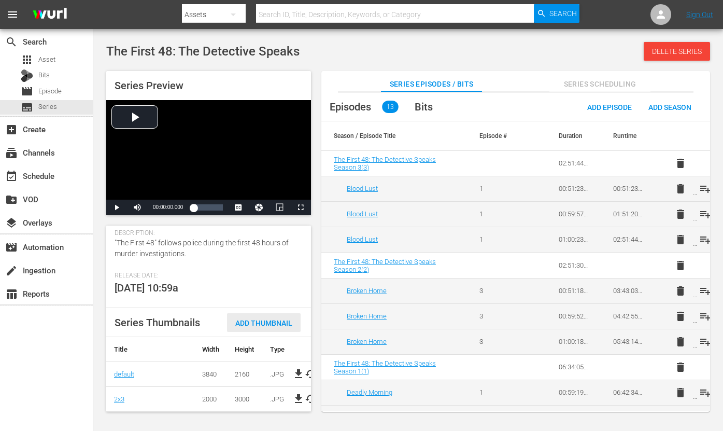
click at [261, 319] on span "Add Thumbnail" at bounding box center [264, 323] width 74 height 8
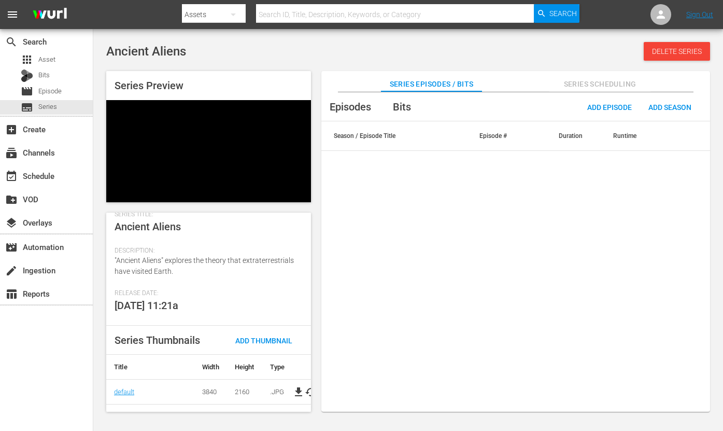
scroll to position [157, 0]
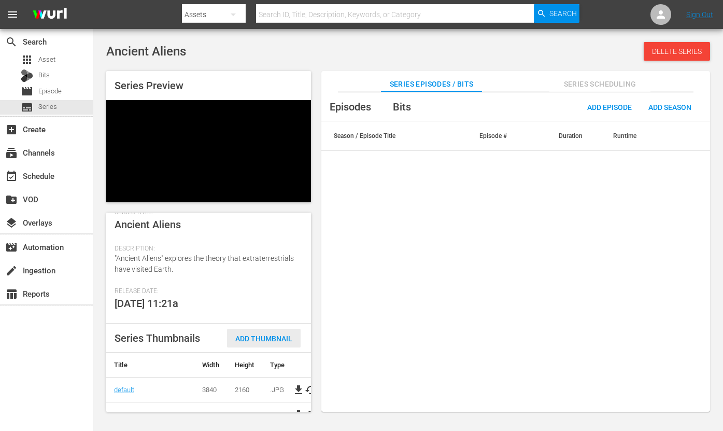
click at [275, 329] on div "Add Thumbnail" at bounding box center [264, 338] width 74 height 19
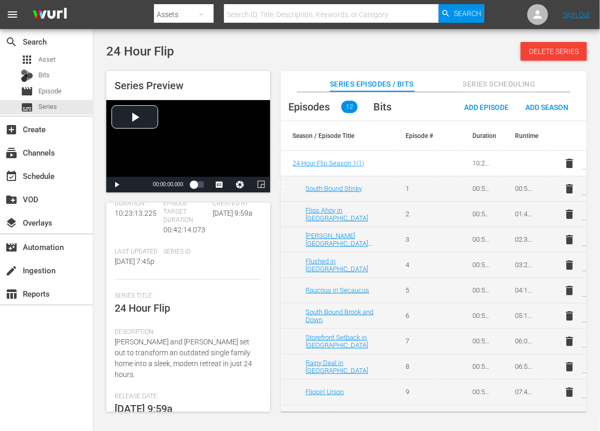
scroll to position [194, 0]
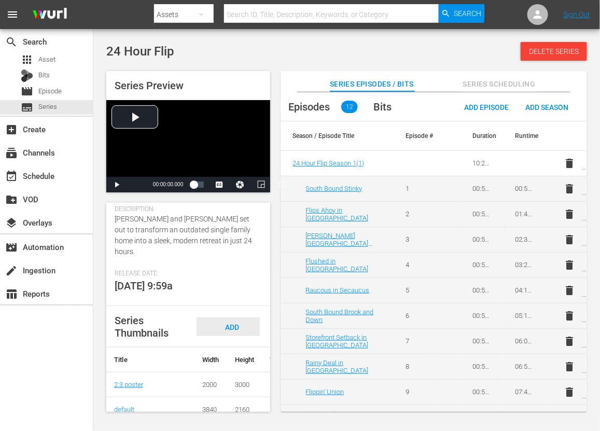
click at [237, 323] on div "Add Thumbnail" at bounding box center [227, 336] width 63 height 39
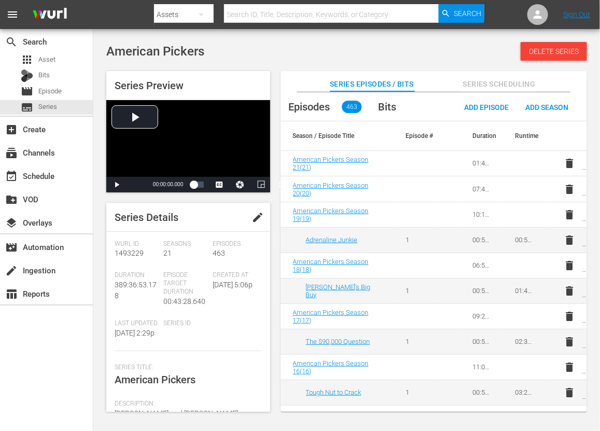
scroll to position [130, 0]
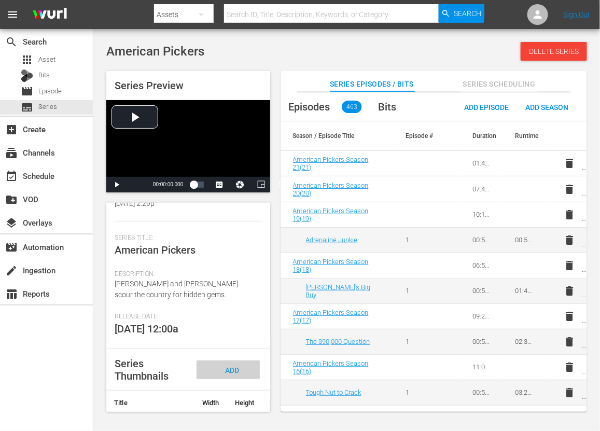
click at [239, 344] on div "Add Thumbnail" at bounding box center [227, 379] width 63 height 39
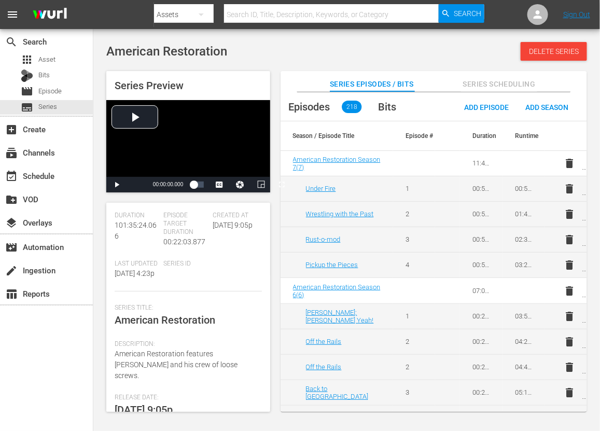
scroll to position [130, 0]
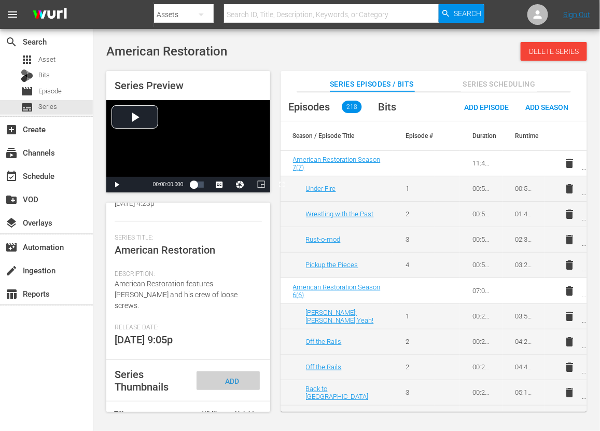
click at [236, 344] on div "Add Thumbnail" at bounding box center [227, 390] width 63 height 39
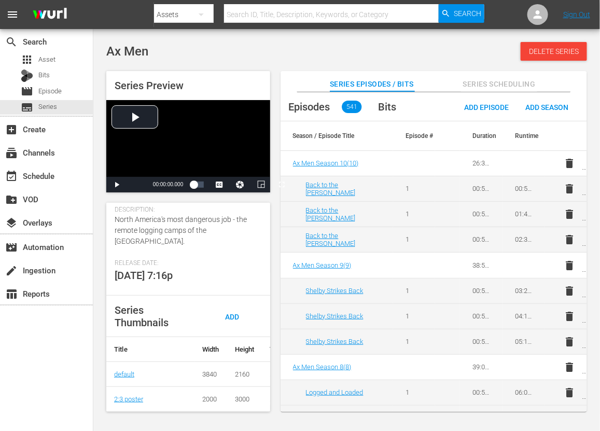
scroll to position [194, 0]
click at [236, 324] on span "Add Thumbnail" at bounding box center [228, 325] width 50 height 27
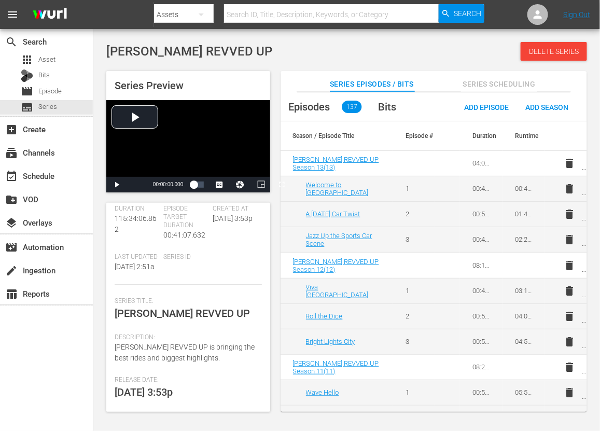
scroll to position [130, 0]
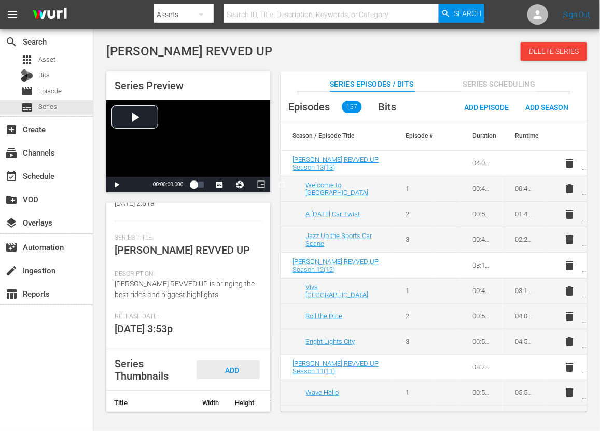
click at [232, 344] on div "Add Thumbnail" at bounding box center [227, 379] width 63 height 39
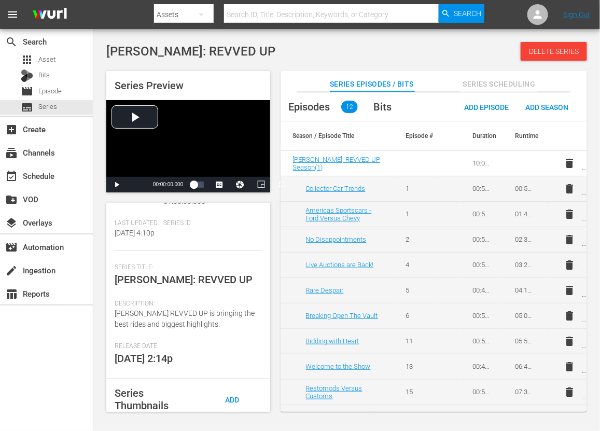
scroll to position [192, 0]
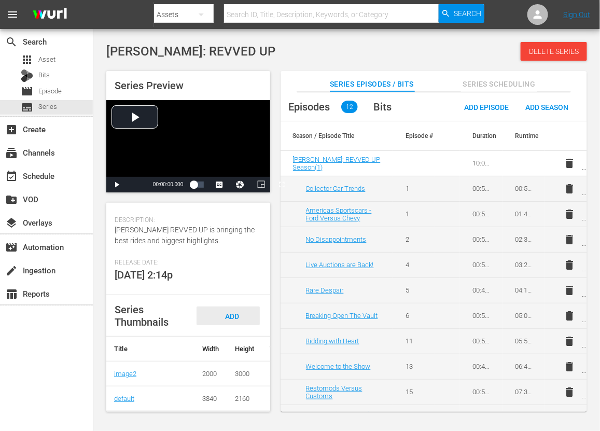
click at [239, 309] on div "Add Thumbnail" at bounding box center [227, 325] width 63 height 39
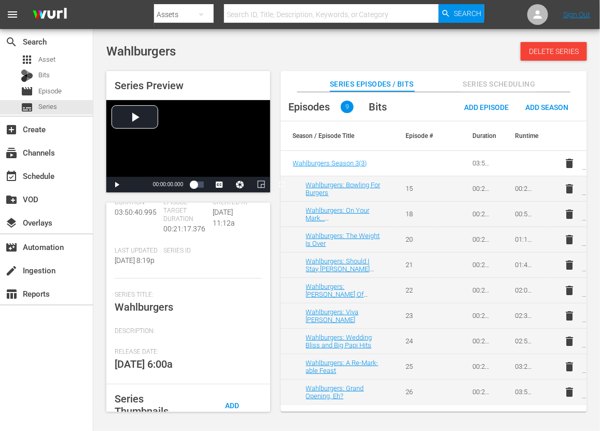
scroll to position [130, 0]
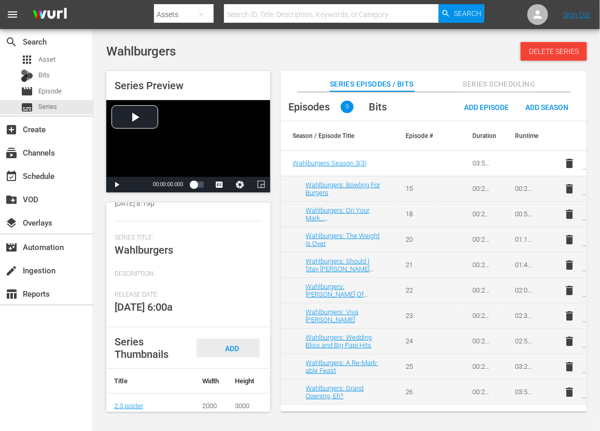
click at [234, 344] on span "Add Thumbnail" at bounding box center [228, 357] width 50 height 27
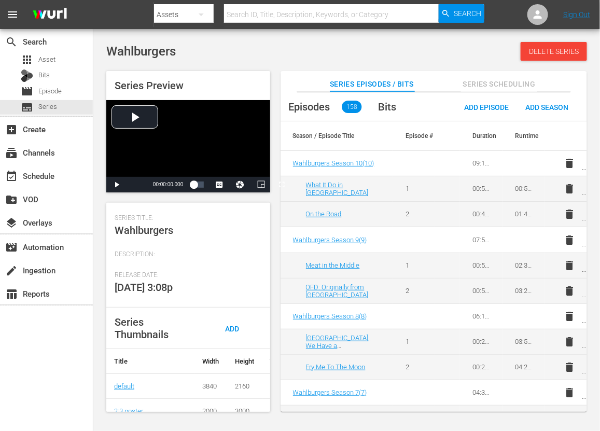
scroll to position [181, 0]
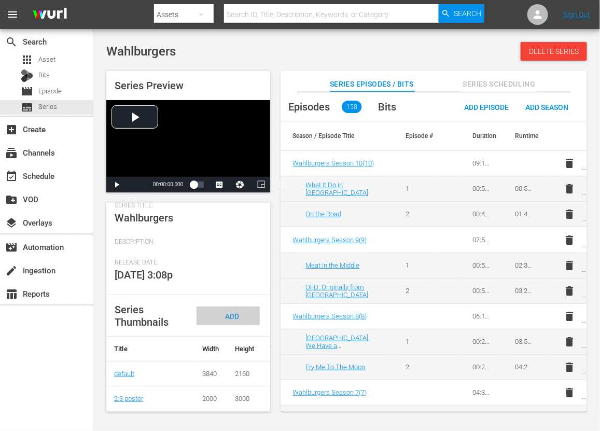
click at [237, 312] on div "Add Thumbnail" at bounding box center [227, 325] width 63 height 39
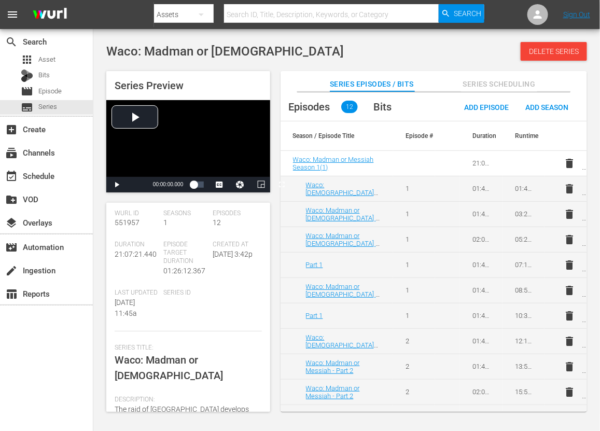
scroll to position [130, 0]
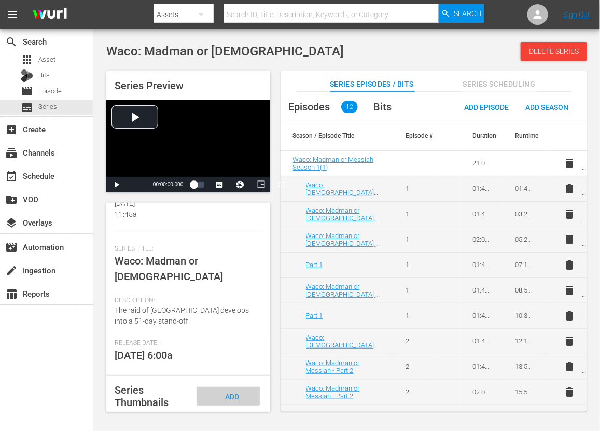
click at [235, 344] on div "Add Thumbnail" at bounding box center [227, 406] width 63 height 39
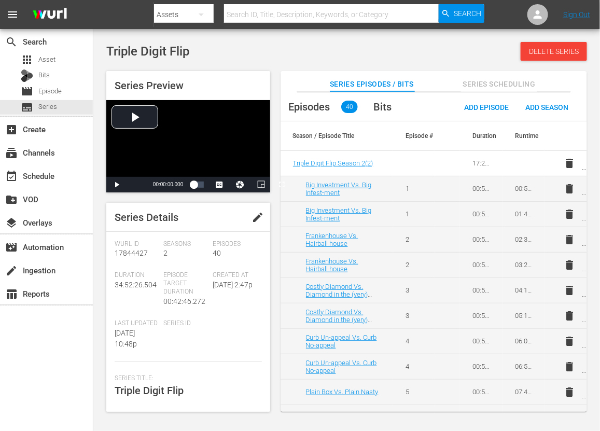
scroll to position [130, 0]
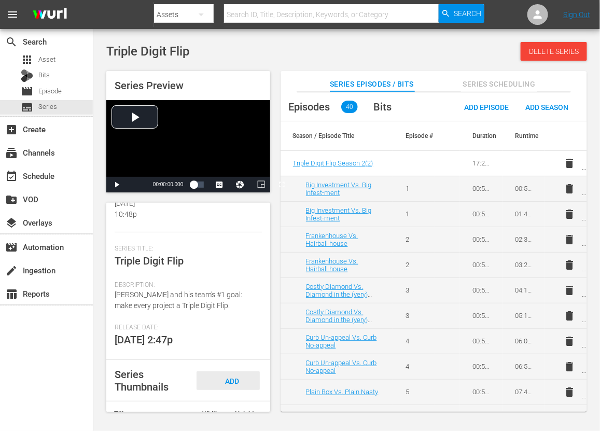
click at [240, 344] on div "Add Thumbnail" at bounding box center [227, 390] width 63 height 39
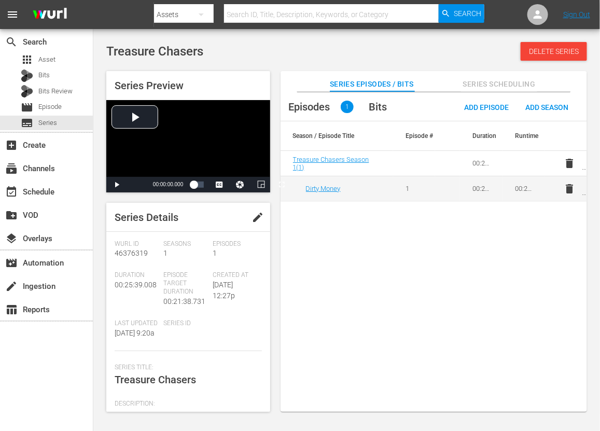
scroll to position [130, 0]
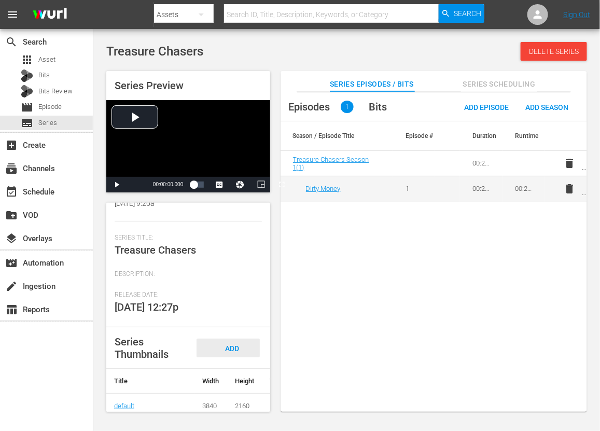
click at [226, 344] on span "Add Thumbnail" at bounding box center [228, 357] width 50 height 27
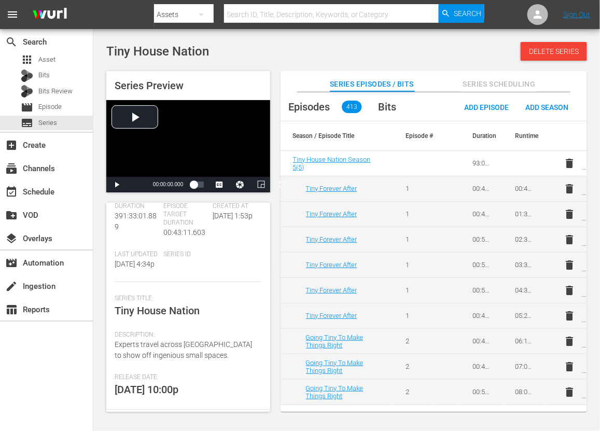
scroll to position [130, 0]
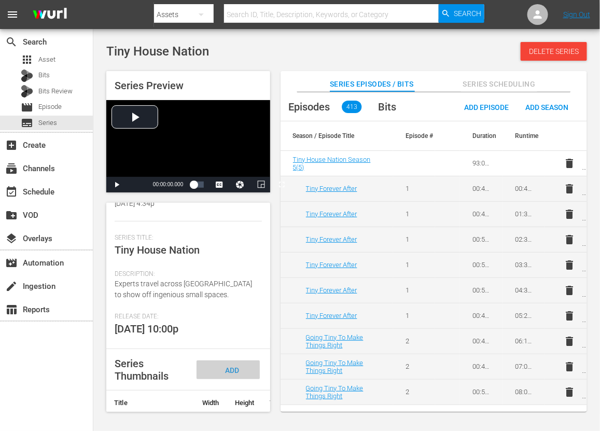
click at [236, 344] on span "Add Thumbnail" at bounding box center [228, 379] width 50 height 27
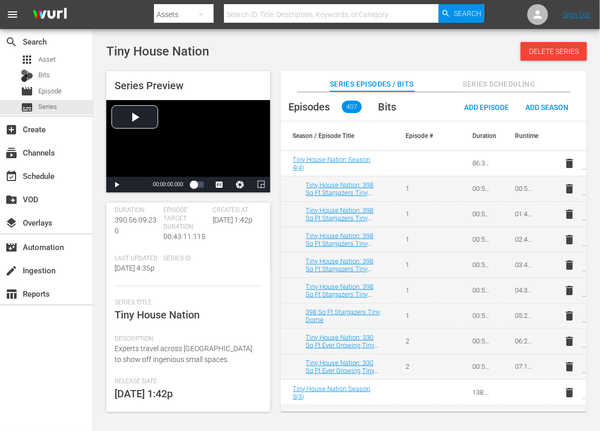
scroll to position [192, 0]
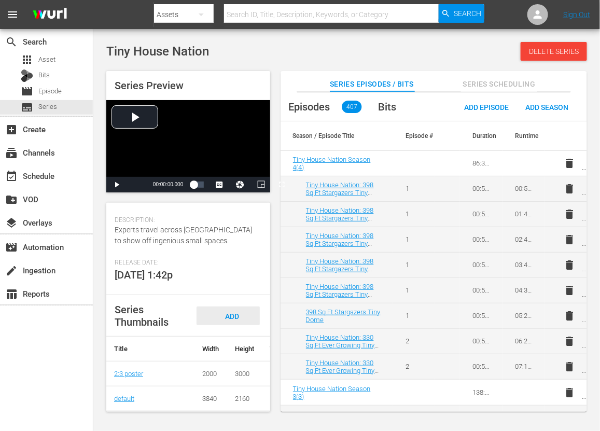
click at [235, 311] on div "Add Thumbnail" at bounding box center [227, 325] width 63 height 39
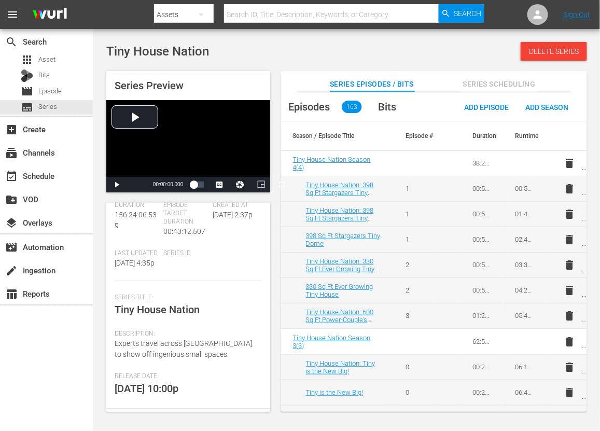
scroll to position [130, 0]
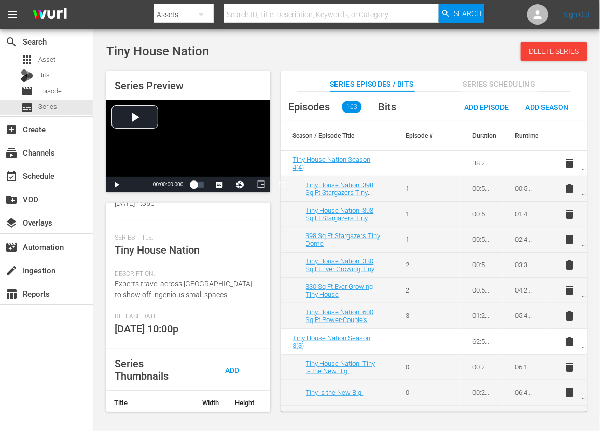
click at [236, 344] on div "Add Thumbnail" at bounding box center [227, 379] width 63 height 39
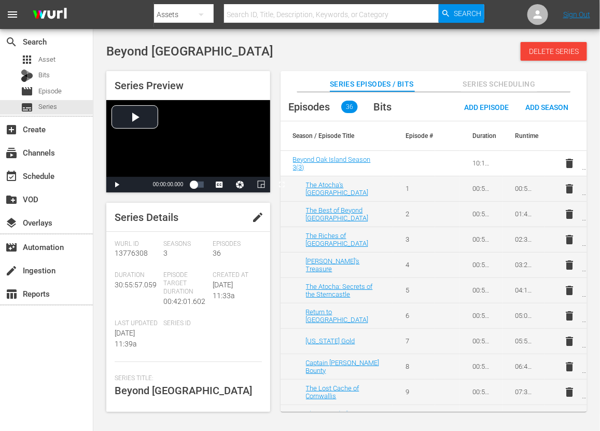
scroll to position [181, 0]
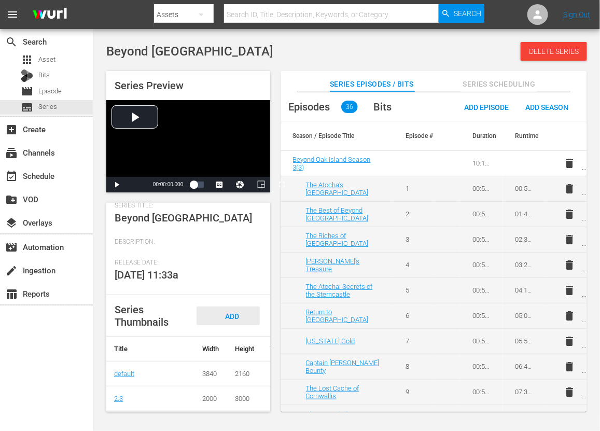
click at [240, 316] on div "Add Thumbnail" at bounding box center [227, 325] width 63 height 39
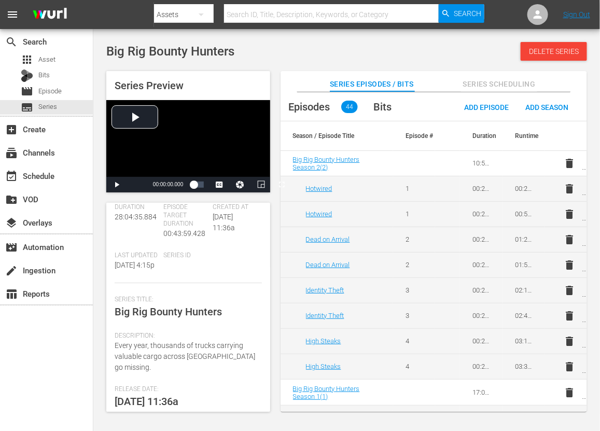
scroll to position [130, 0]
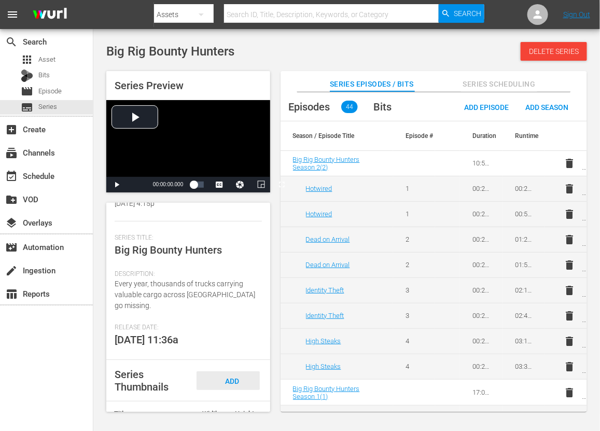
click at [237, 344] on div "Add Thumbnail" at bounding box center [227, 390] width 63 height 39
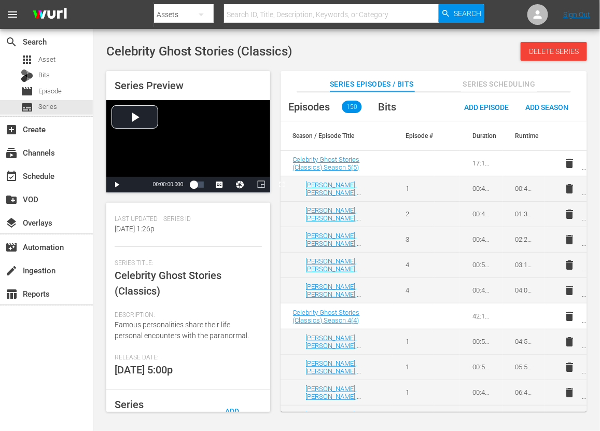
scroll to position [194, 0]
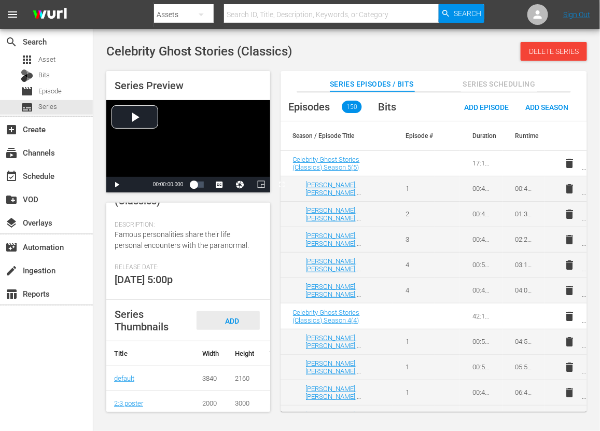
click at [226, 322] on span "Add Thumbnail" at bounding box center [228, 330] width 50 height 27
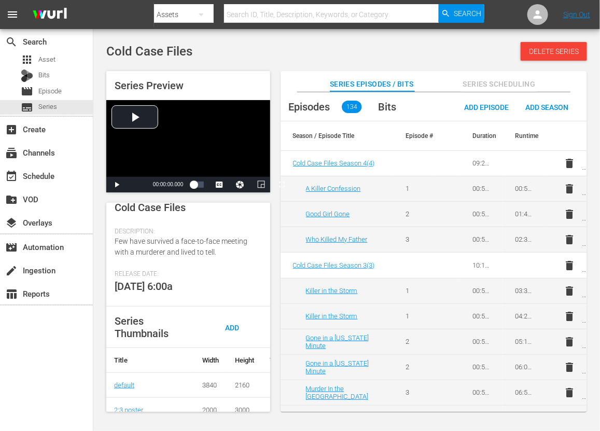
scroll to position [194, 0]
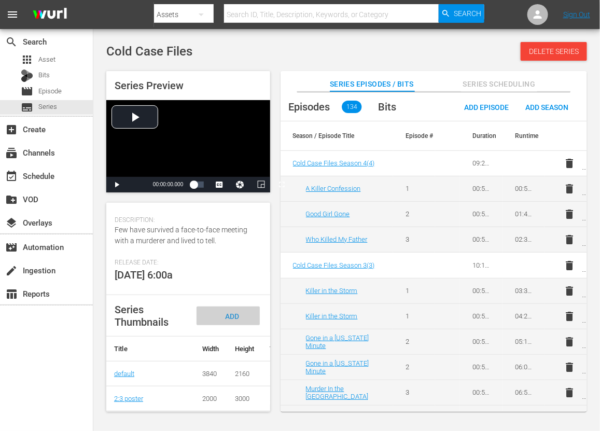
click at [238, 320] on div "Add Thumbnail" at bounding box center [227, 325] width 63 height 39
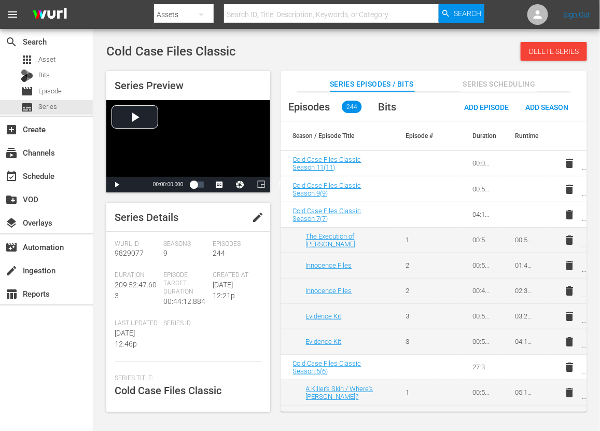
scroll to position [192, 0]
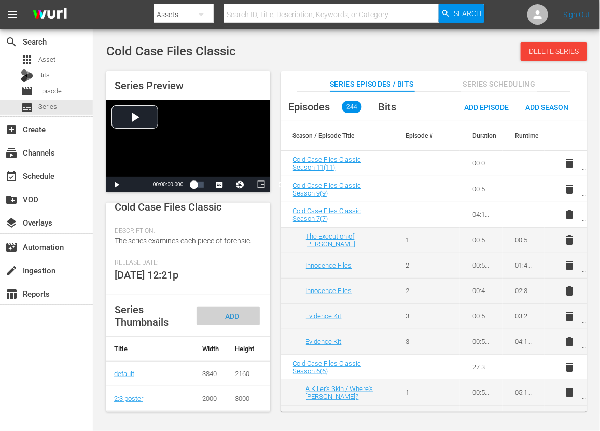
click at [229, 312] on span "Add Thumbnail" at bounding box center [228, 325] width 50 height 27
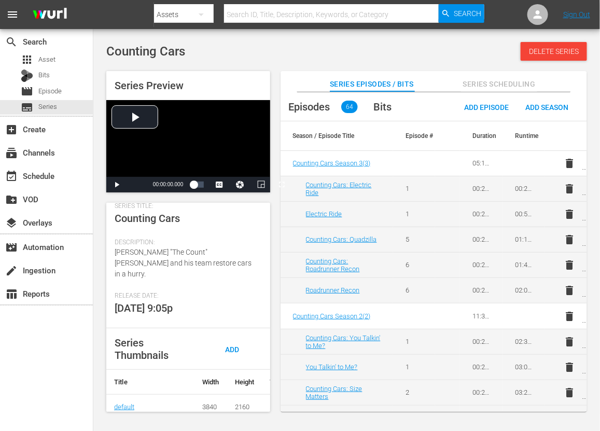
scroll to position [192, 0]
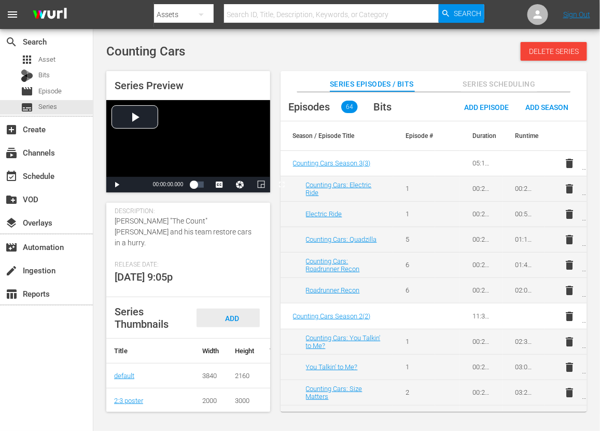
click at [242, 308] on div "Add Thumbnail" at bounding box center [227, 327] width 63 height 39
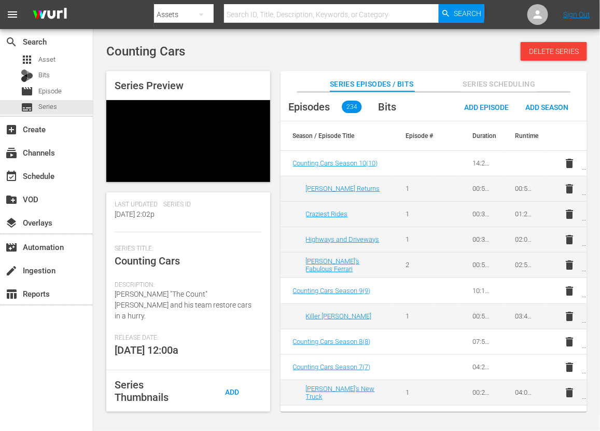
scroll to position [178, 0]
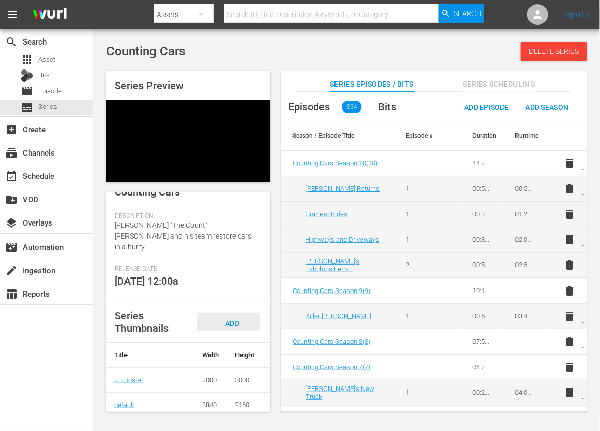
click at [242, 313] on div "Add Thumbnail" at bounding box center [227, 332] width 63 height 39
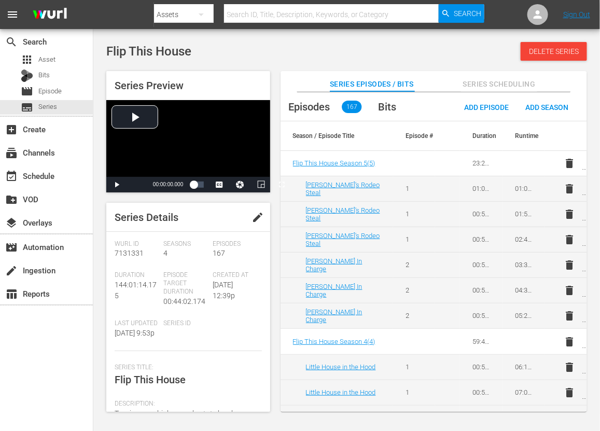
scroll to position [192, 0]
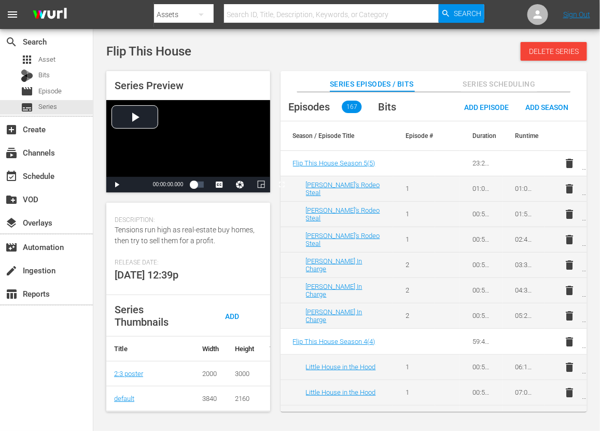
click at [239, 295] on div "Series Thumbnails Add Thumbnail" at bounding box center [188, 315] width 164 height 41
click at [240, 306] on div "Add Thumbnail" at bounding box center [227, 325] width 63 height 39
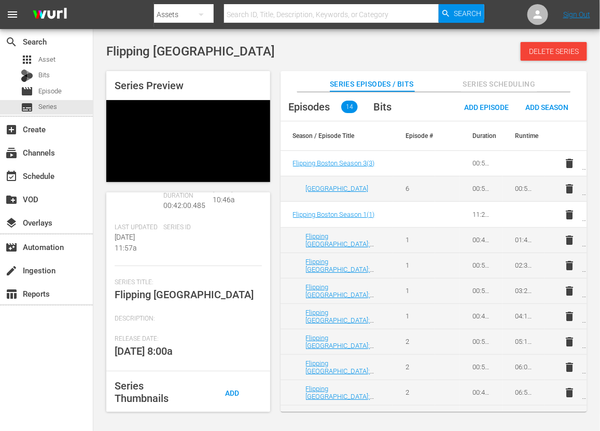
scroll to position [130, 0]
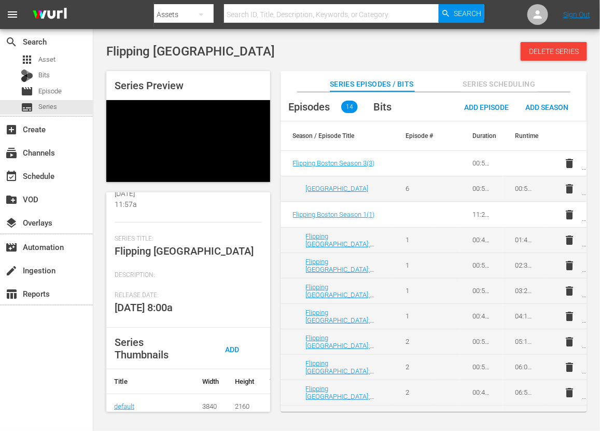
click at [233, 332] on div "Series Thumbnails Add Thumbnail" at bounding box center [188, 348] width 164 height 41
click at [234, 339] on div "Add Thumbnail" at bounding box center [227, 358] width 63 height 39
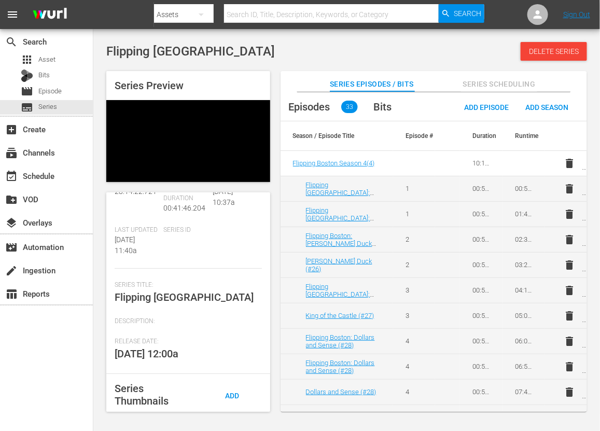
scroll to position [167, 0]
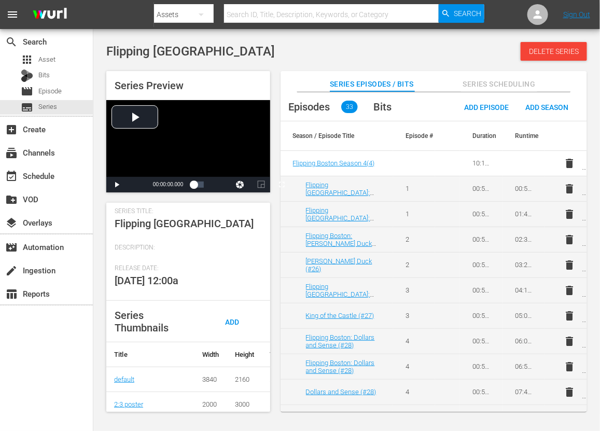
click at [241, 300] on div "Release Date: 1/21/12 12:00a" at bounding box center [188, 282] width 147 height 36
click at [231, 319] on span "Add Thumbnail" at bounding box center [228, 331] width 50 height 27
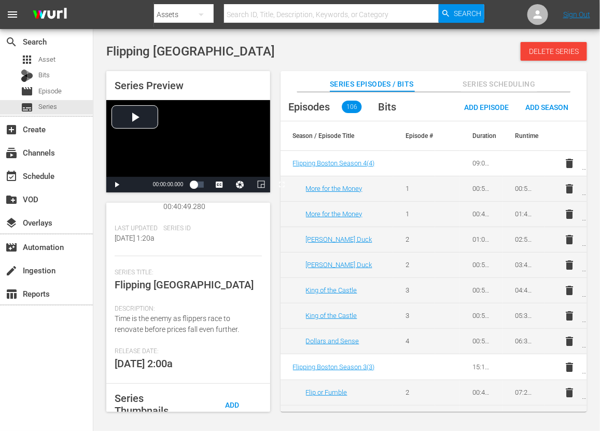
scroll to position [203, 0]
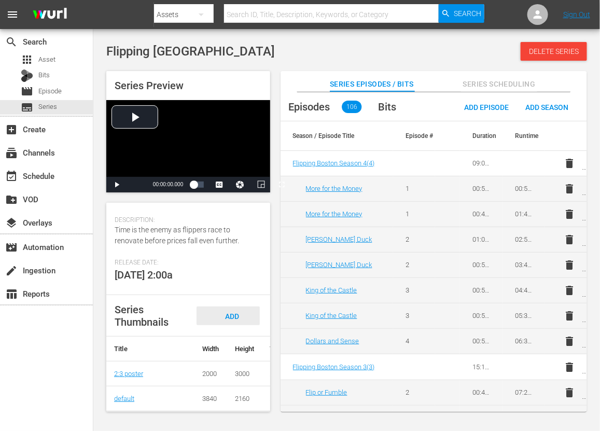
click at [248, 310] on div "Add Thumbnail" at bounding box center [227, 325] width 63 height 39
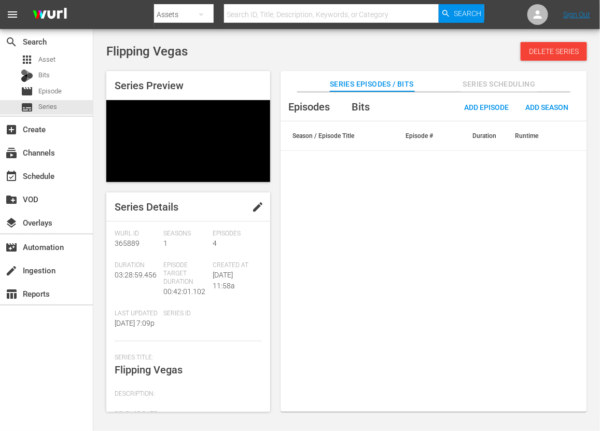
scroll to position [130, 0]
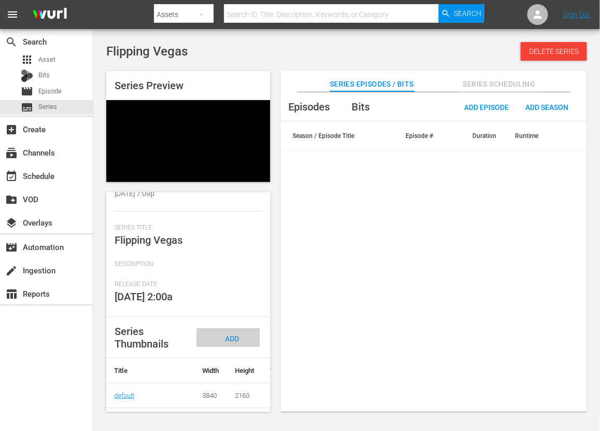
click at [245, 341] on div "Add Thumbnail" at bounding box center [227, 347] width 63 height 39
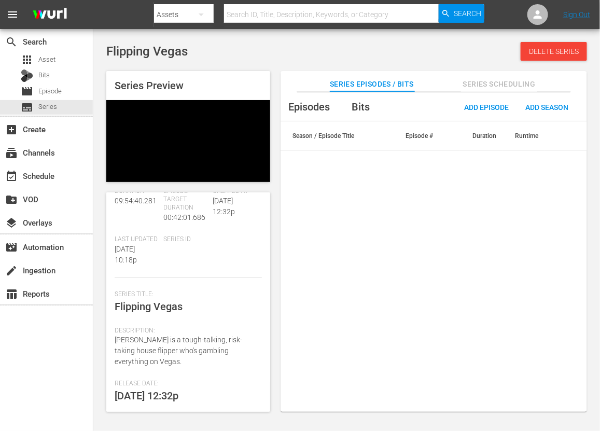
scroll to position [194, 0]
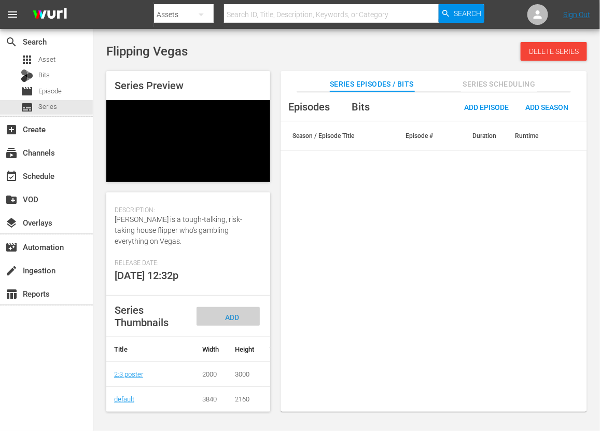
click at [229, 313] on span "Add Thumbnail" at bounding box center [228, 326] width 50 height 27
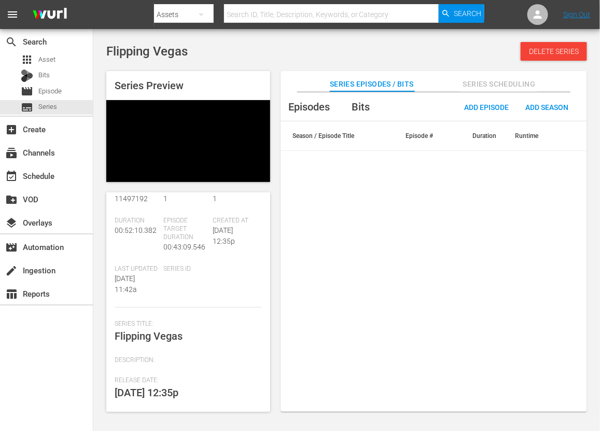
scroll to position [130, 0]
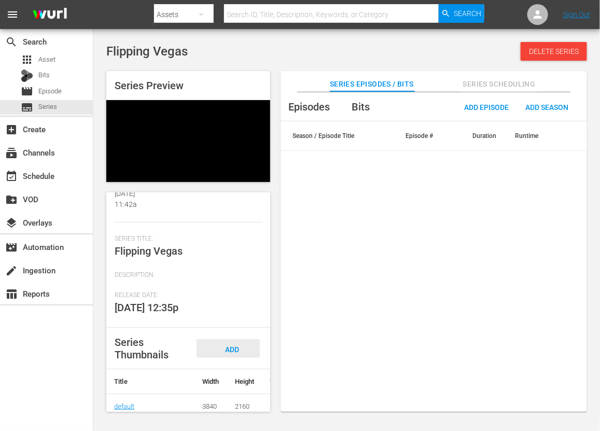
click at [232, 344] on span "Add Thumbnail" at bounding box center [228, 358] width 50 height 27
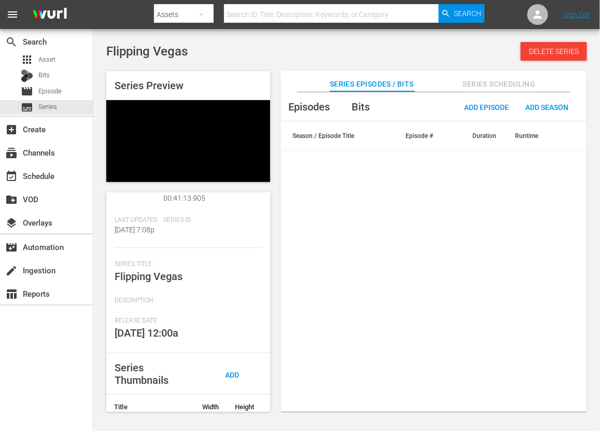
scroll to position [130, 0]
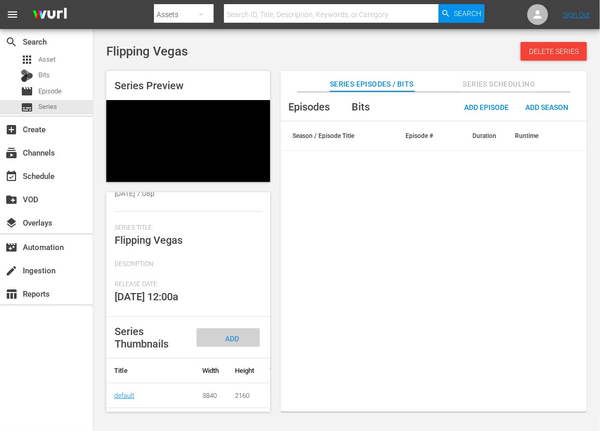
click at [235, 338] on div "Add Thumbnail" at bounding box center [227, 347] width 63 height 39
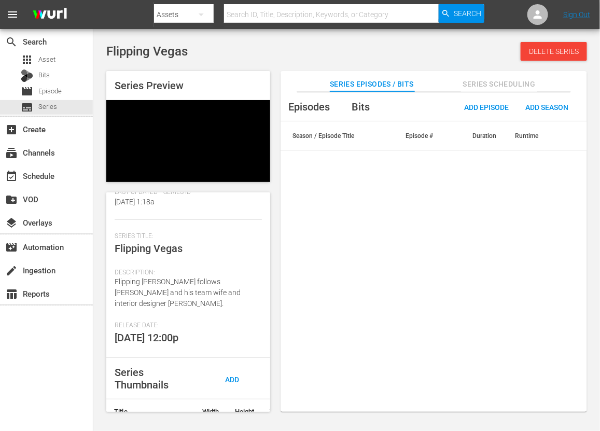
scroll to position [130, 0]
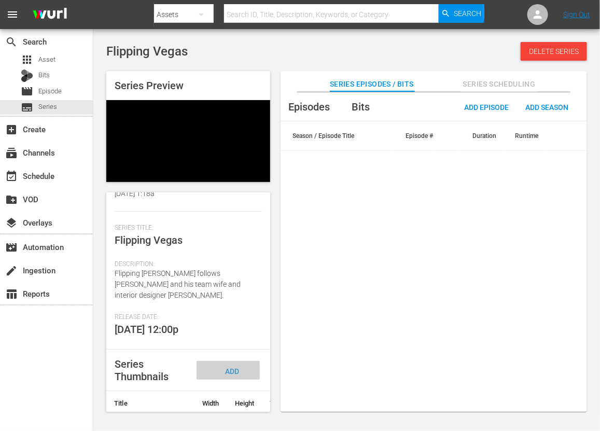
click at [229, 344] on span "Add Thumbnail" at bounding box center [228, 380] width 50 height 27
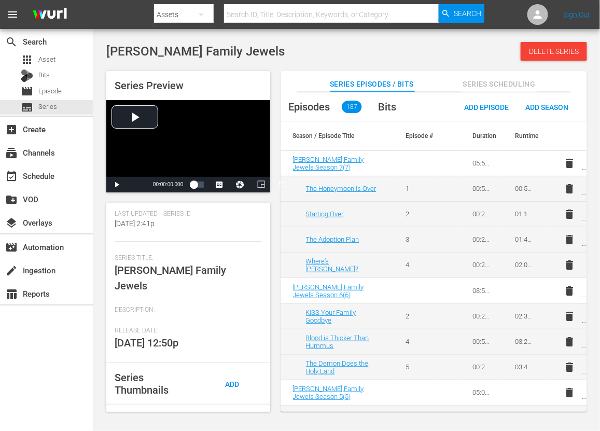
scroll to position [181, 0]
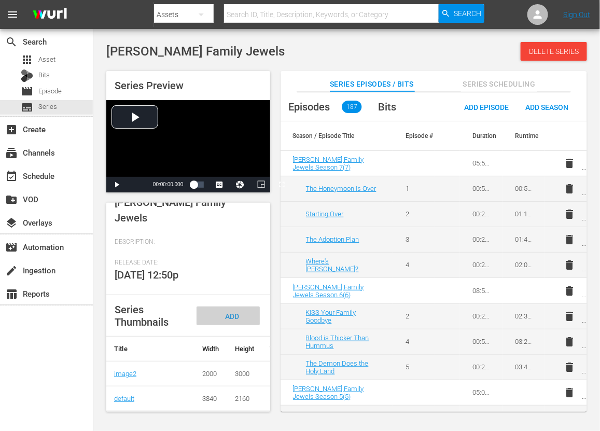
click at [244, 311] on div "Add Thumbnail" at bounding box center [227, 325] width 63 height 39
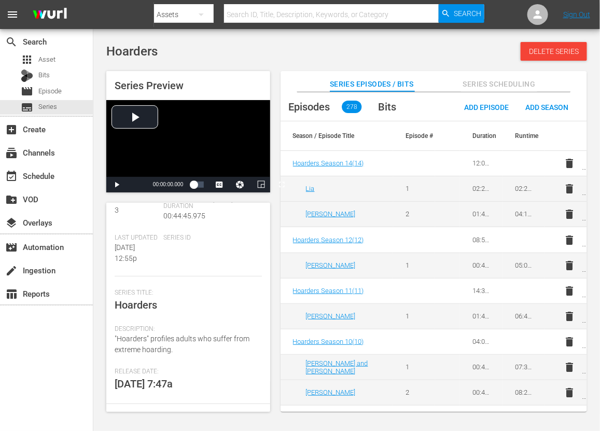
scroll to position [130, 0]
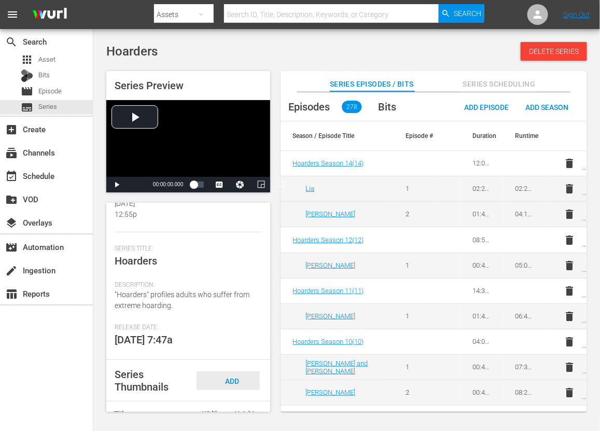
click at [241, 344] on div "Add Thumbnail" at bounding box center [227, 390] width 63 height 39
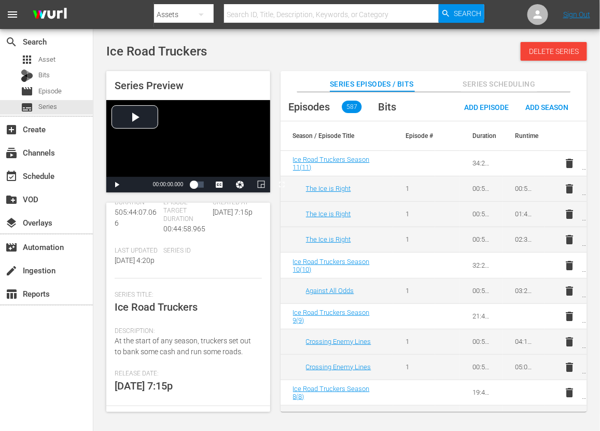
scroll to position [130, 0]
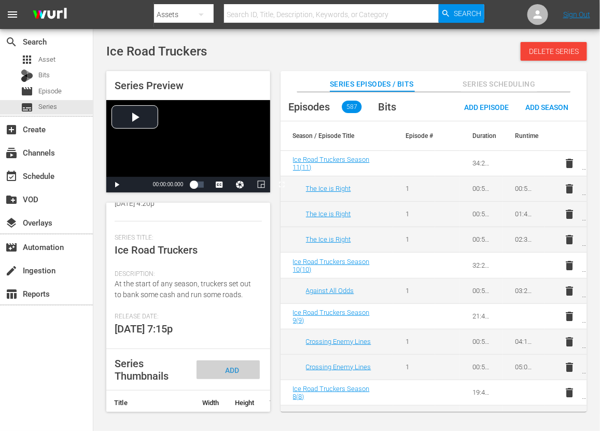
click at [239, 344] on div "Add Thumbnail" at bounding box center [227, 379] width 63 height 39
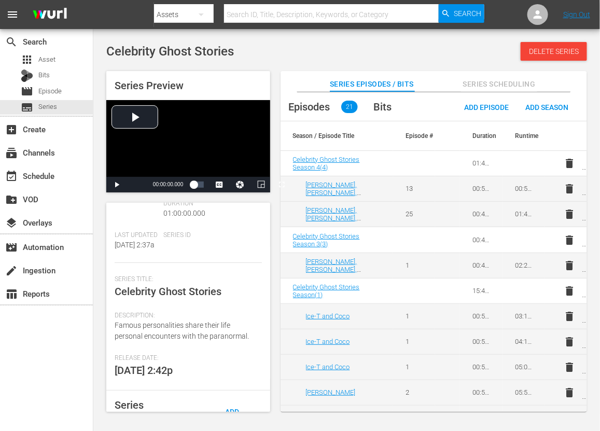
scroll to position [194, 0]
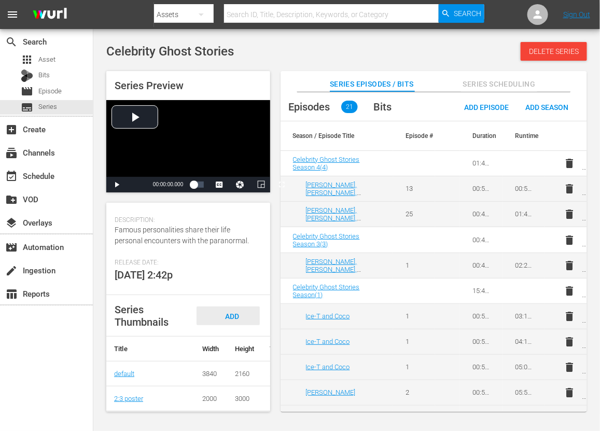
click at [228, 316] on span "Add Thumbnail" at bounding box center [228, 325] width 50 height 27
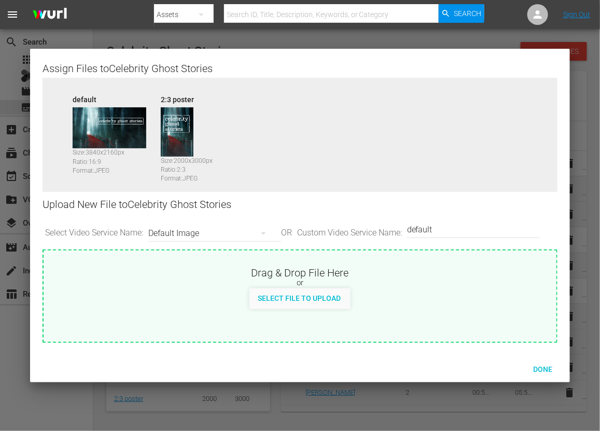
click at [138, 277] on div "Drag & Drop File Here" at bounding box center [300, 271] width 513 height 12
type input "C:\fakepath\Celebrity_Ghost_Stories_3840x2160.jpg"
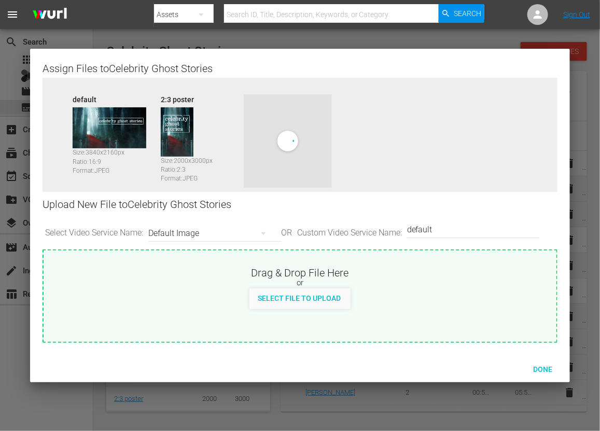
click at [476, 229] on input "default" at bounding box center [471, 229] width 128 height 25
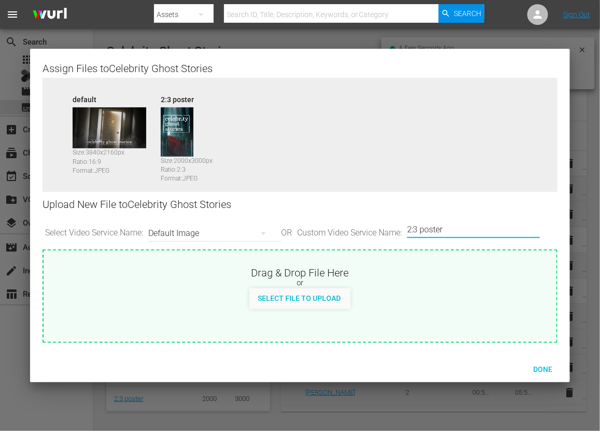
type input "2:3 poster"
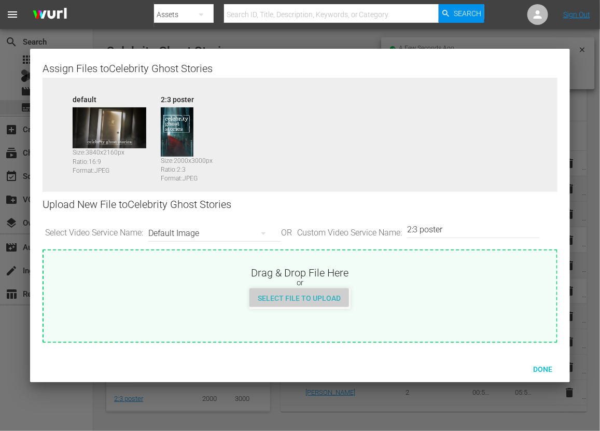
click at [314, 303] on div "Select File to Upload" at bounding box center [299, 297] width 100 height 19
type input "C:\fakepath\Celebrity_Ghost_Stories_2000x3000.jpg"
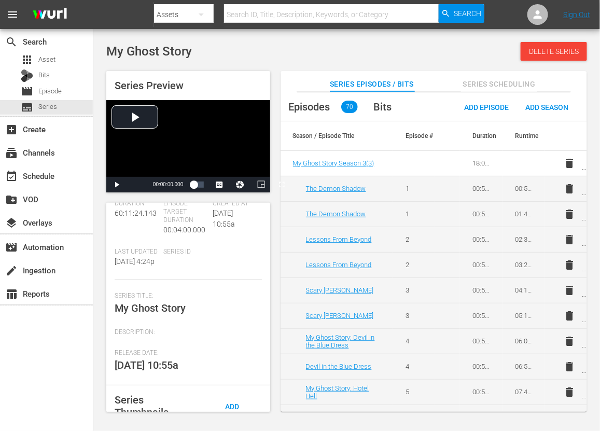
scroll to position [130, 0]
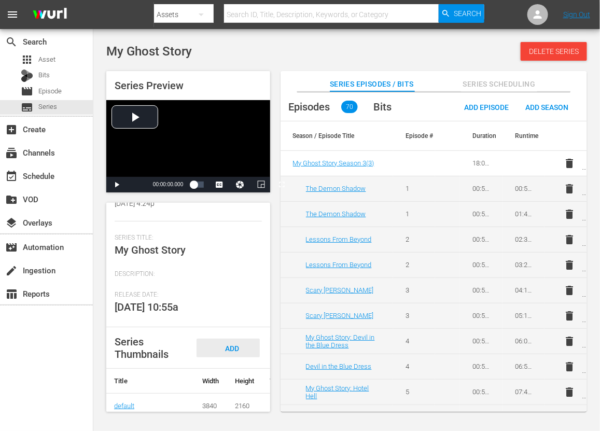
click at [239, 344] on div "Add Thumbnail" at bounding box center [227, 357] width 63 height 39
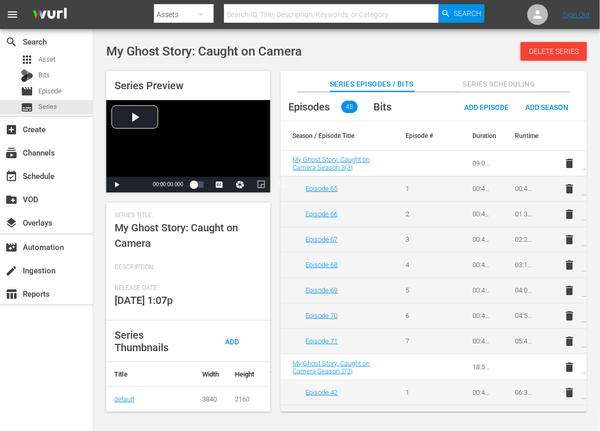
scroll to position [186, 0]
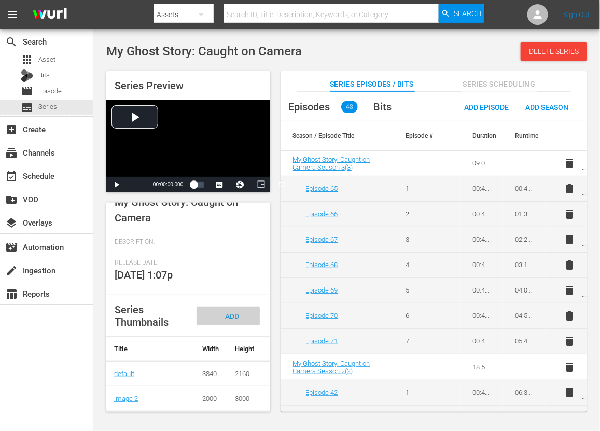
click at [239, 311] on div "Add Thumbnail" at bounding box center [227, 325] width 63 height 39
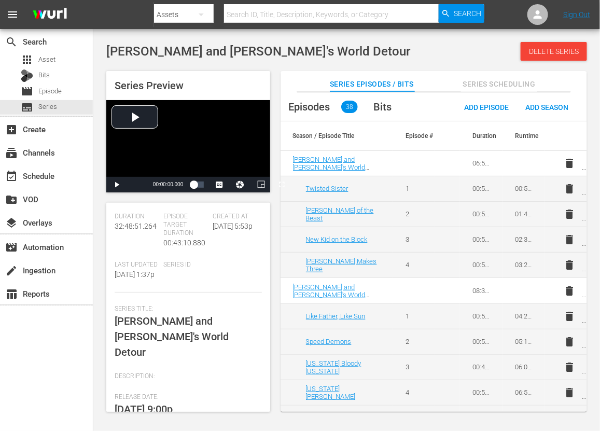
scroll to position [130, 0]
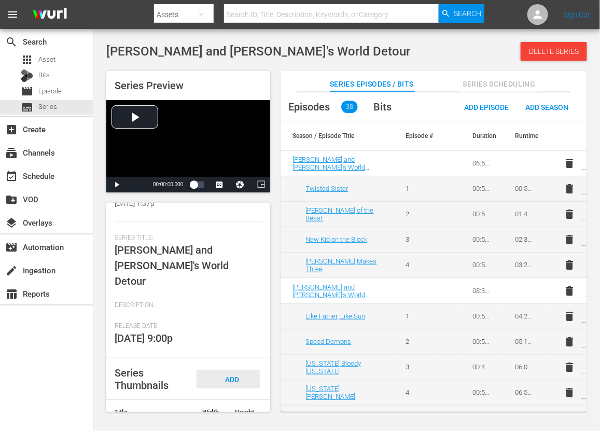
click at [236, 344] on span "Add Thumbnail" at bounding box center [228, 388] width 50 height 27
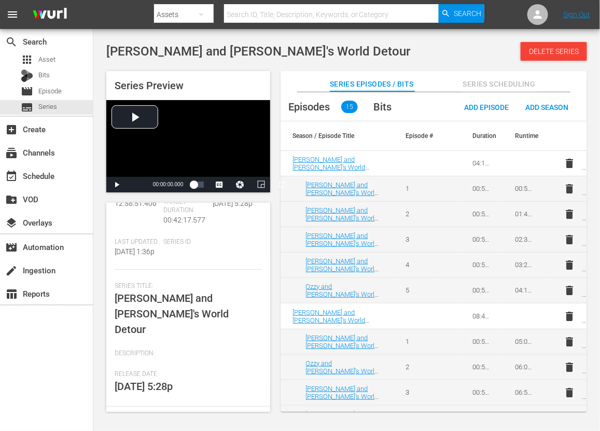
scroll to position [130, 0]
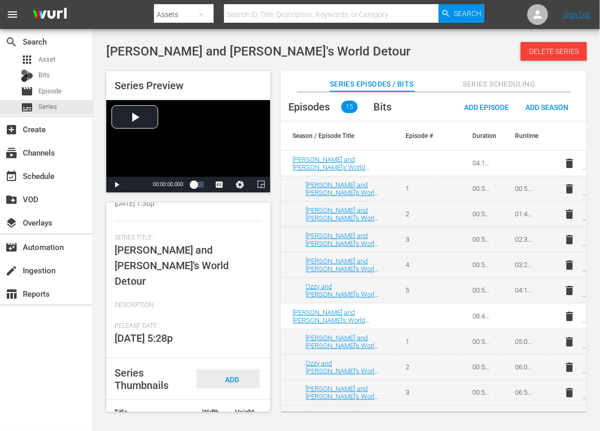
click at [228, 344] on div "Add Thumbnail" at bounding box center [227, 389] width 63 height 39
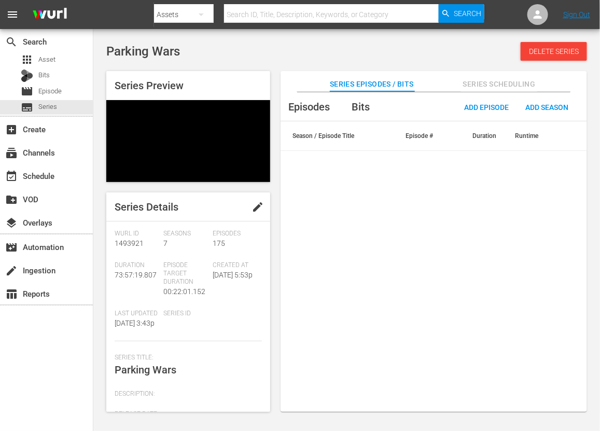
scroll to position [130, 0]
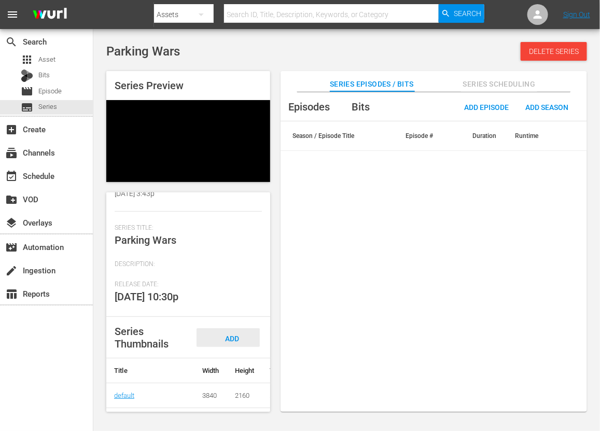
click at [231, 344] on div "Add Thumbnail" at bounding box center [227, 347] width 63 height 39
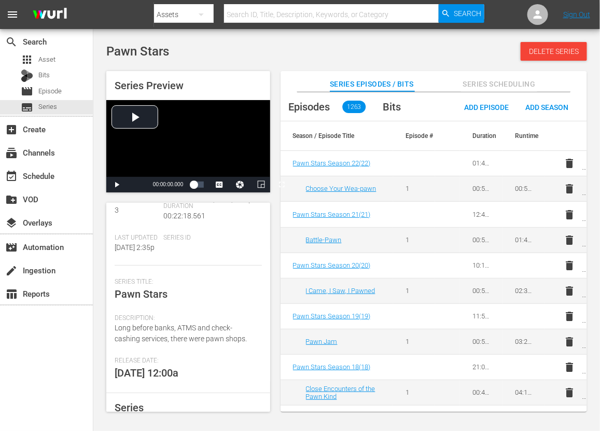
scroll to position [130, 0]
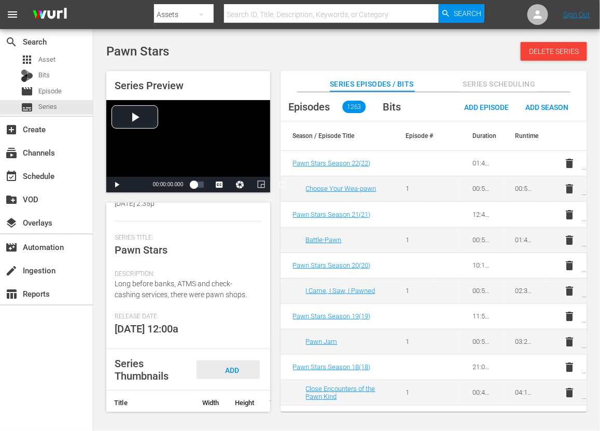
click at [237, 344] on div "Add Thumbnail" at bounding box center [227, 379] width 63 height 39
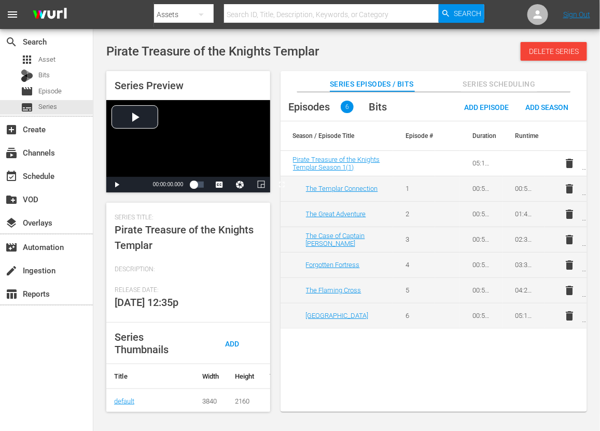
scroll to position [197, 0]
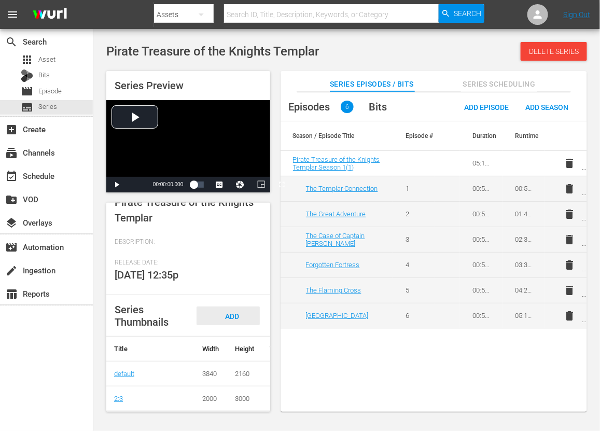
click at [234, 312] on span "Add Thumbnail" at bounding box center [228, 325] width 50 height 27
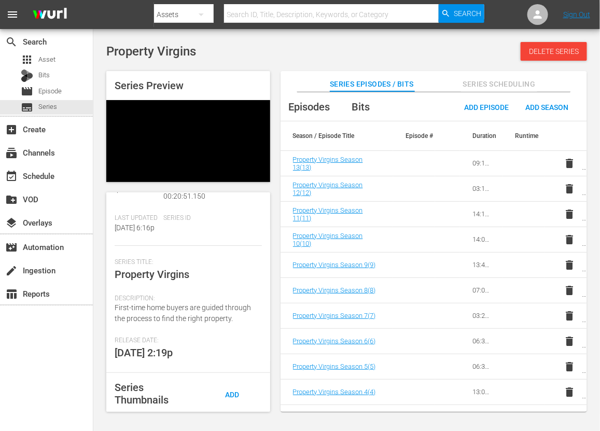
scroll to position [194, 0]
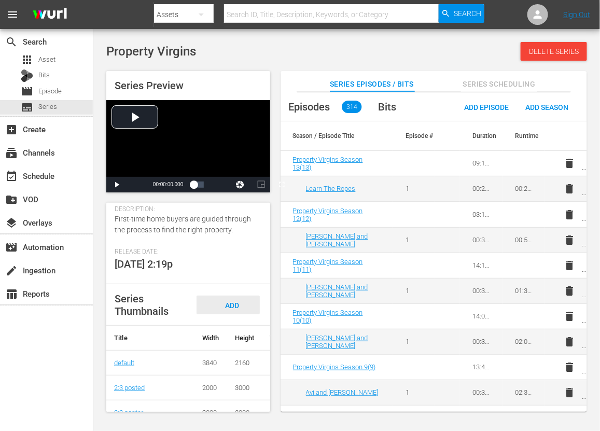
click at [233, 307] on span "Add Thumbnail" at bounding box center [228, 314] width 50 height 27
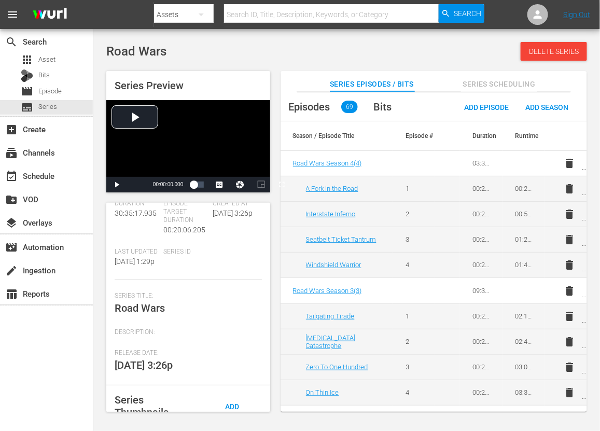
scroll to position [130, 0]
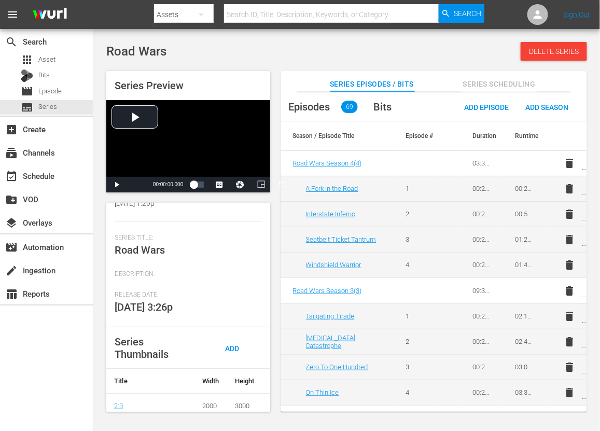
click at [239, 344] on div "Add Thumbnail" at bounding box center [227, 357] width 63 height 39
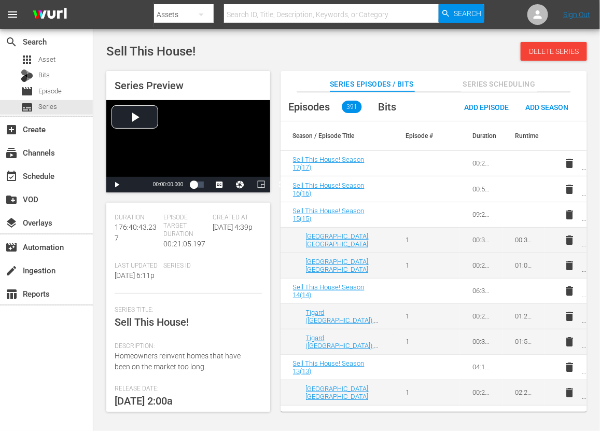
scroll to position [192, 0]
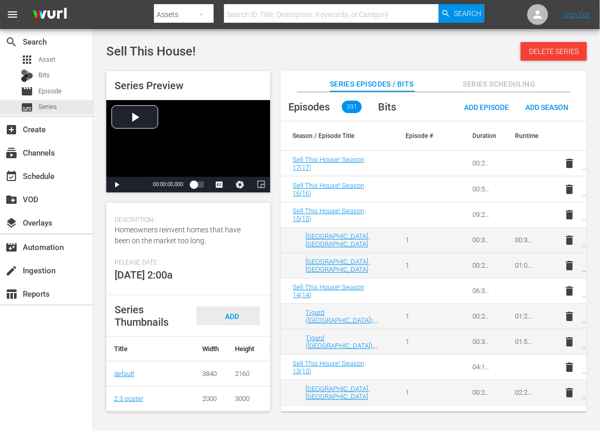
click at [237, 306] on div "Add Thumbnail" at bounding box center [227, 325] width 63 height 39
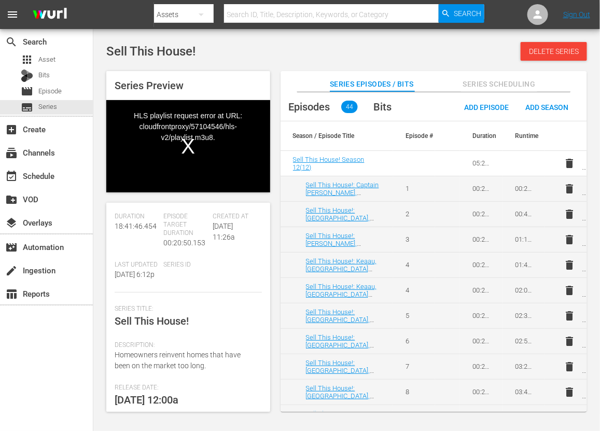
scroll to position [192, 0]
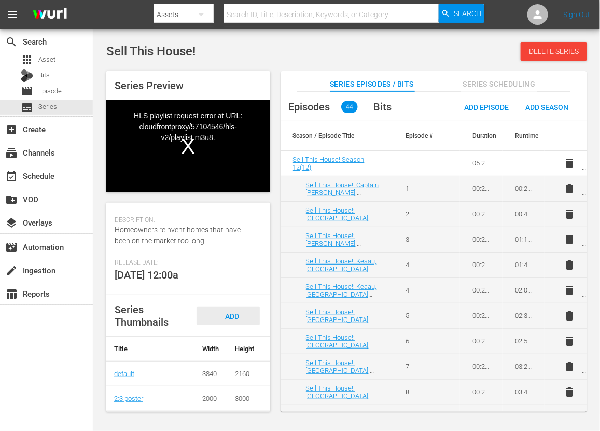
click at [250, 306] on div "Add Thumbnail" at bounding box center [227, 325] width 63 height 39
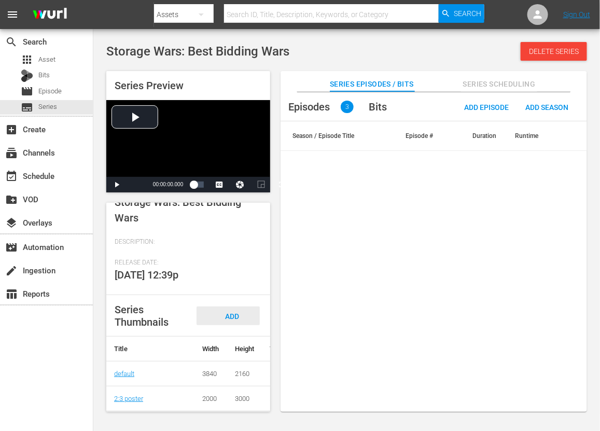
scroll to position [194, 0]
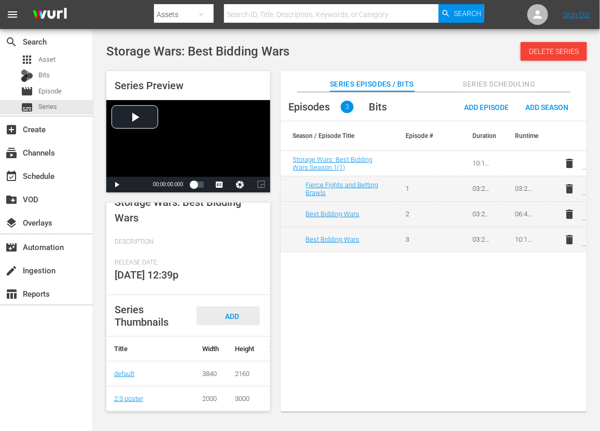
click at [223, 312] on span "Add Thumbnail" at bounding box center [228, 325] width 50 height 27
